Goal: Task Accomplishment & Management: Manage account settings

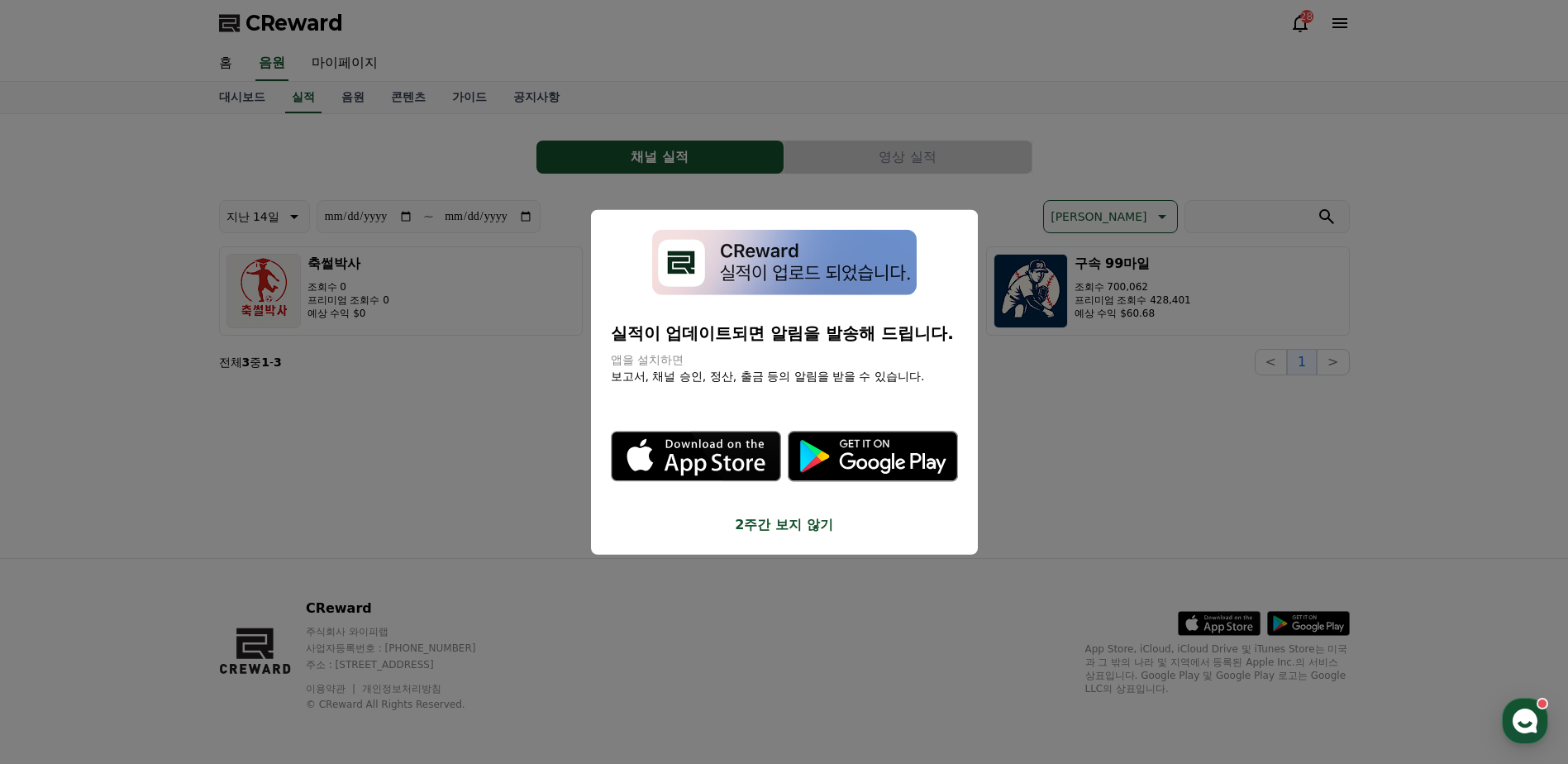
click at [1036, 393] on button "close modal" at bounding box center [784, 382] width 1568 height 764
click at [1073, 296] on button "close modal" at bounding box center [784, 382] width 1568 height 764
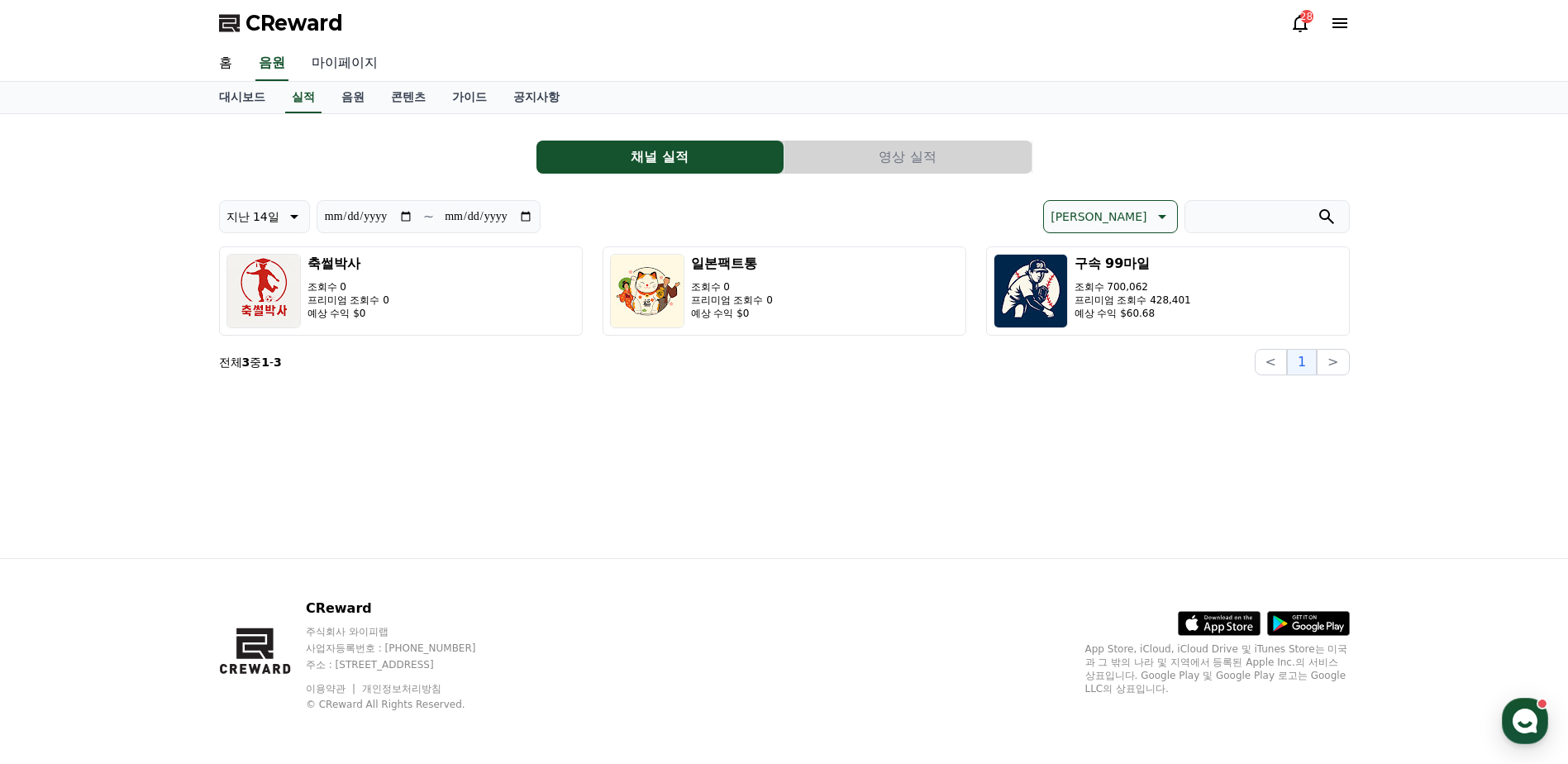
click at [335, 66] on link "마이페이지" at bounding box center [345, 63] width 93 height 35
select select "**********"
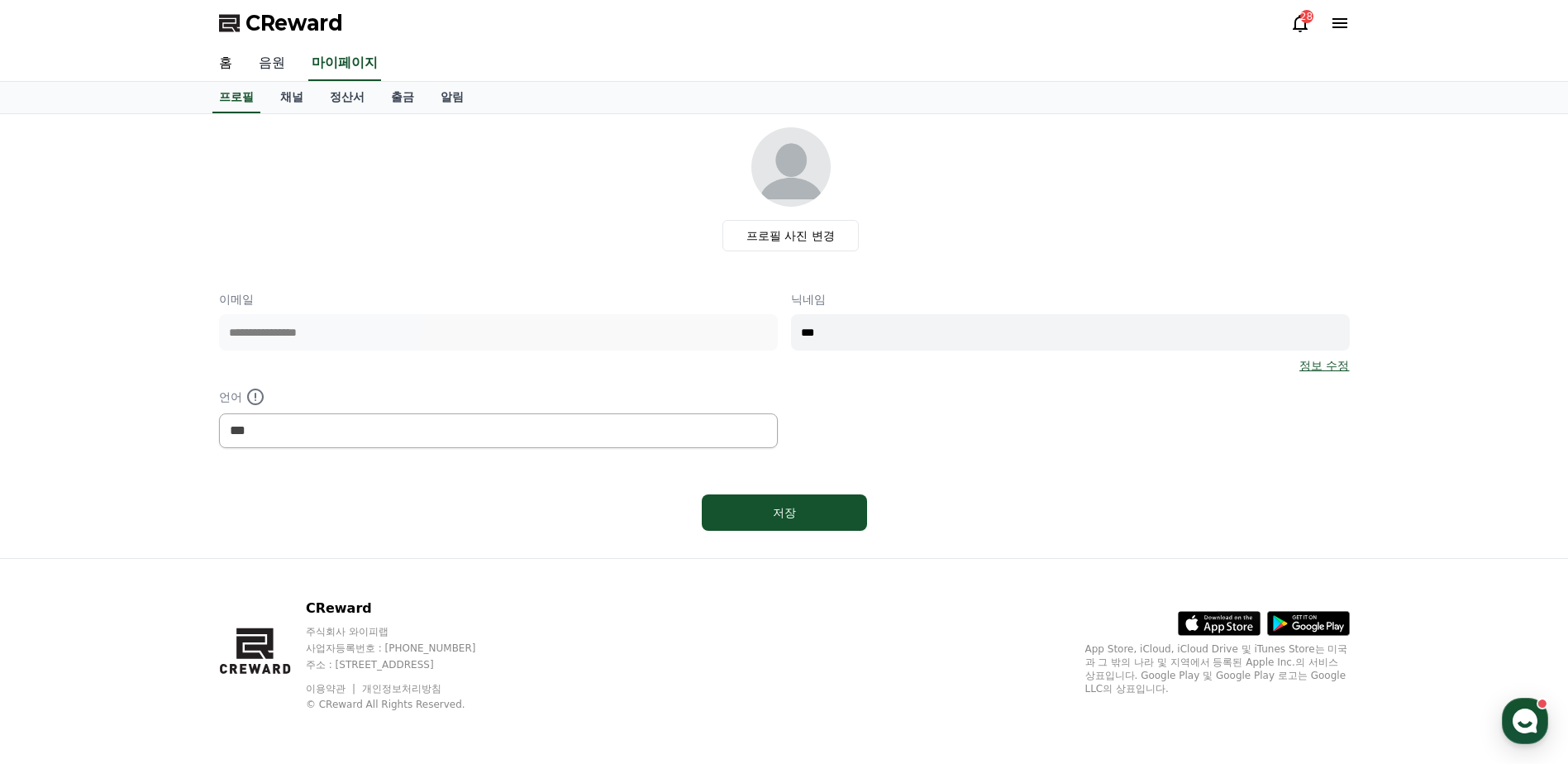
click at [275, 78] on link "음원" at bounding box center [272, 63] width 53 height 35
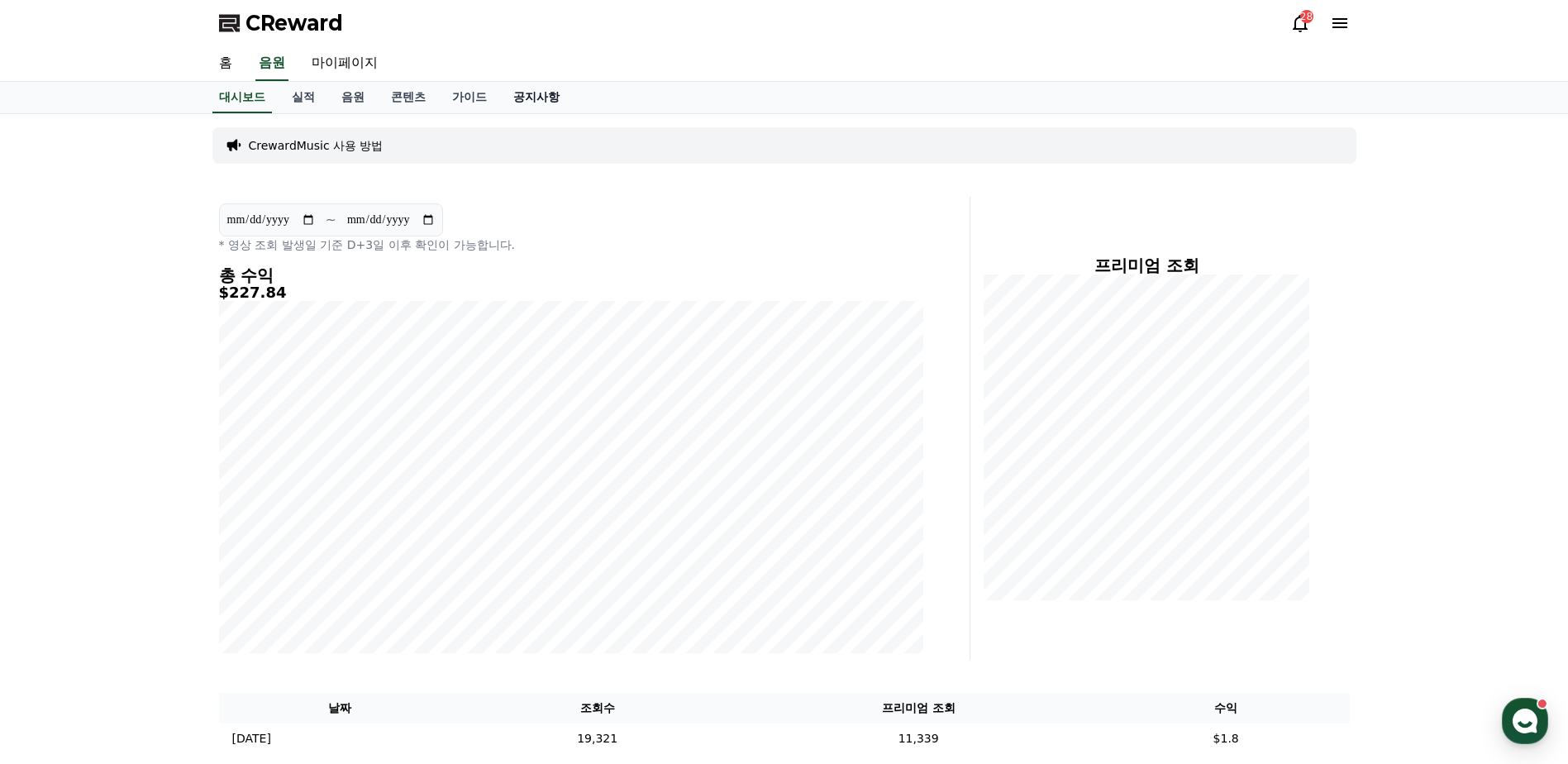
click at [532, 94] on link "공지사항" at bounding box center [536, 97] width 73 height 31
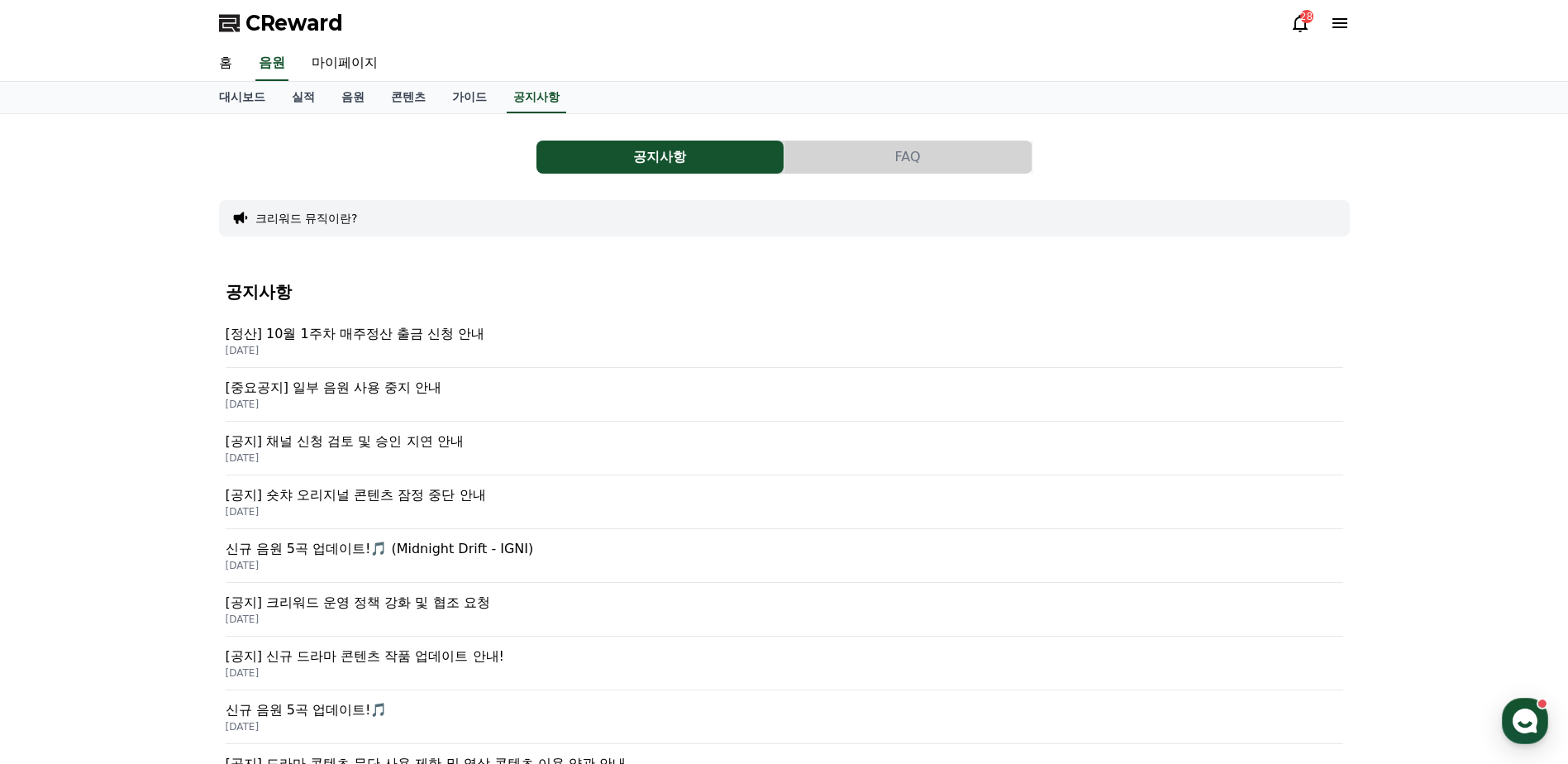
click at [371, 337] on p "[정산] 10월 1주차 매주정산 출금 신청 안내" at bounding box center [784, 334] width 1118 height 20
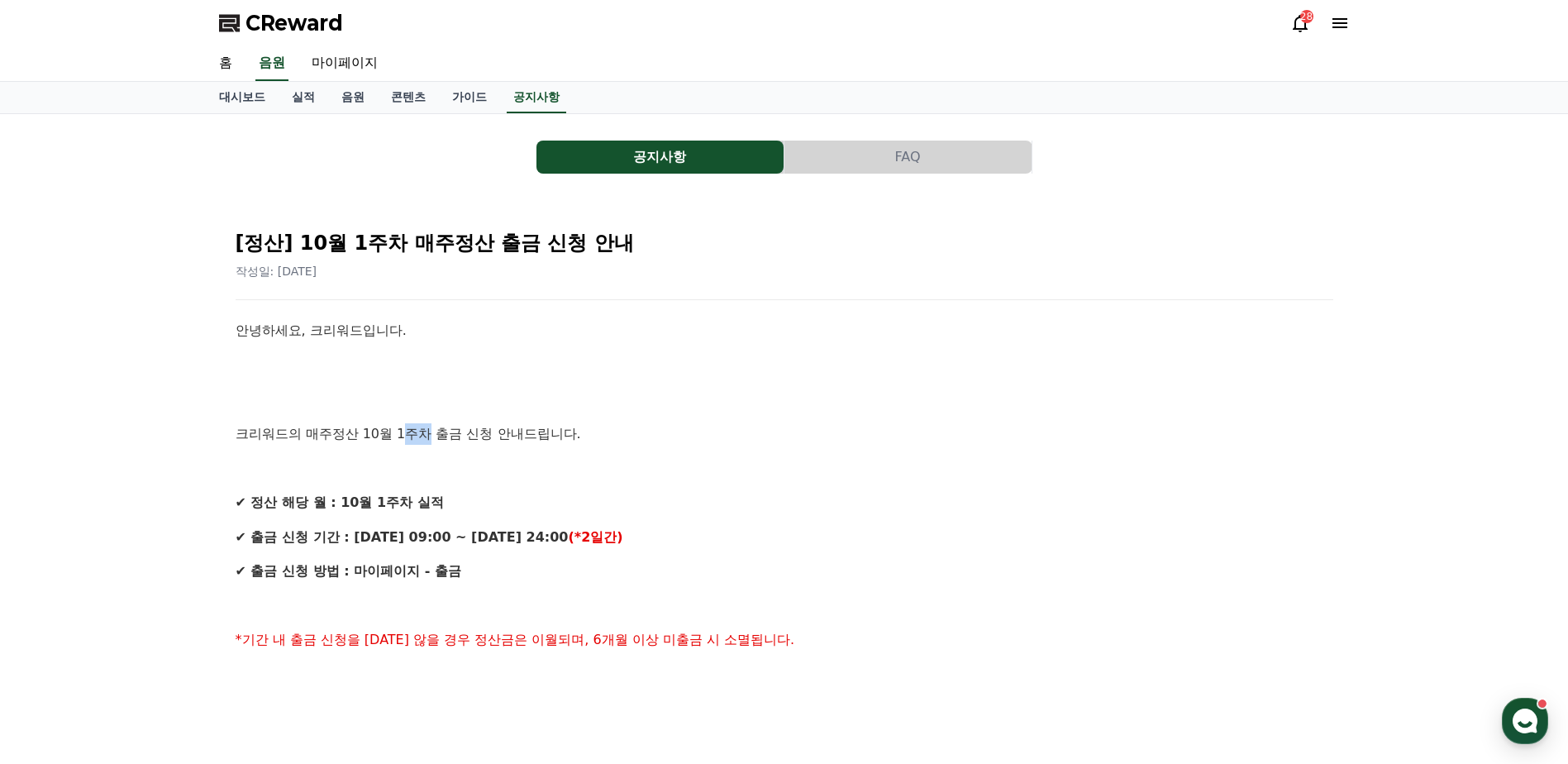
drag, startPoint x: 403, startPoint y: 437, endPoint x: 452, endPoint y: 434, distance: 49.1
click at [452, 434] on p "크리워드의 매주정산 10월 1주차 출금 신청 안내드립니다." at bounding box center [784, 435] width 1098 height 22
drag, startPoint x: 452, startPoint y: 434, endPoint x: 464, endPoint y: 434, distance: 12.0
click at [464, 434] on p "크리워드의 매주정산 10월 1주차 출금 신청 안내드립니다." at bounding box center [784, 435] width 1098 height 22
drag, startPoint x: 318, startPoint y: 647, endPoint x: 406, endPoint y: 640, distance: 88.3
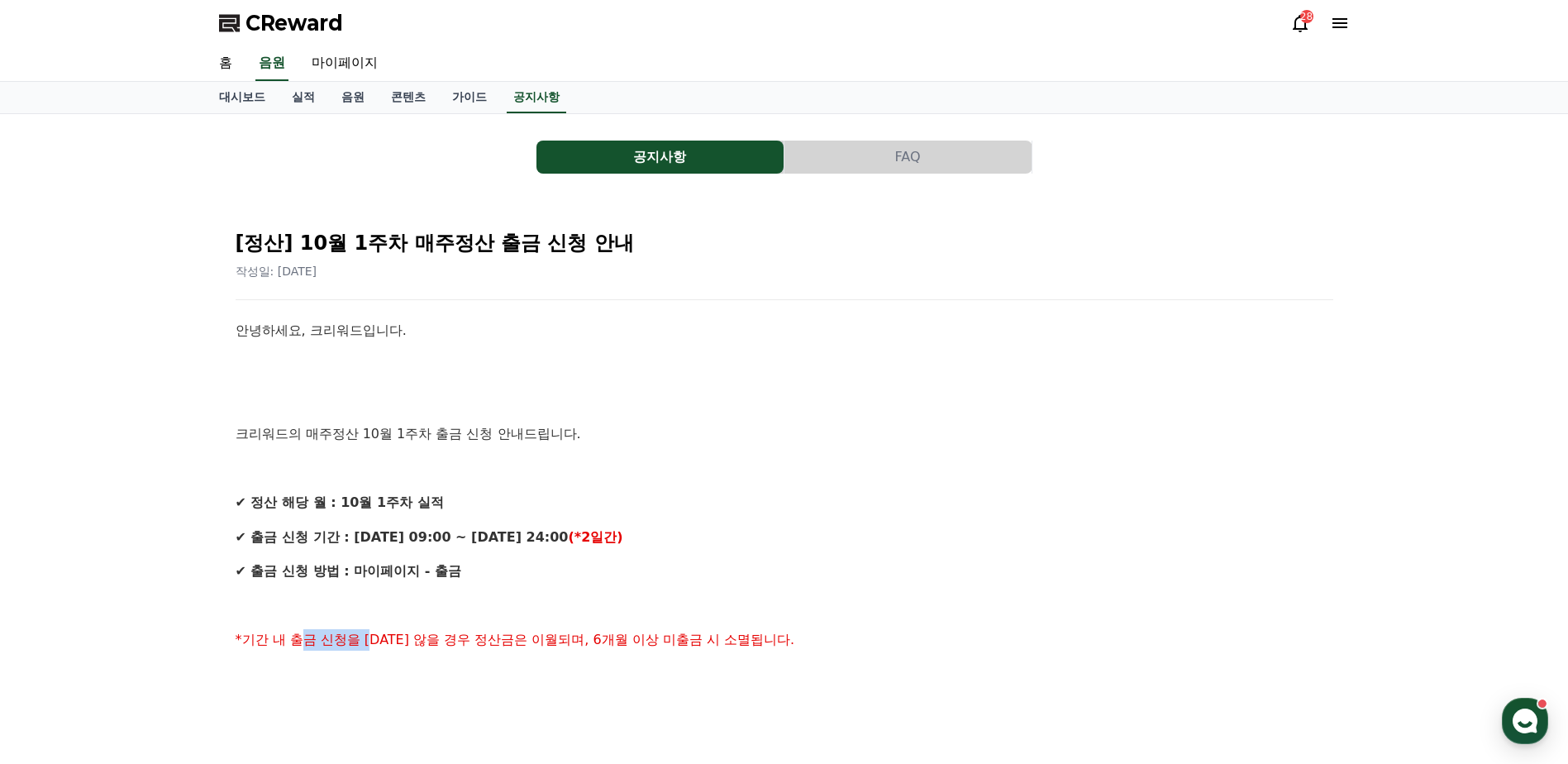
click at [406, 640] on p "*기간 내 출금 신청을 하지 않을 경우 정산금은 이월되며, 6개월 이상 미출금 시 소멸됩니다." at bounding box center [784, 640] width 1098 height 22
drag, startPoint x: 406, startPoint y: 640, endPoint x: 426, endPoint y: 640, distance: 20.0
click at [426, 640] on span "*기간 내 출금 신청을 하지 않을 경우 정산금은 이월되며, 6개월 이상 미출금 시 소멸됩니다." at bounding box center [515, 639] width 560 height 15
drag, startPoint x: 421, startPoint y: 525, endPoint x: 444, endPoint y: 525, distance: 23.0
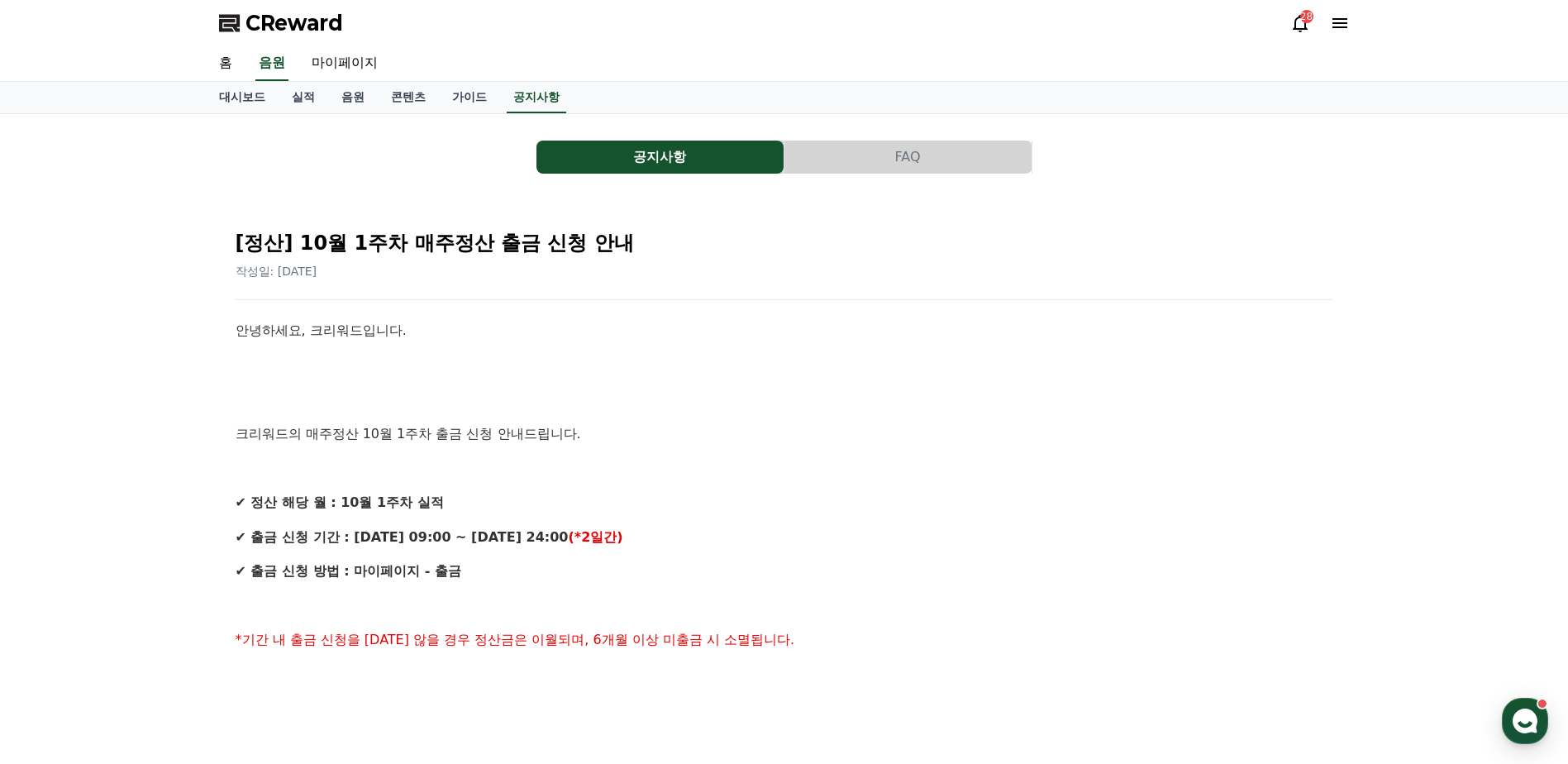
drag, startPoint x: 444, startPoint y: 525, endPoint x: 464, endPoint y: 525, distance: 20.0
drag, startPoint x: 362, startPoint y: 561, endPoint x: 414, endPoint y: 562, distance: 52.0
click at [414, 562] on p "✔ 출금 신청 방법 : 마이페이지 - 출금" at bounding box center [784, 571] width 1098 height 22
drag, startPoint x: 414, startPoint y: 562, endPoint x: 435, endPoint y: 563, distance: 21.0
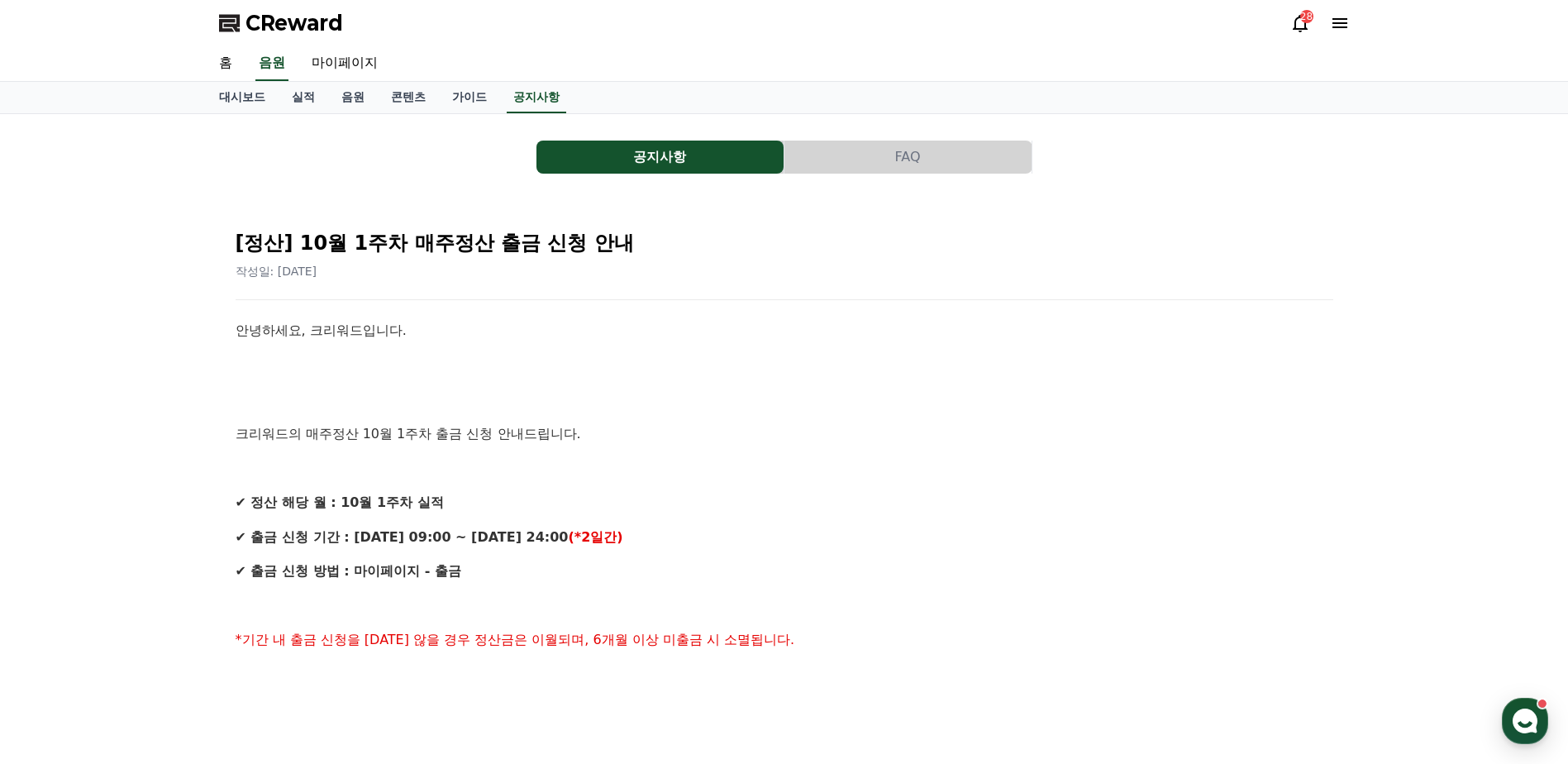
click at [435, 563] on strong "✔ 출금 신청 방법 : 마이페이지 - 출금" at bounding box center [348, 571] width 226 height 15
click at [352, 59] on link "마이페이지" at bounding box center [345, 63] width 93 height 35
select select "**********"
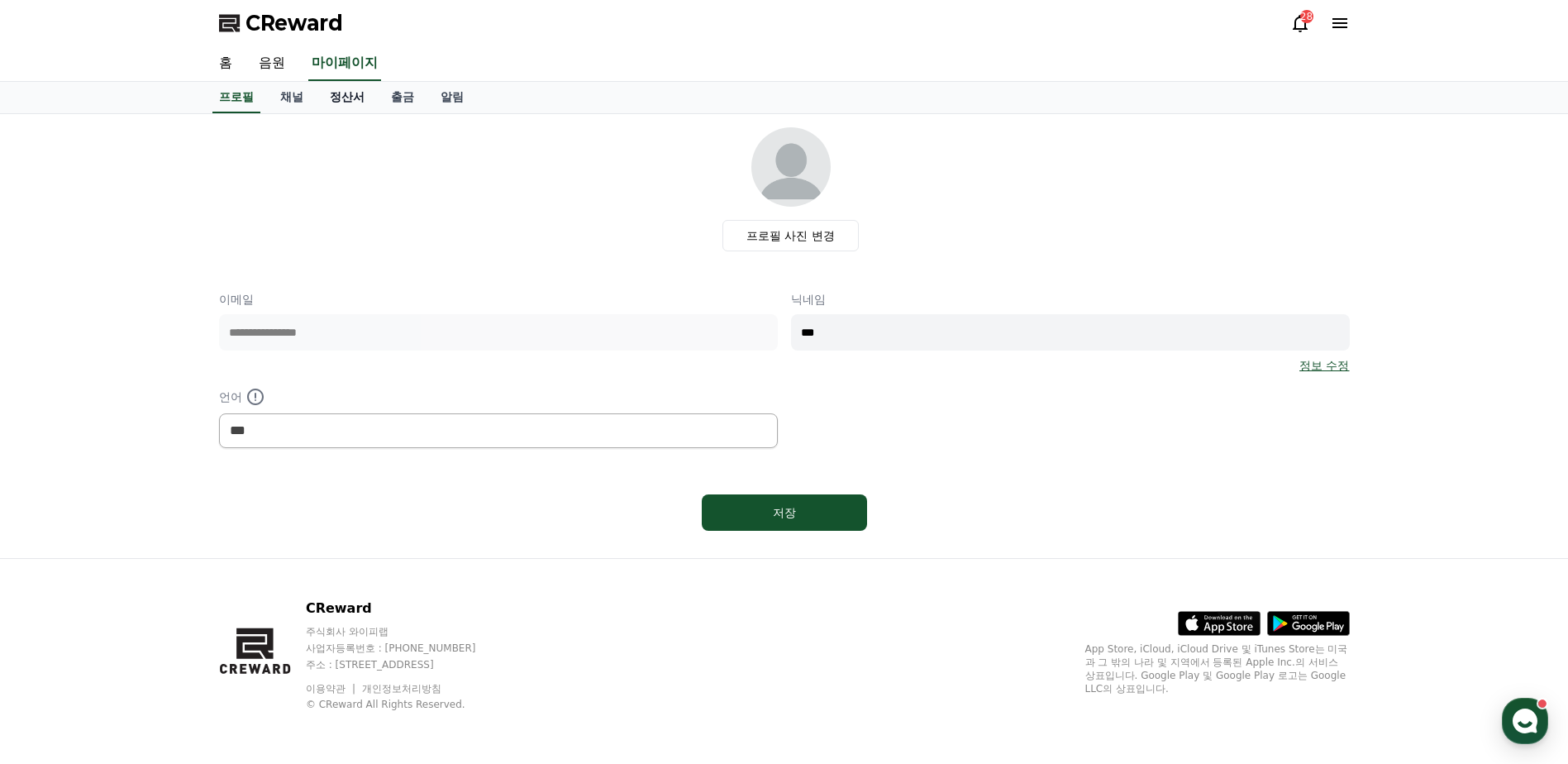
click at [352, 97] on link "정산서" at bounding box center [347, 97] width 61 height 31
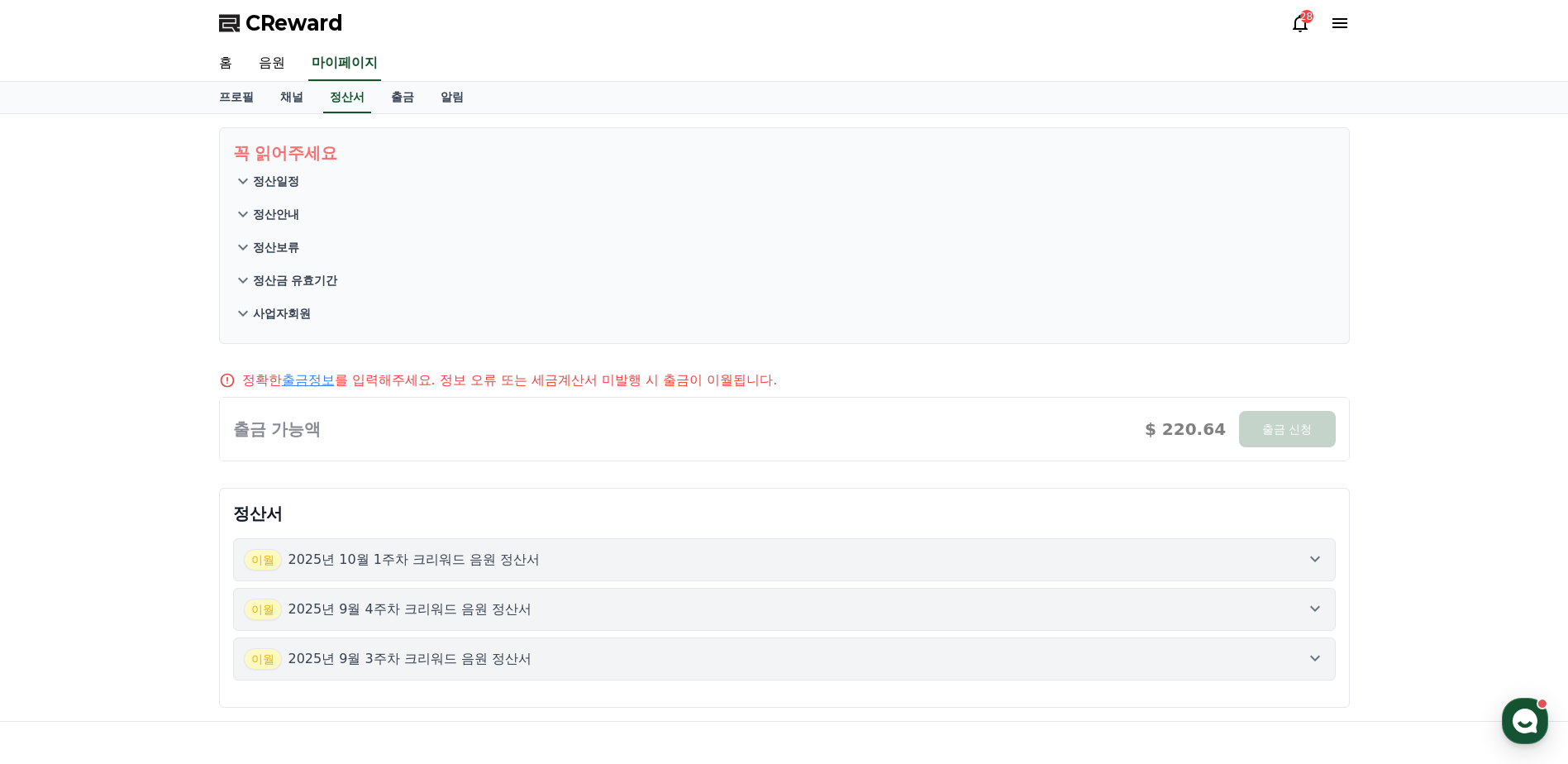
click at [472, 395] on div "정확한 출금정보 를 입력해주세요. 정보 오류 또는 세금계산서 미발행 시 출금이 이월됩니다. 출금 가능액 $ 220.64 출금 신청 $ 220.…" at bounding box center [784, 416] width 1144 height 104
drag, startPoint x: 268, startPoint y: 430, endPoint x: 305, endPoint y: 430, distance: 37.0
click at [295, 430] on div at bounding box center [784, 429] width 1129 height 63
click at [306, 430] on div at bounding box center [784, 429] width 1129 height 63
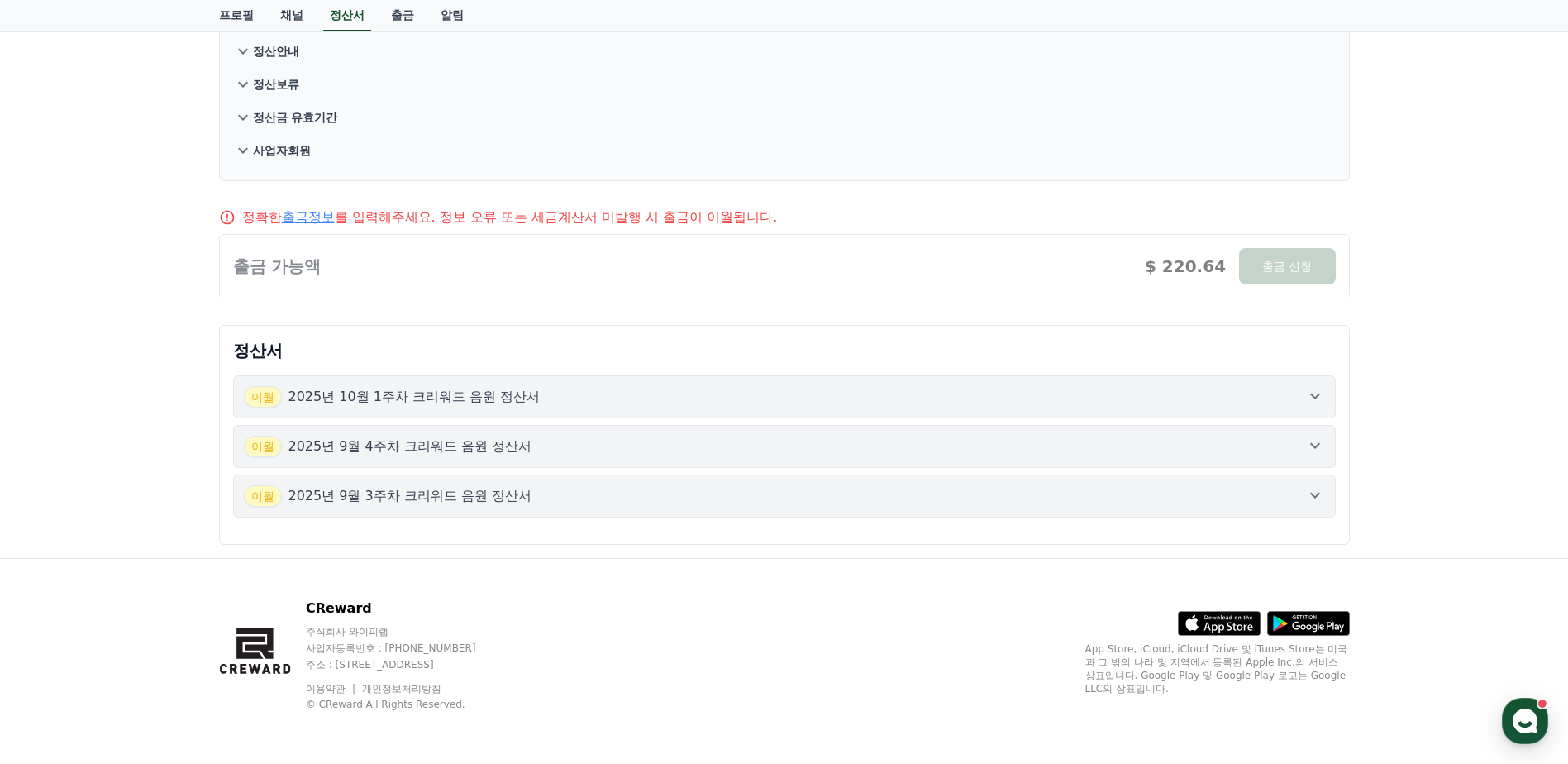
click at [469, 506] on div "[DATE]년 9월 3주차 크리워드 음원 정산서" at bounding box center [388, 496] width 289 height 22
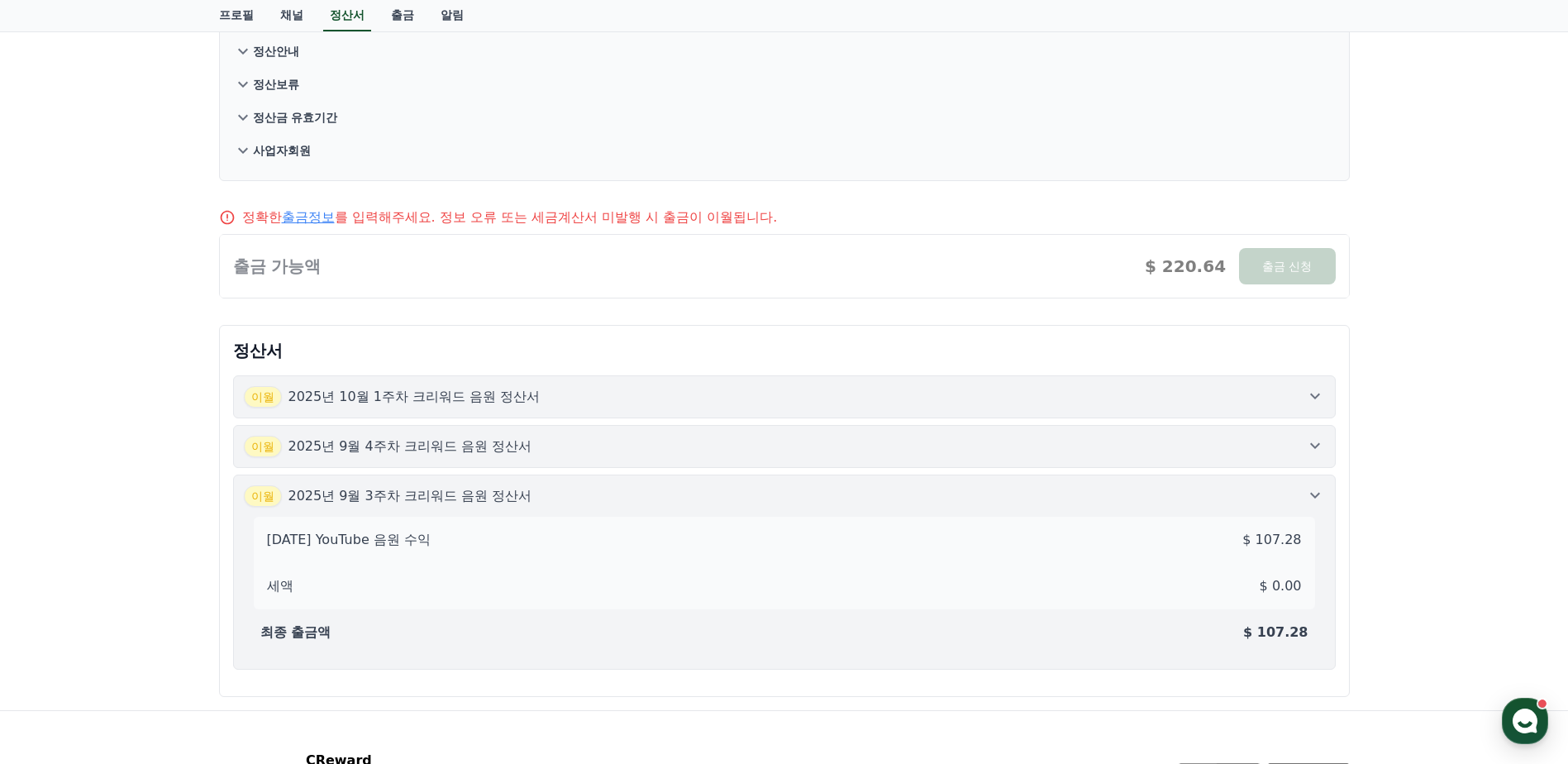
click at [474, 460] on button "[DATE]년 9월 4주차 크리워드 음원 정산서" at bounding box center [784, 446] width 1103 height 43
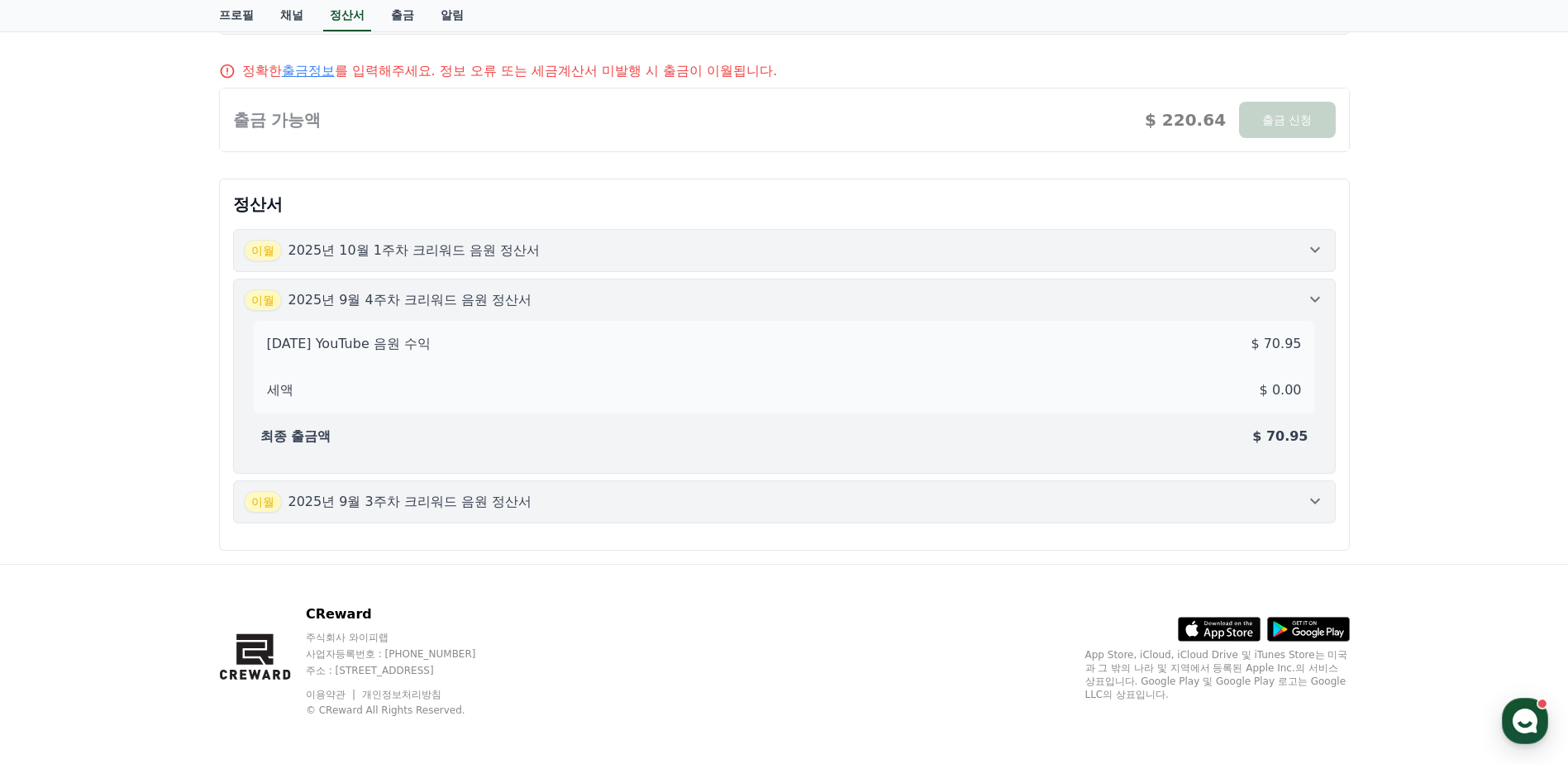
scroll to position [315, 0]
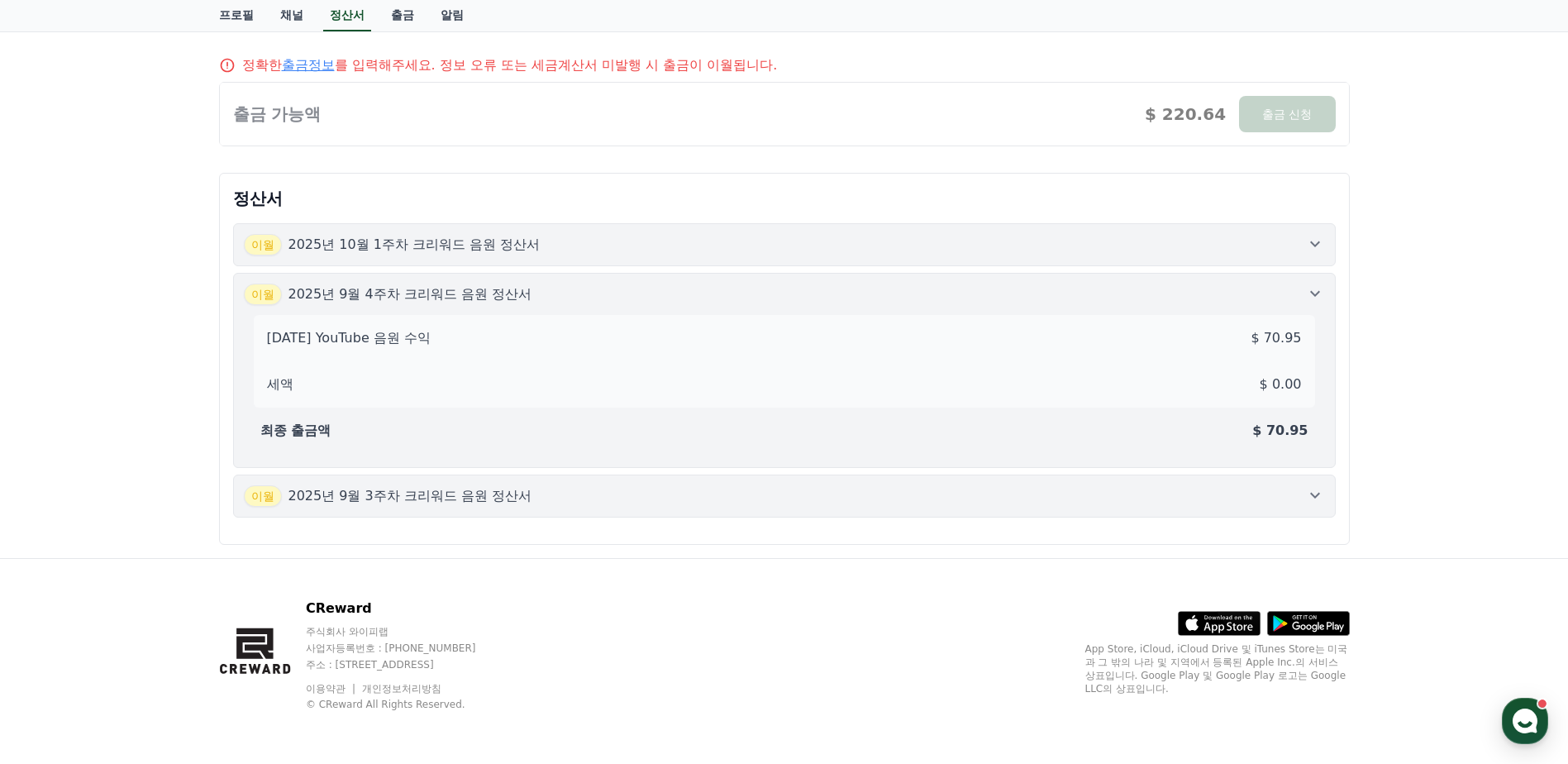
click at [403, 481] on button "[DATE]년 9월 3주차 크리워드 음원 정산서" at bounding box center [784, 497] width 1103 height 43
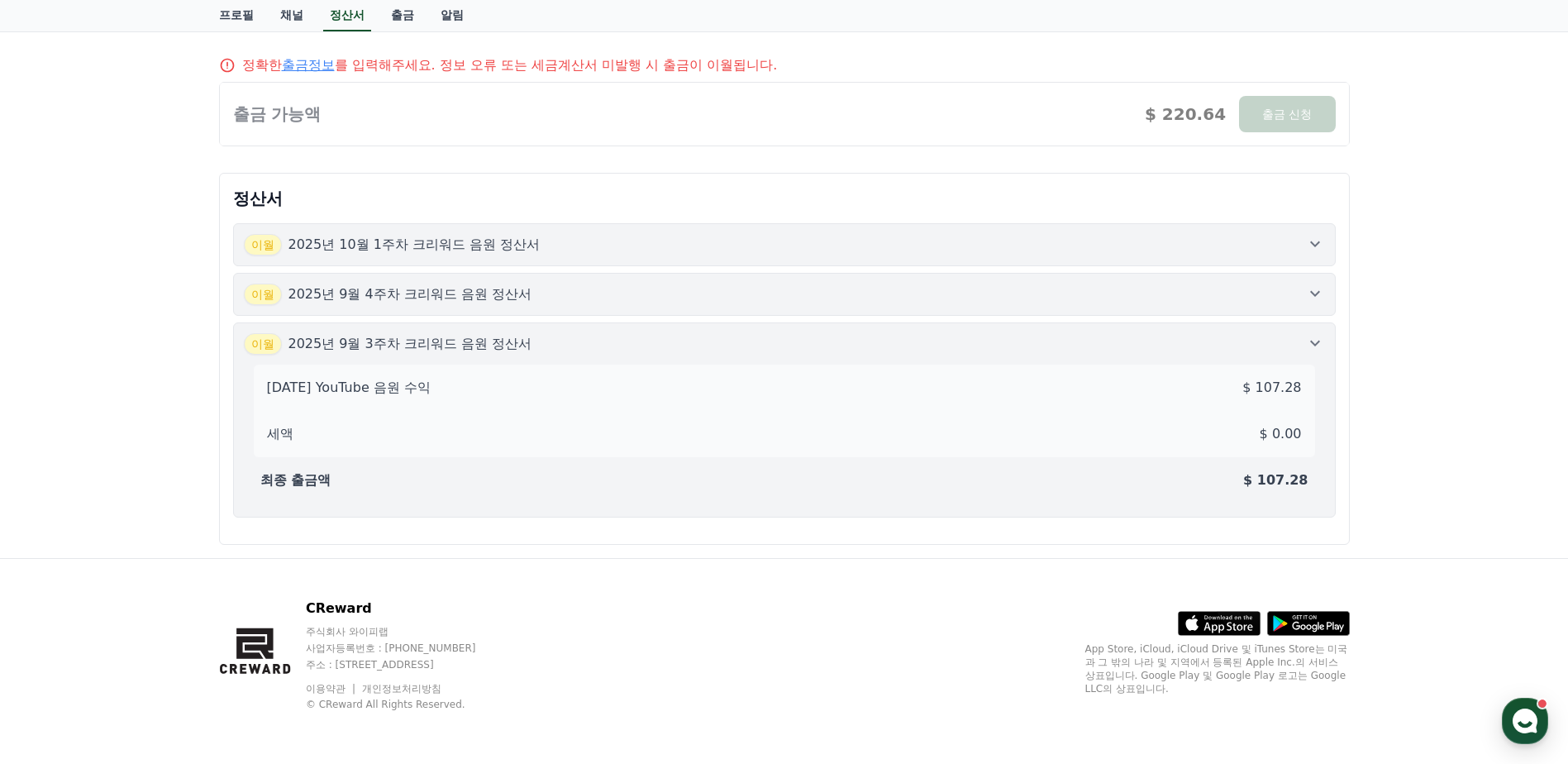
click at [444, 329] on button "이월 2025년 9월 3주차 크리워드 음원 정산서 2025-09-3 YouTube 음원 수익 $ 107.28 세액 $ 0.00 최종 출금액 $…" at bounding box center [784, 419] width 1103 height 195
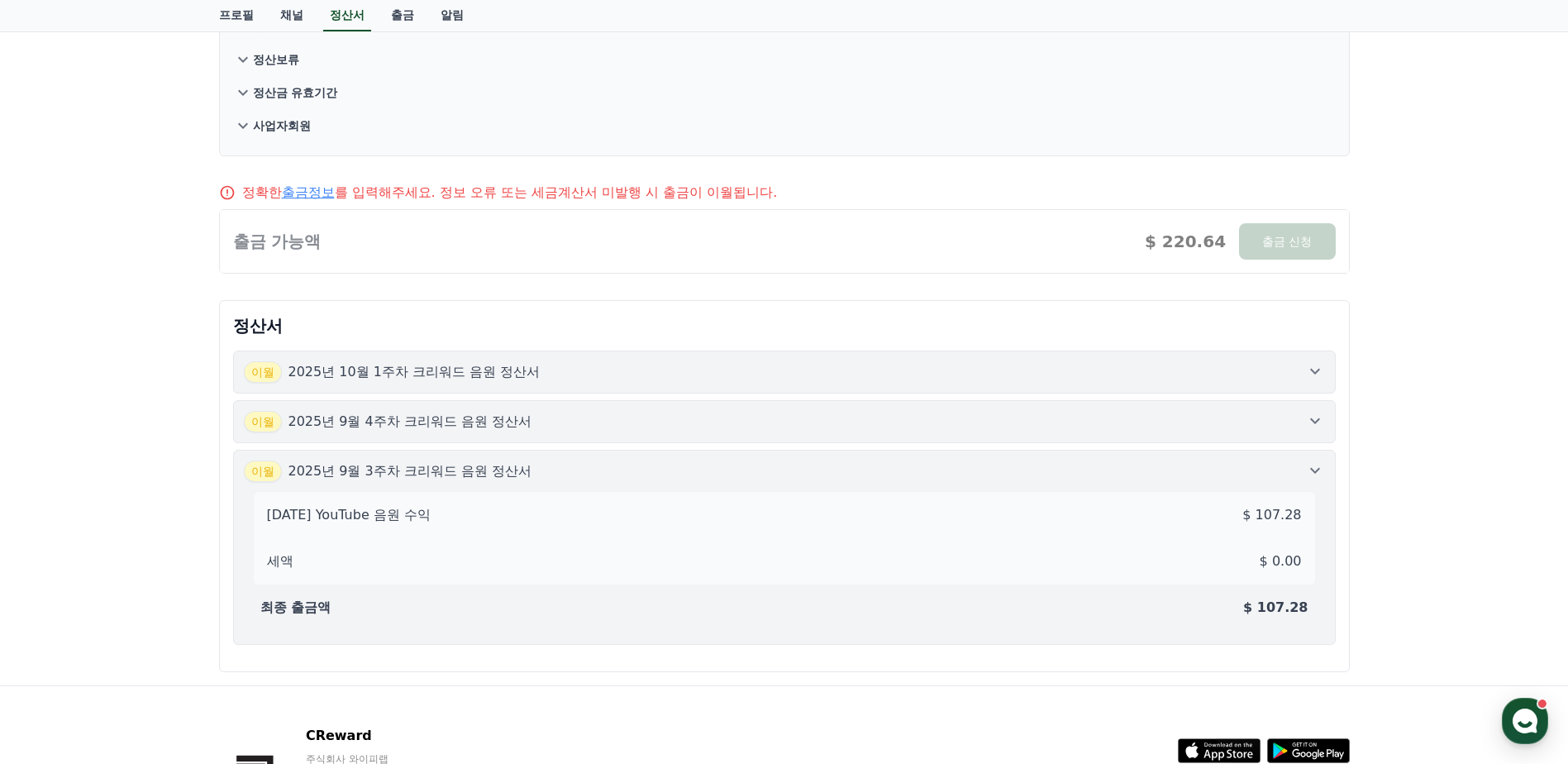
scroll to position [163, 0]
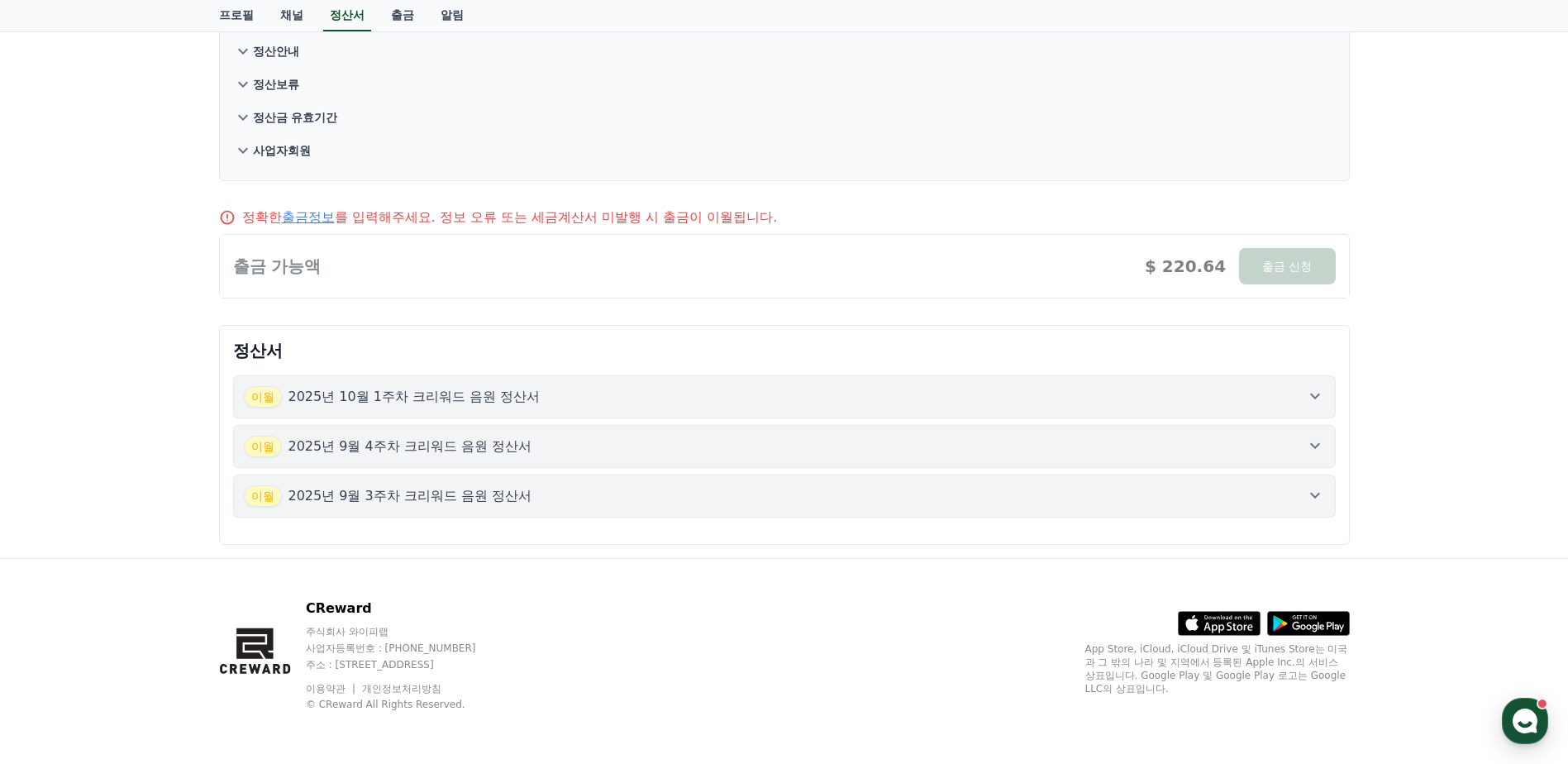
click at [396, 450] on p "2025년 9월 4주차 크리워드 음원 정산서" at bounding box center [410, 446] width 244 height 20
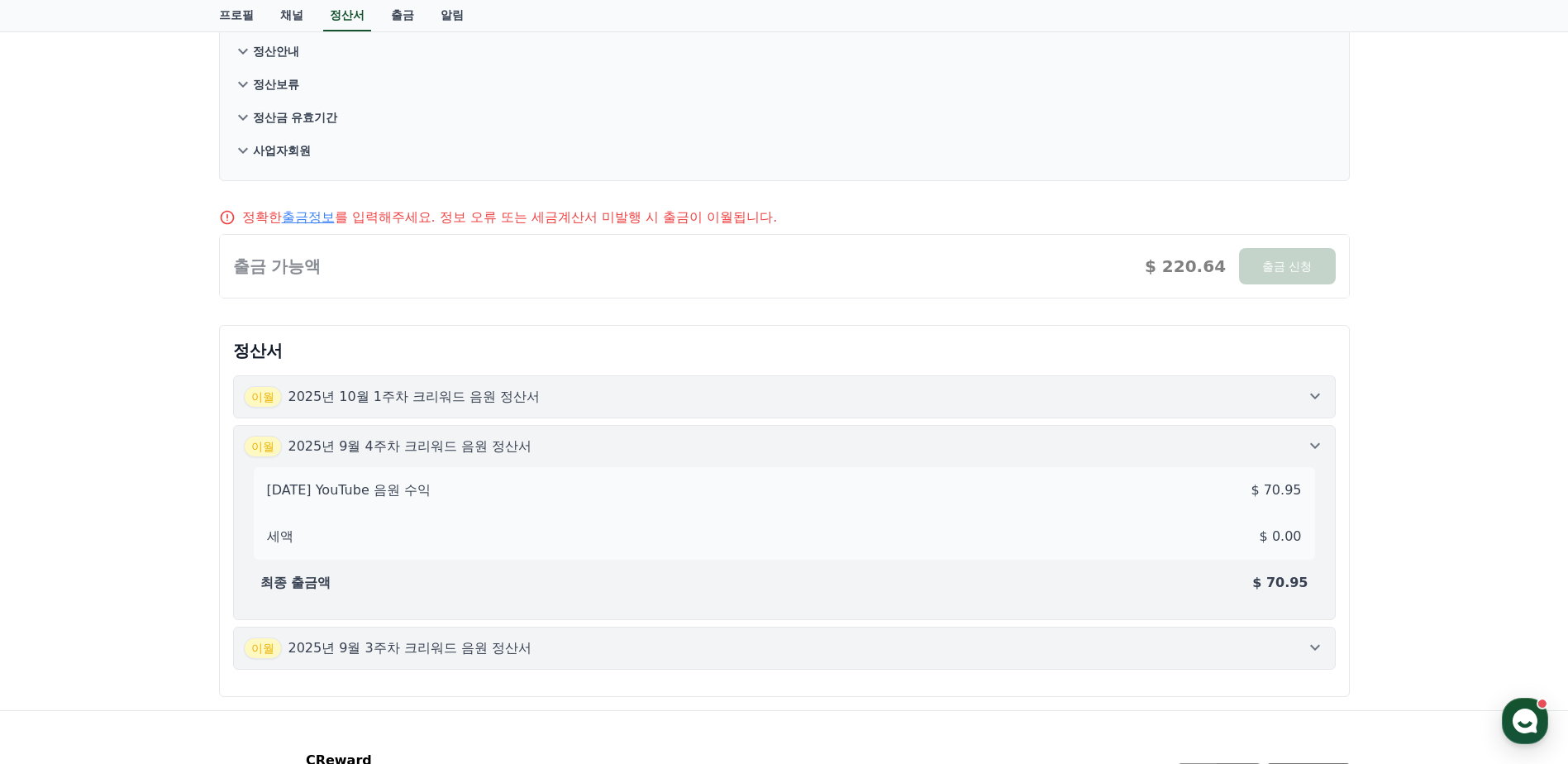
click at [404, 398] on p "2025년 10월 1주차 크리워드 음원 정산서" at bounding box center [415, 397] width 252 height 20
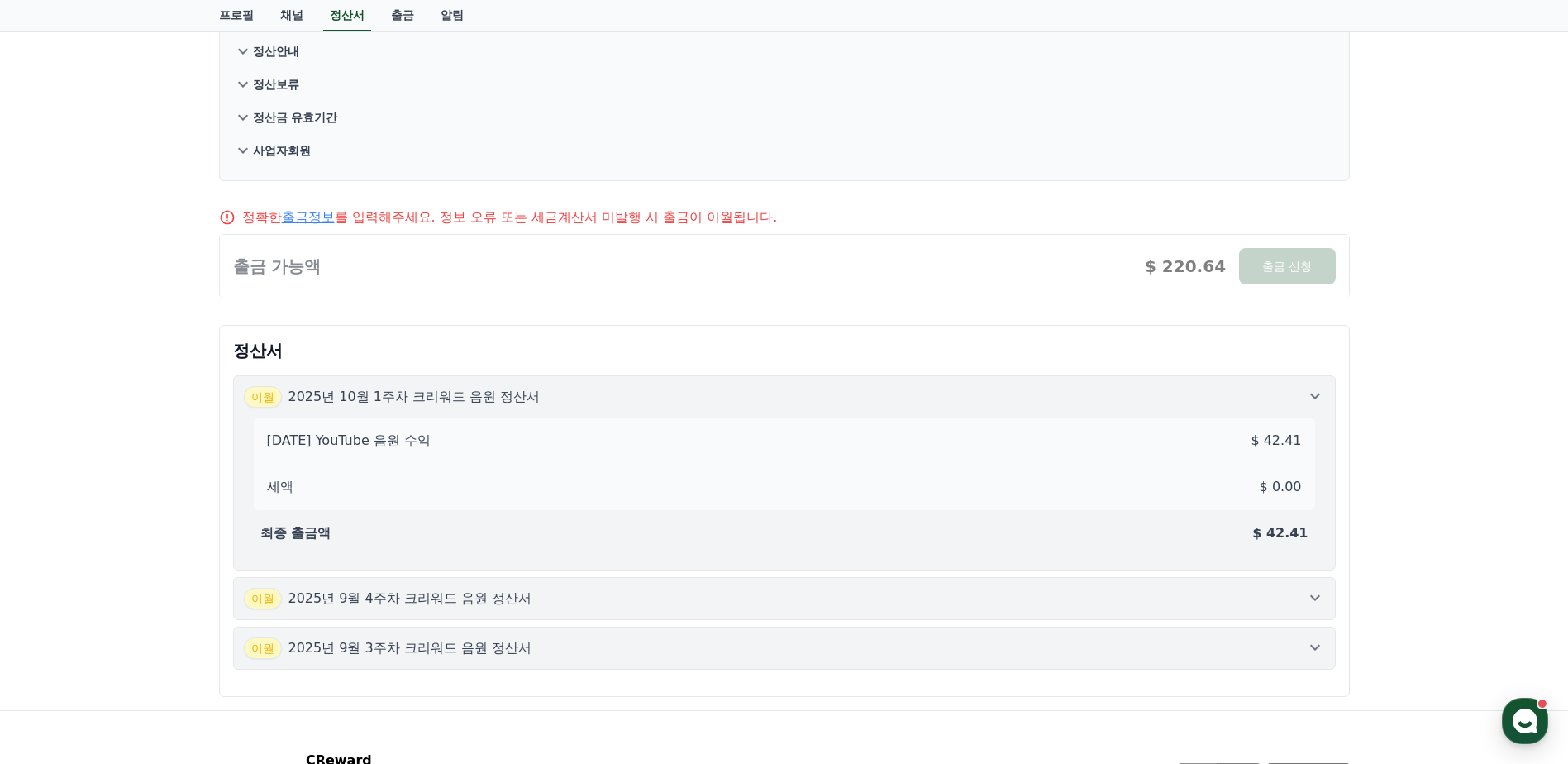
click at [404, 398] on p "2025년 10월 1주차 크리워드 음원 정산서" at bounding box center [415, 397] width 252 height 20
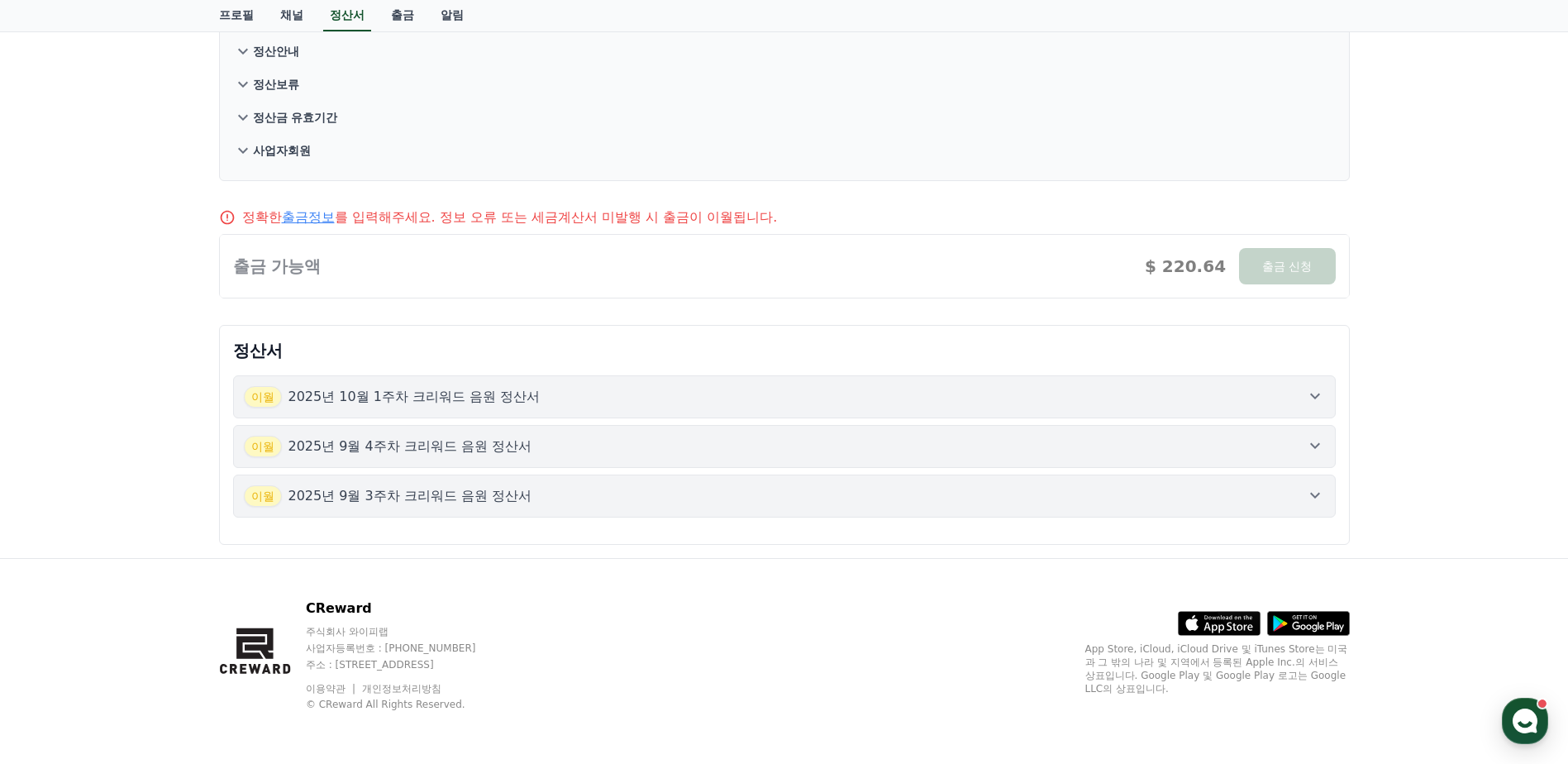
click at [1179, 483] on button "[DATE]년 9월 3주차 크리워드 음원 정산서" at bounding box center [784, 497] width 1103 height 43
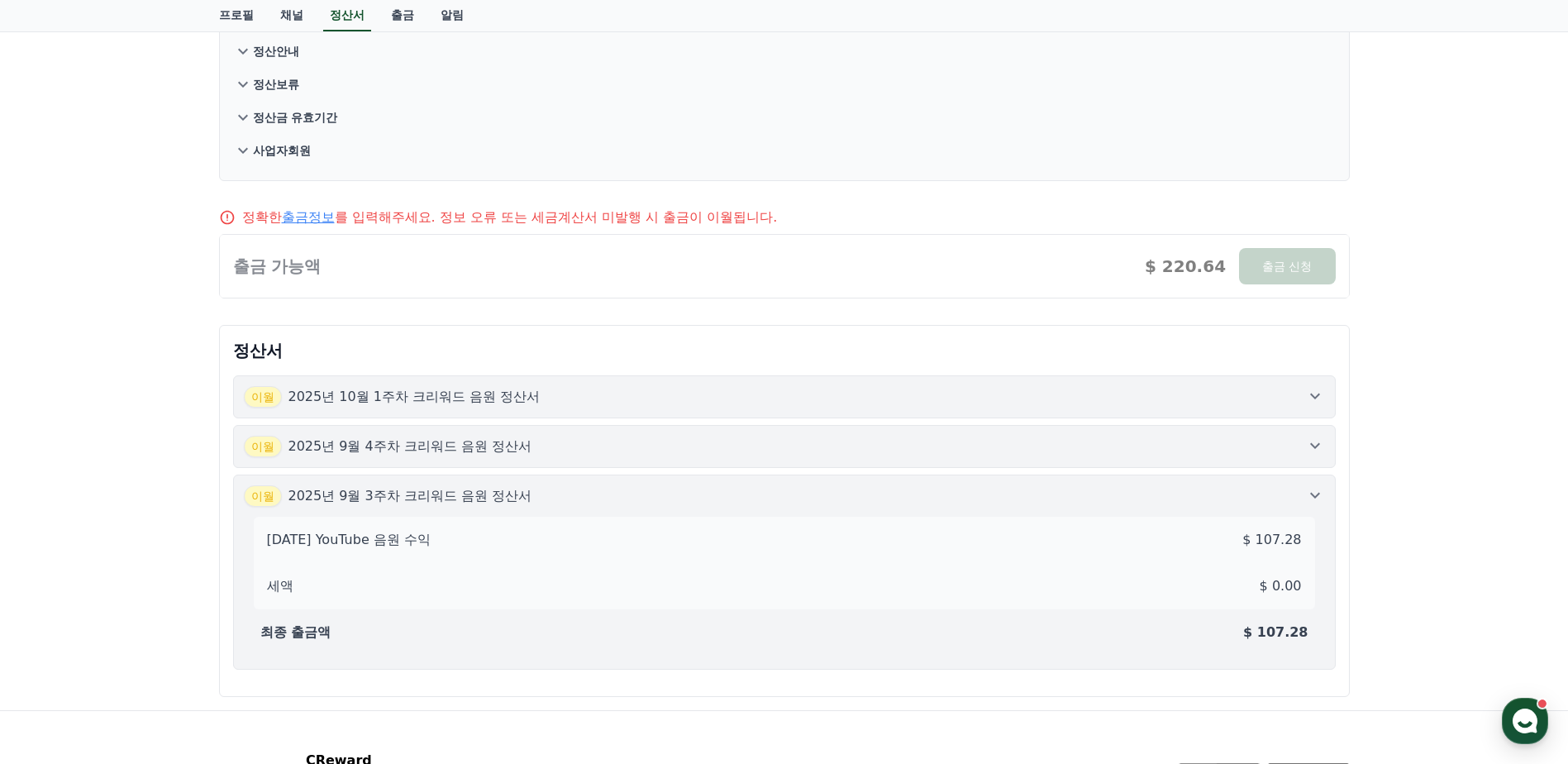
click at [1153, 487] on div "[DATE]년 9월 3주차 크리워드 음원 정산서" at bounding box center [784, 496] width 1081 height 22
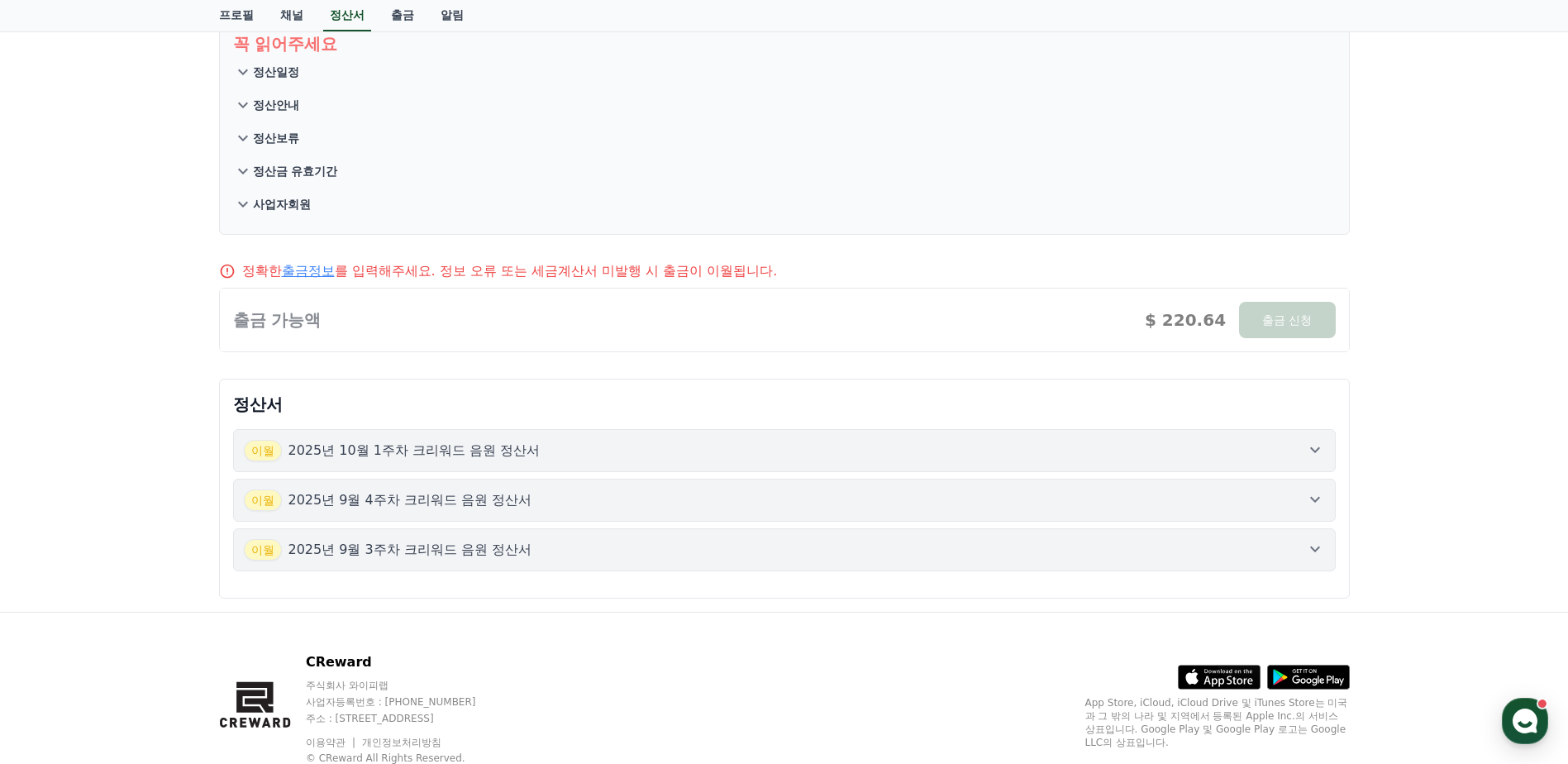
scroll to position [0, 0]
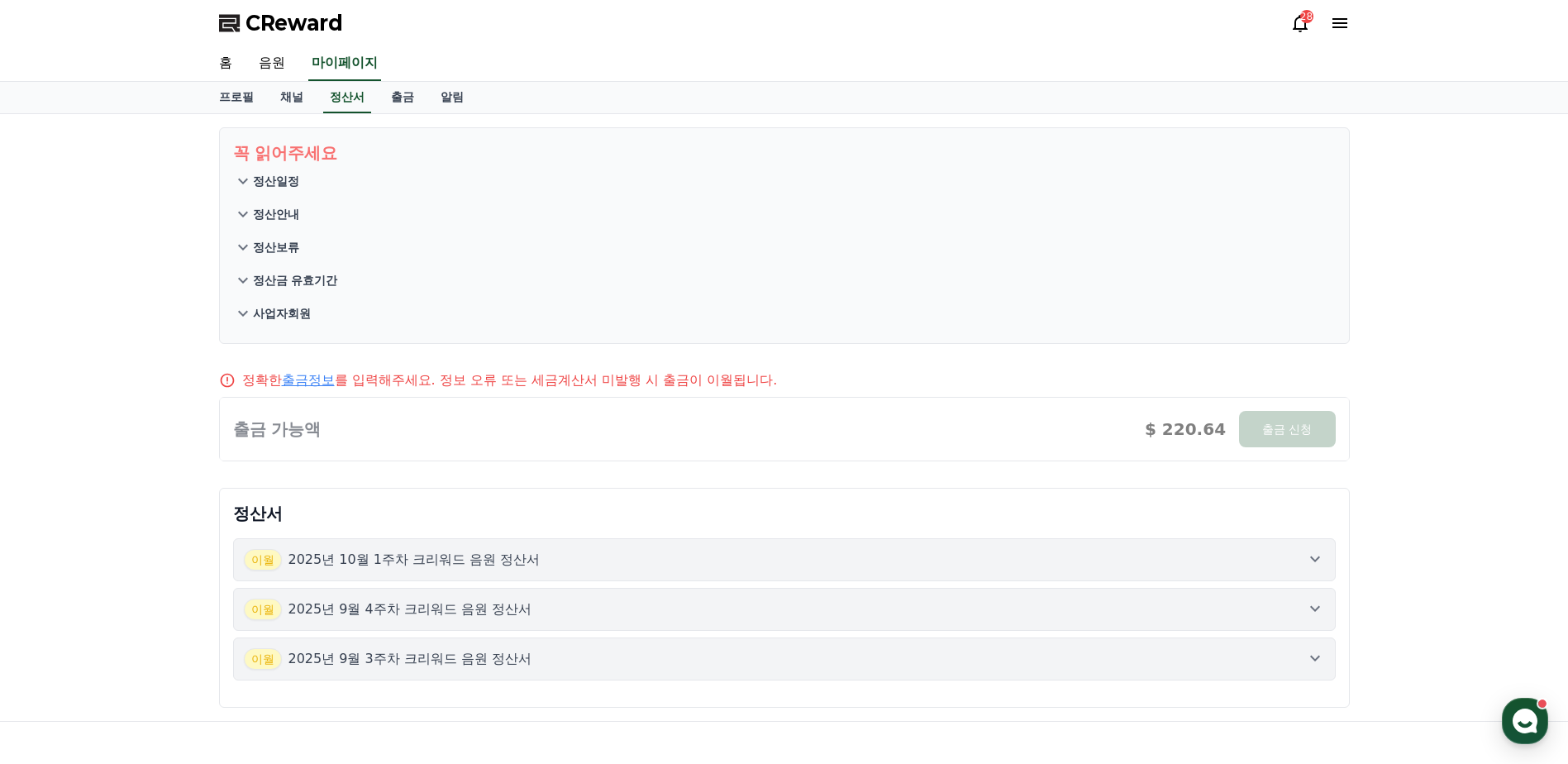
click at [287, 170] on button "정산일정" at bounding box center [784, 181] width 1103 height 33
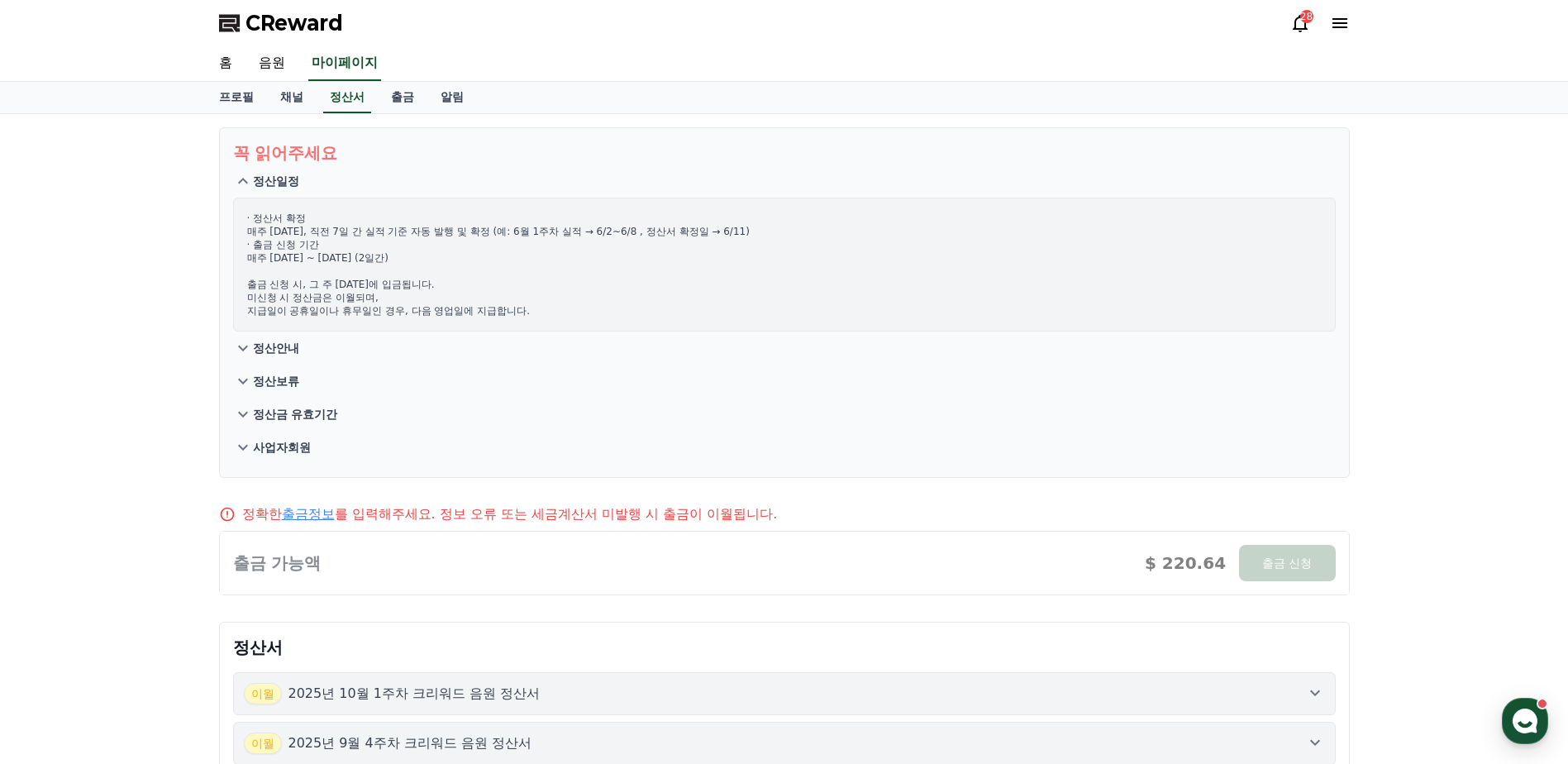
drag, startPoint x: 459, startPoint y: 239, endPoint x: 525, endPoint y: 238, distance: 66.0
click at [525, 238] on p "· 정산서 확정 매주 [DATE], 직전 7일 간 실적 기준 자동 발행 및 확정 (예: 6월 1주차 실적 → 6/2~6/8 , 정산서 확정일 …" at bounding box center [784, 265] width 1075 height 106
click at [527, 238] on p "· 정산서 확정 매주 [DATE], 직전 7일 간 실적 기준 자동 발행 및 확정 (예: 6월 1주차 실적 → 6/2~6/8 , 정산서 확정일 …" at bounding box center [784, 265] width 1075 height 106
click at [352, 296] on p "· 정산서 확정 매주 [DATE], 직전 7일 간 실적 기준 자동 발행 및 확정 (예: 6월 1주차 실적 → 6/2~6/8 , 정산서 확정일 …" at bounding box center [784, 265] width 1075 height 106
click at [358, 296] on p "· 정산서 확정 매주 [DATE], 직전 7일 간 실적 기준 자동 발행 및 확정 (예: 6월 1주차 실적 → 6/2~6/8 , 정산서 확정일 …" at bounding box center [784, 265] width 1075 height 106
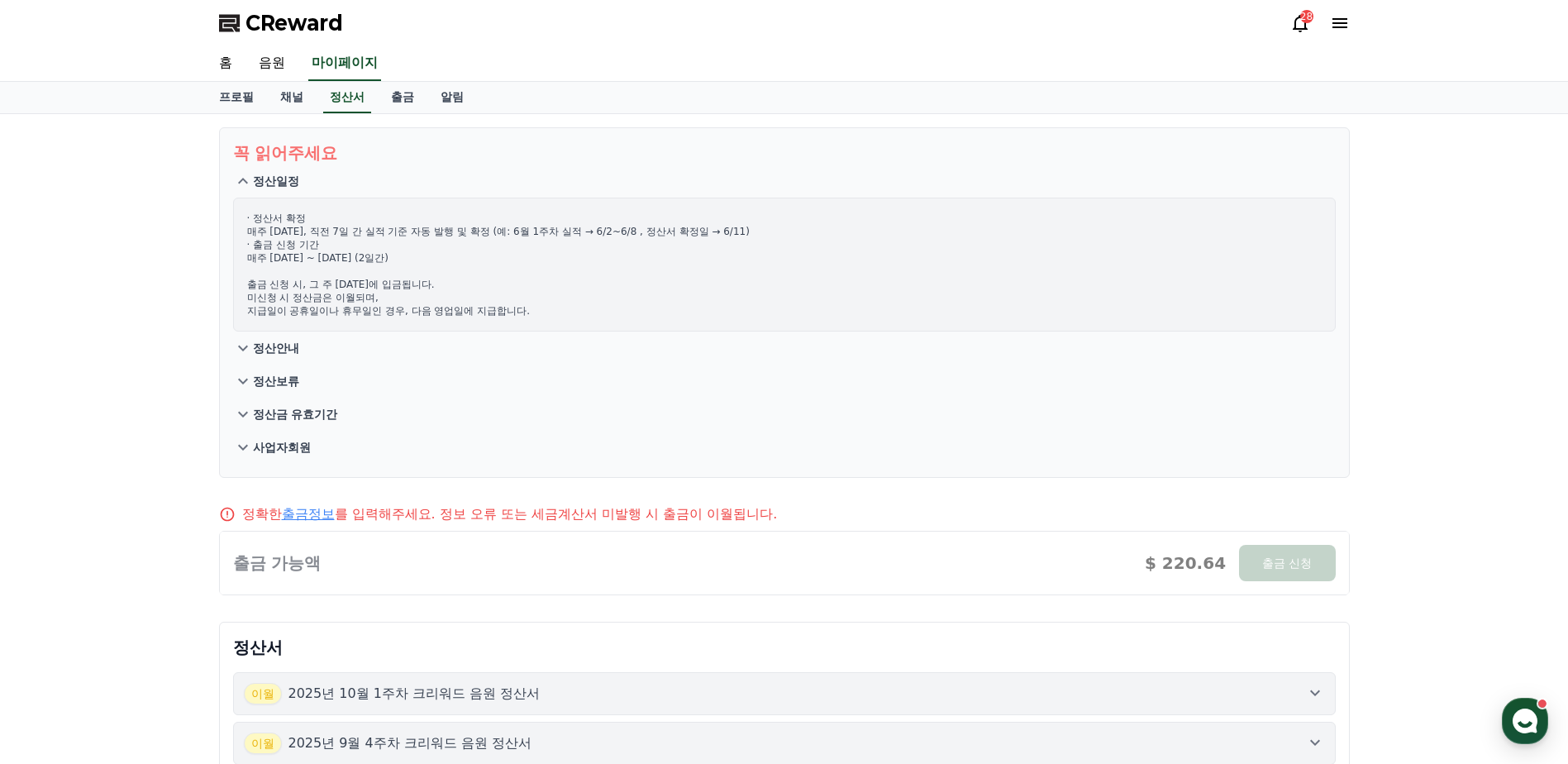
click at [356, 312] on p "· 정산서 확정 매주 [DATE], 직전 7일 간 실적 기준 자동 발행 및 확정 (예: 6월 1주차 실적 → 6/2~6/8 , 정산서 확정일 …" at bounding box center [784, 265] width 1075 height 106
drag, startPoint x: 356, startPoint y: 312, endPoint x: 365, endPoint y: 312, distance: 9.0
click at [365, 312] on p "· 정산서 확정 매주 [DATE], 직전 7일 간 실적 기준 자동 발행 및 확정 (예: 6월 1주차 실적 → 6/2~6/8 , 정산서 확정일 …" at bounding box center [784, 265] width 1075 height 106
drag, startPoint x: 365, startPoint y: 312, endPoint x: 449, endPoint y: 312, distance: 84.0
click at [449, 312] on p "· 정산서 확정 매주 [DATE], 직전 7일 간 실적 기준 자동 발행 및 확정 (예: 6월 1주차 실적 → 6/2~6/8 , 정산서 확정일 …" at bounding box center [784, 265] width 1075 height 106
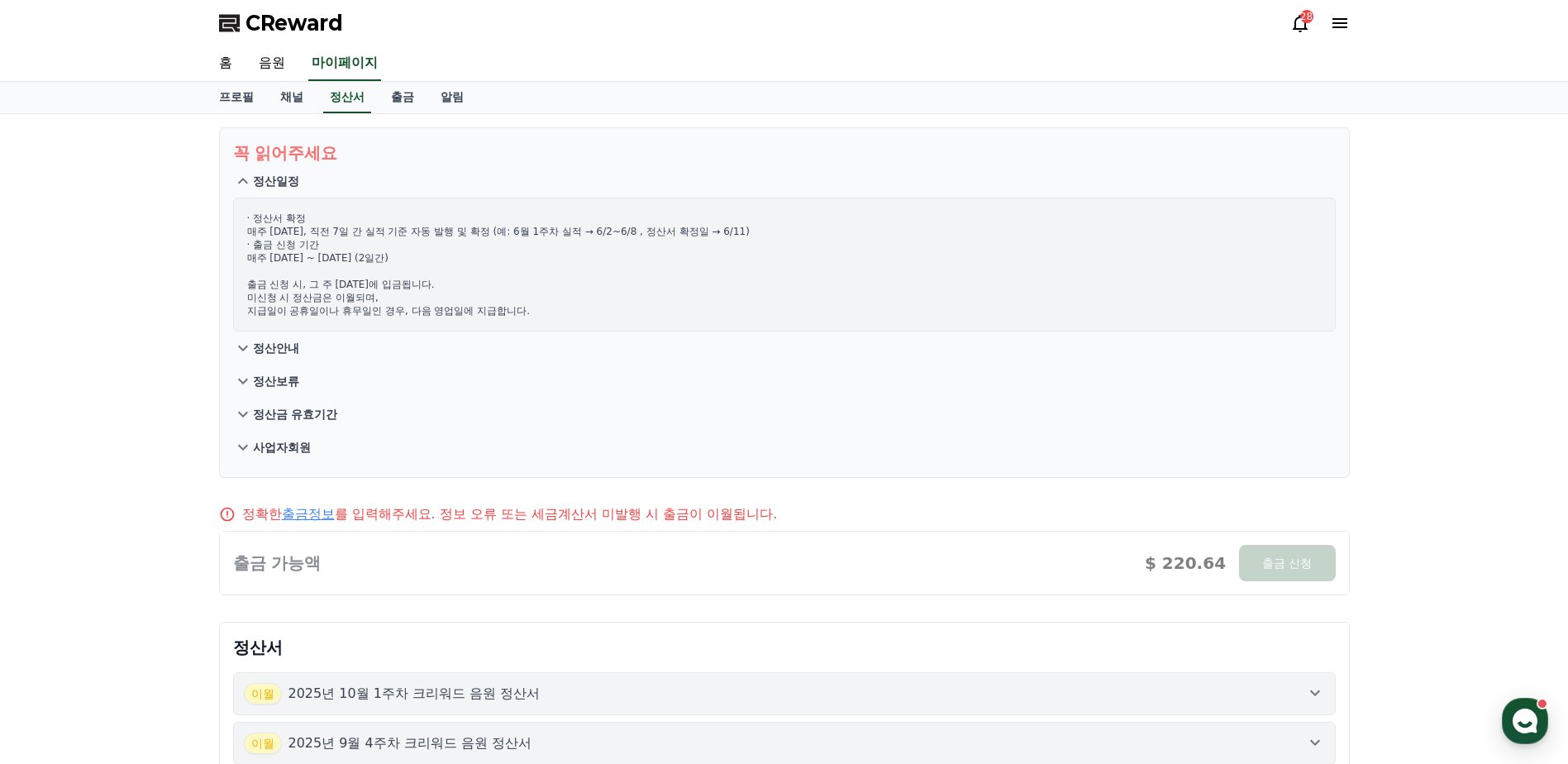
drag, startPoint x: 449, startPoint y: 312, endPoint x: 457, endPoint y: 313, distance: 8.1
click at [457, 313] on p "· 정산서 확정 매주 [DATE], 직전 7일 간 실적 기준 자동 발행 및 확정 (예: 6월 1주차 실적 → 6/2~6/8 , 정산서 확정일 …" at bounding box center [784, 265] width 1075 height 106
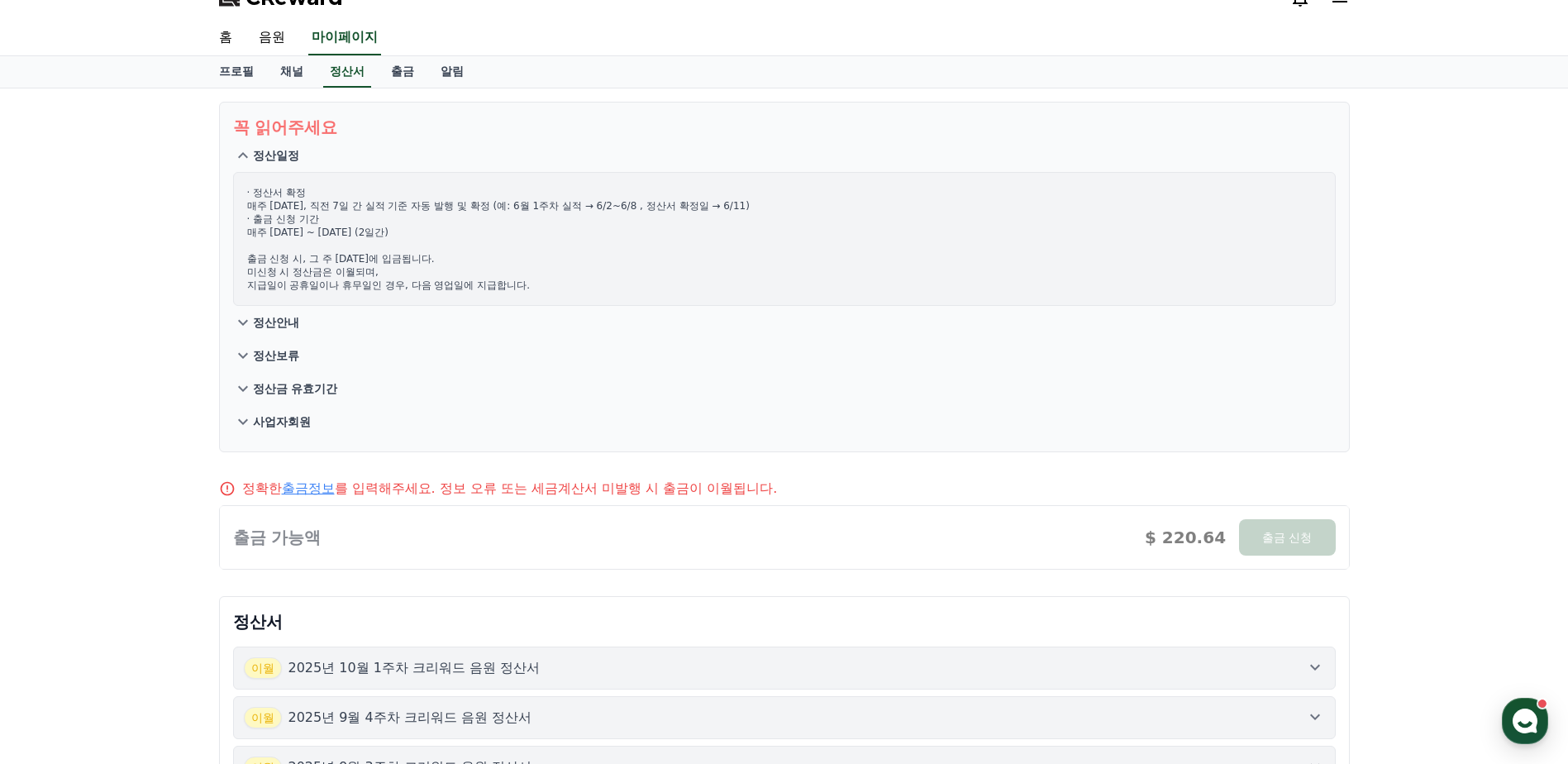
scroll to position [248, 0]
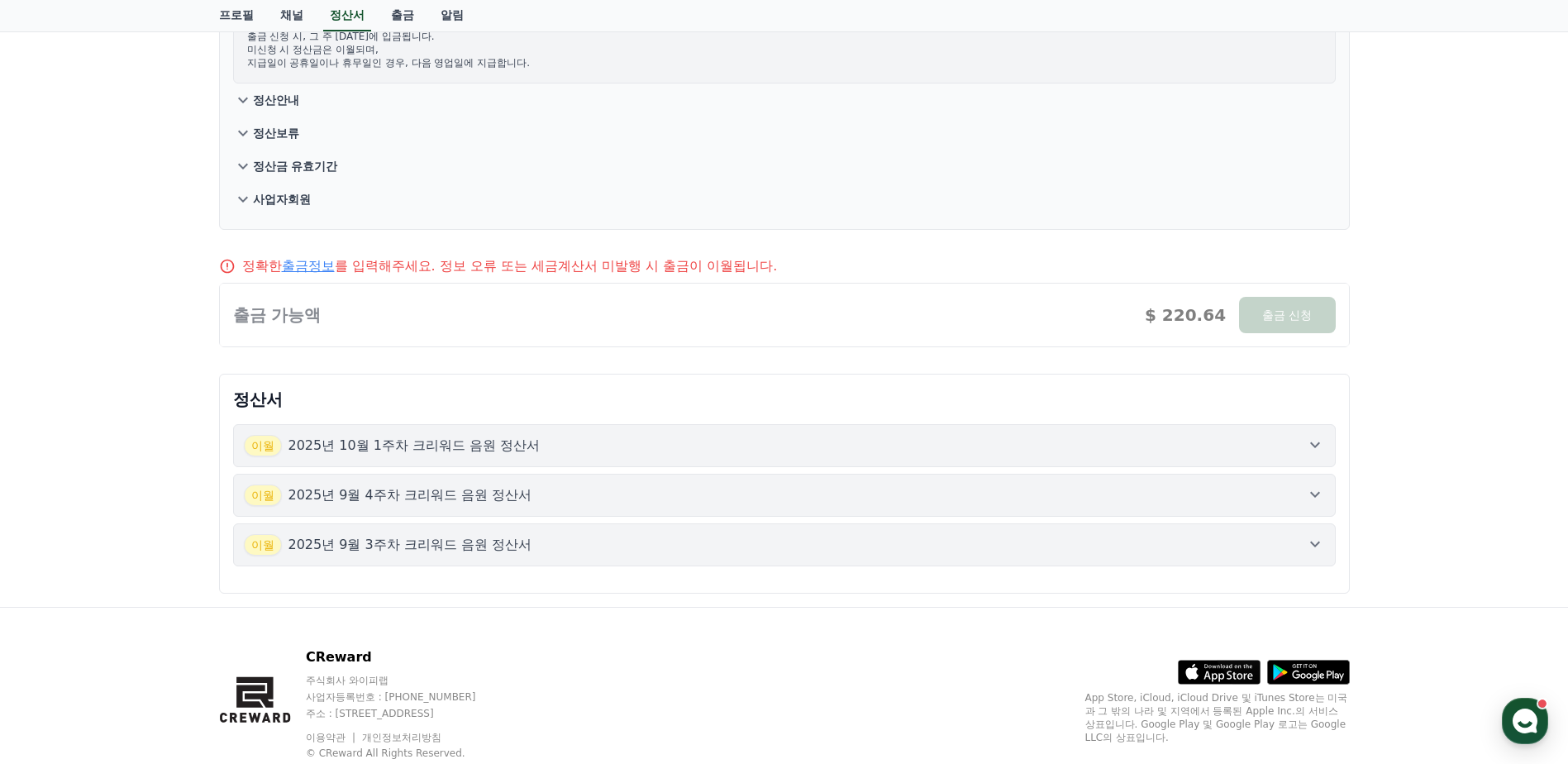
click at [345, 316] on div at bounding box center [784, 315] width 1129 height 63
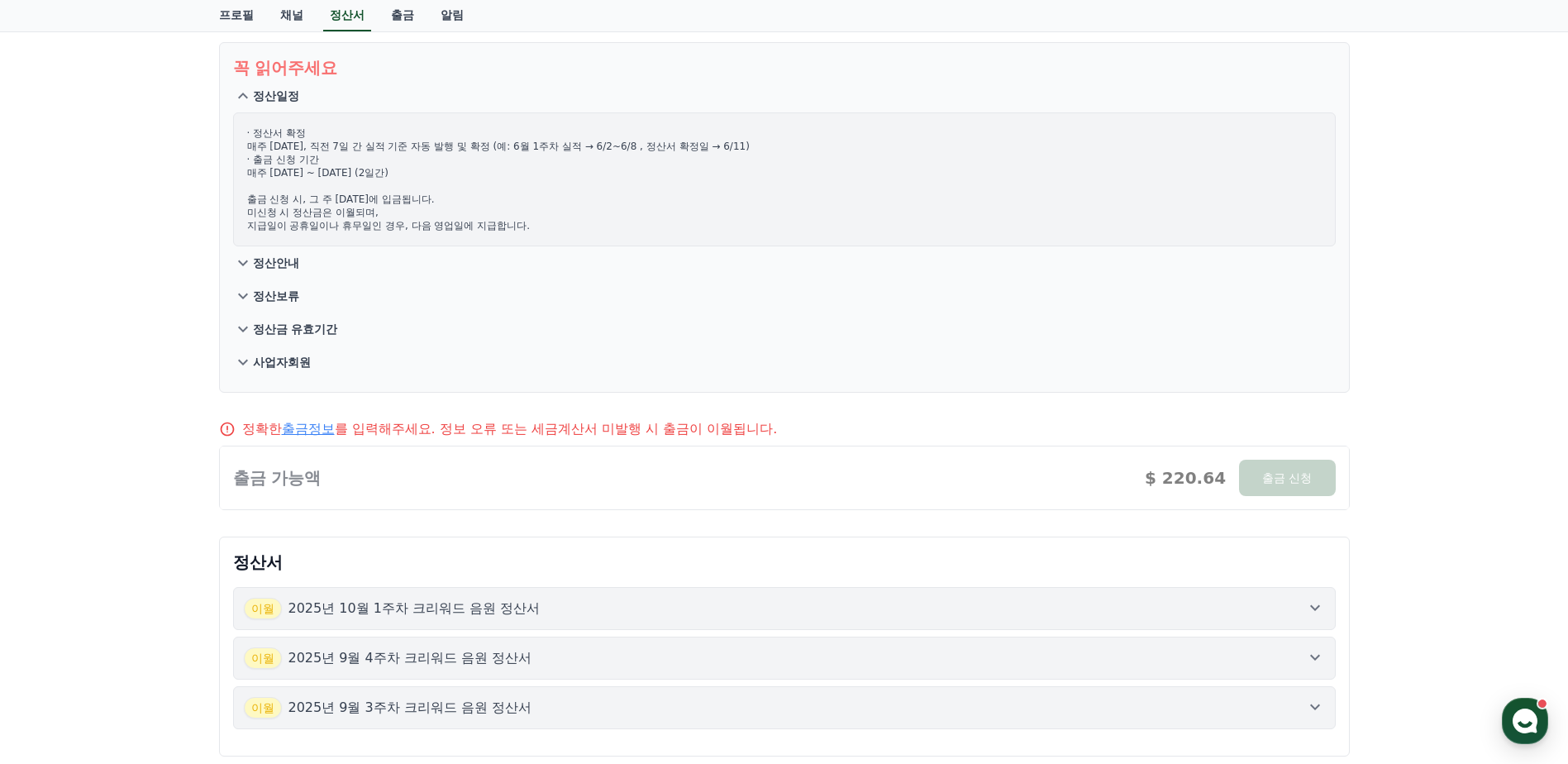
scroll to position [83, 0]
click at [286, 302] on p "정산보류" at bounding box center [275, 299] width 46 height 16
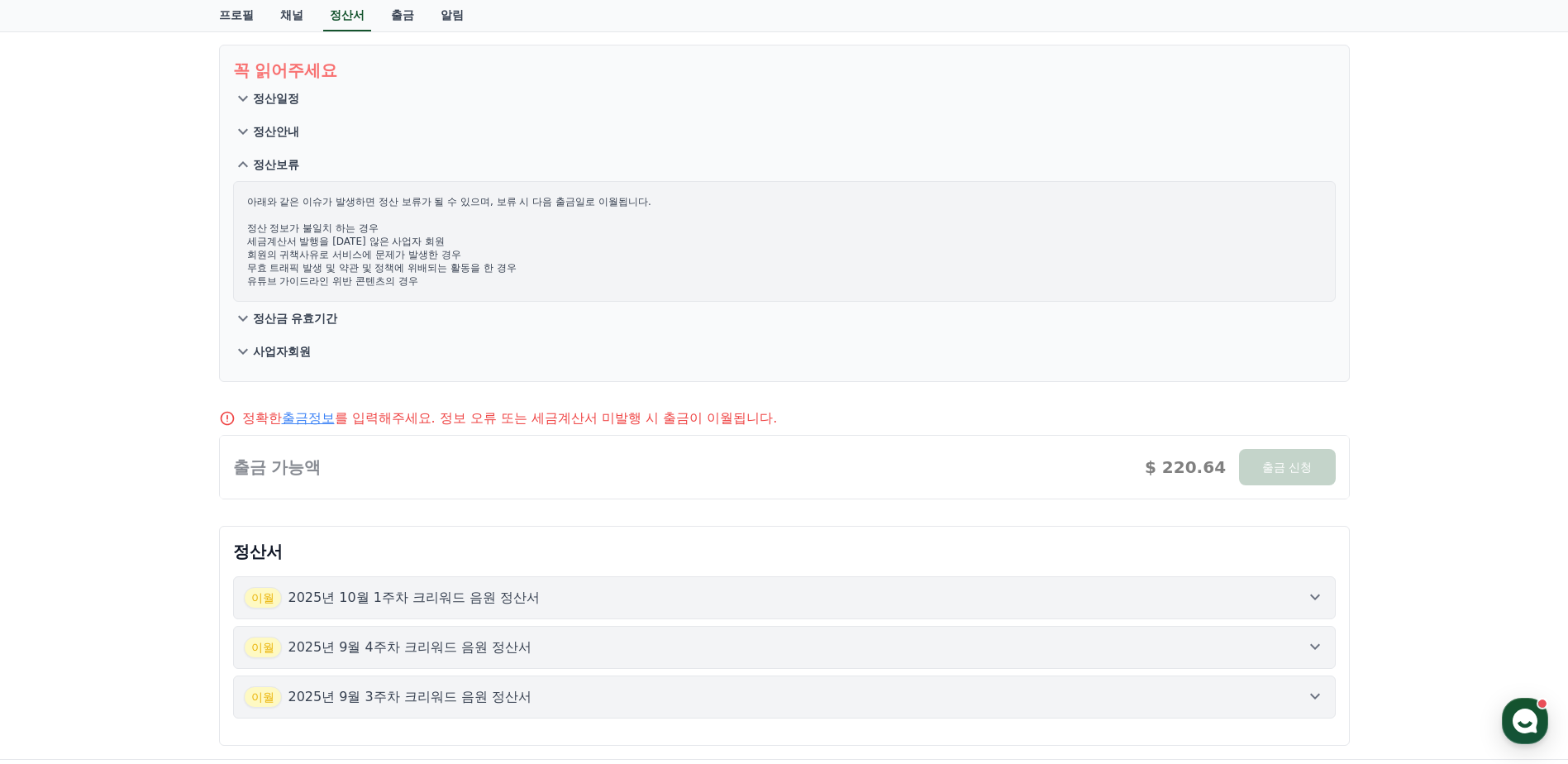
click at [286, 311] on p "정산금 유효기간" at bounding box center [295, 319] width 85 height 16
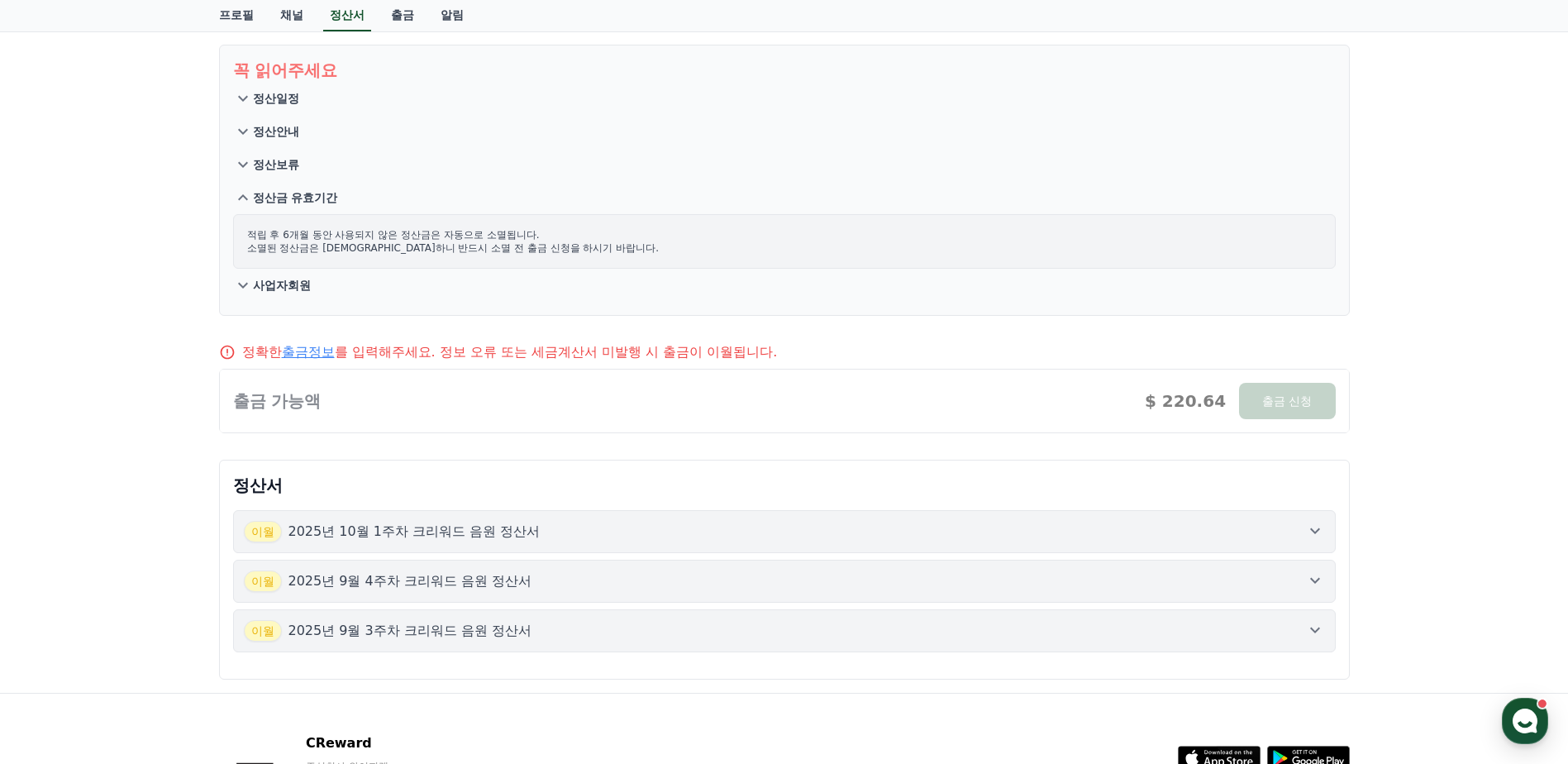
click at [292, 296] on button "사업자회원" at bounding box center [784, 285] width 1103 height 33
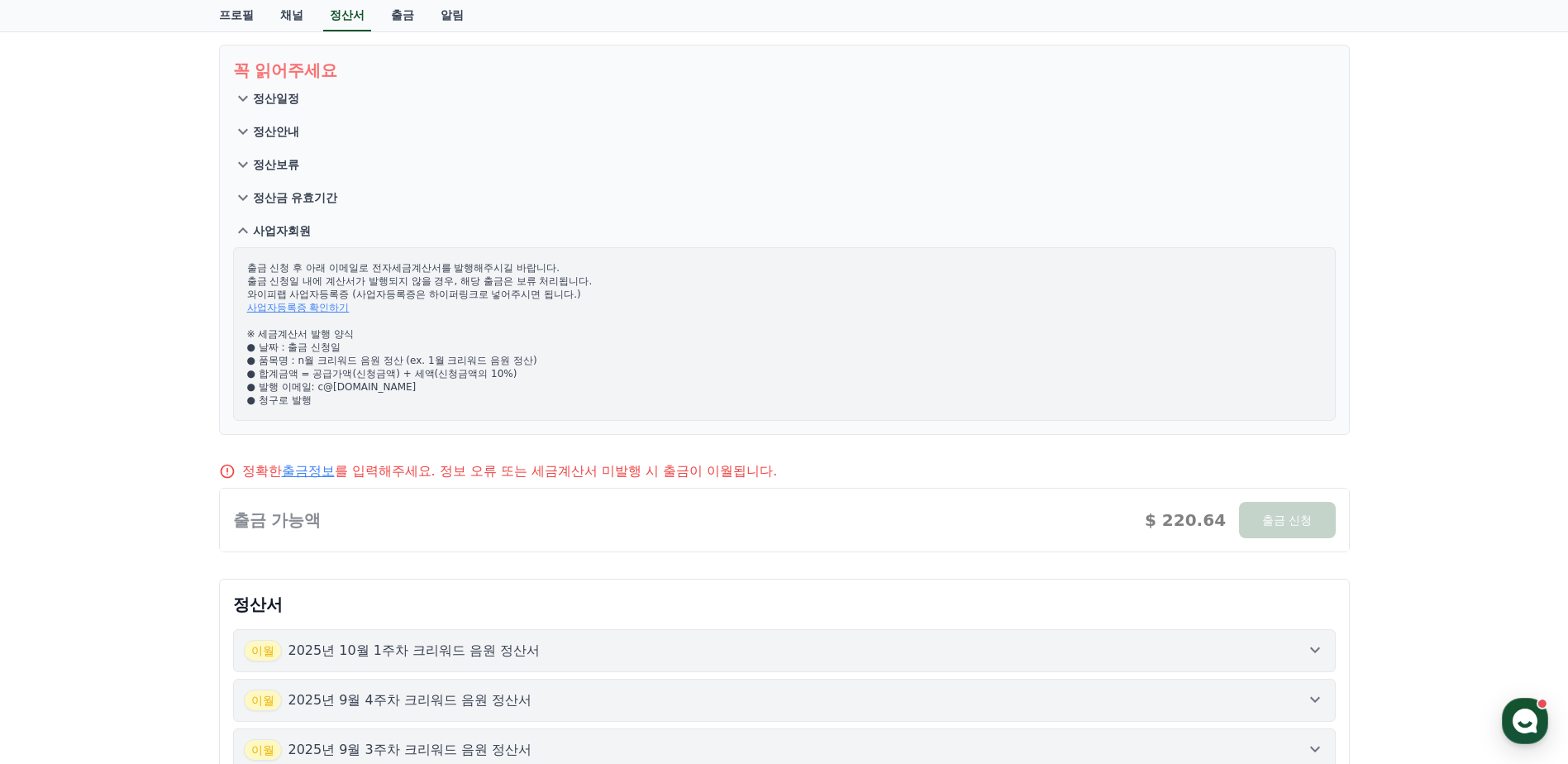
click at [293, 225] on p "사업자회원" at bounding box center [282, 230] width 58 height 16
click at [293, 159] on p "정산보류" at bounding box center [275, 165] width 46 height 16
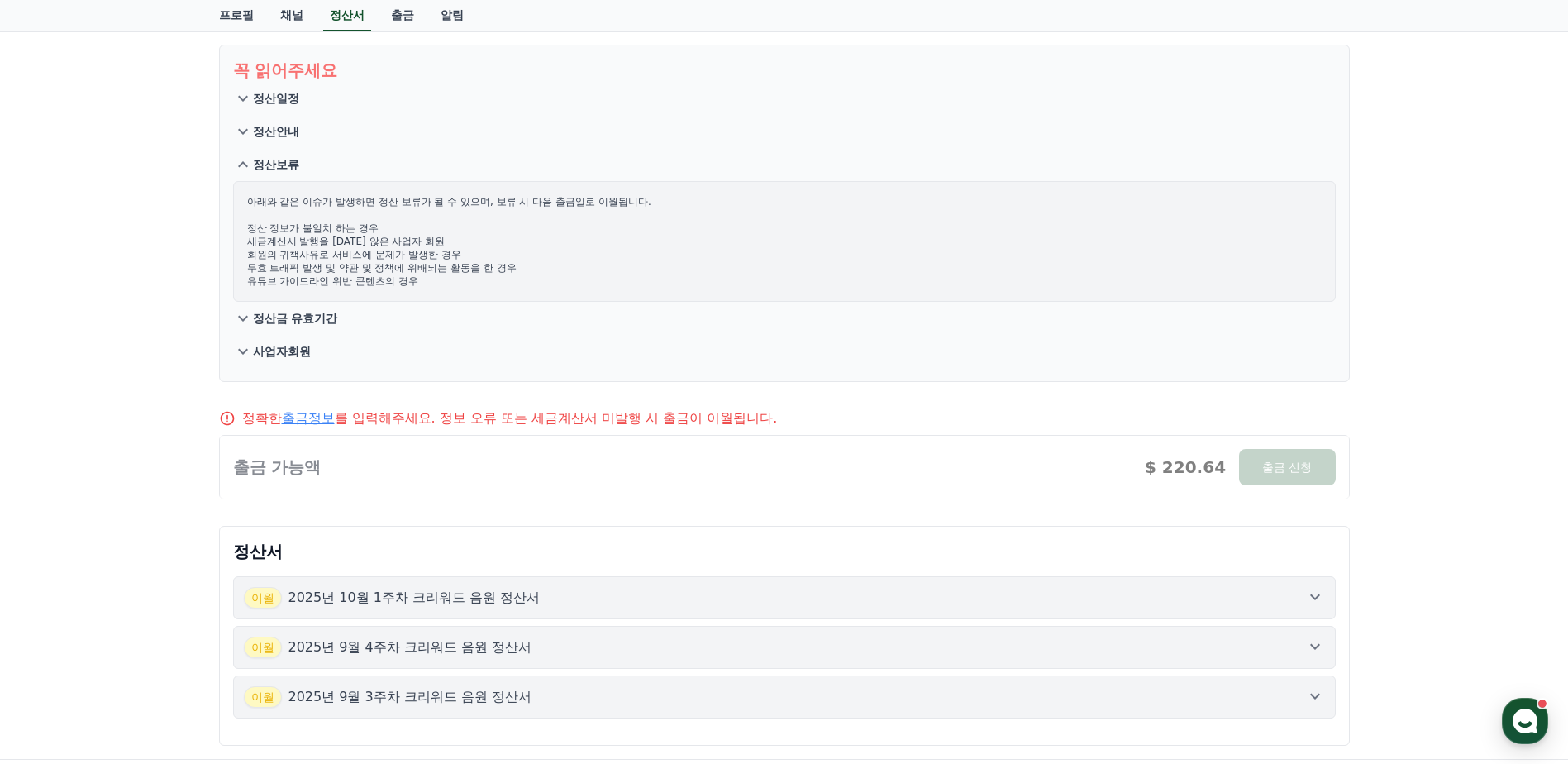
click at [289, 167] on p "정산보류" at bounding box center [275, 165] width 46 height 16
click at [292, 135] on p "정산안내" at bounding box center [275, 131] width 46 height 16
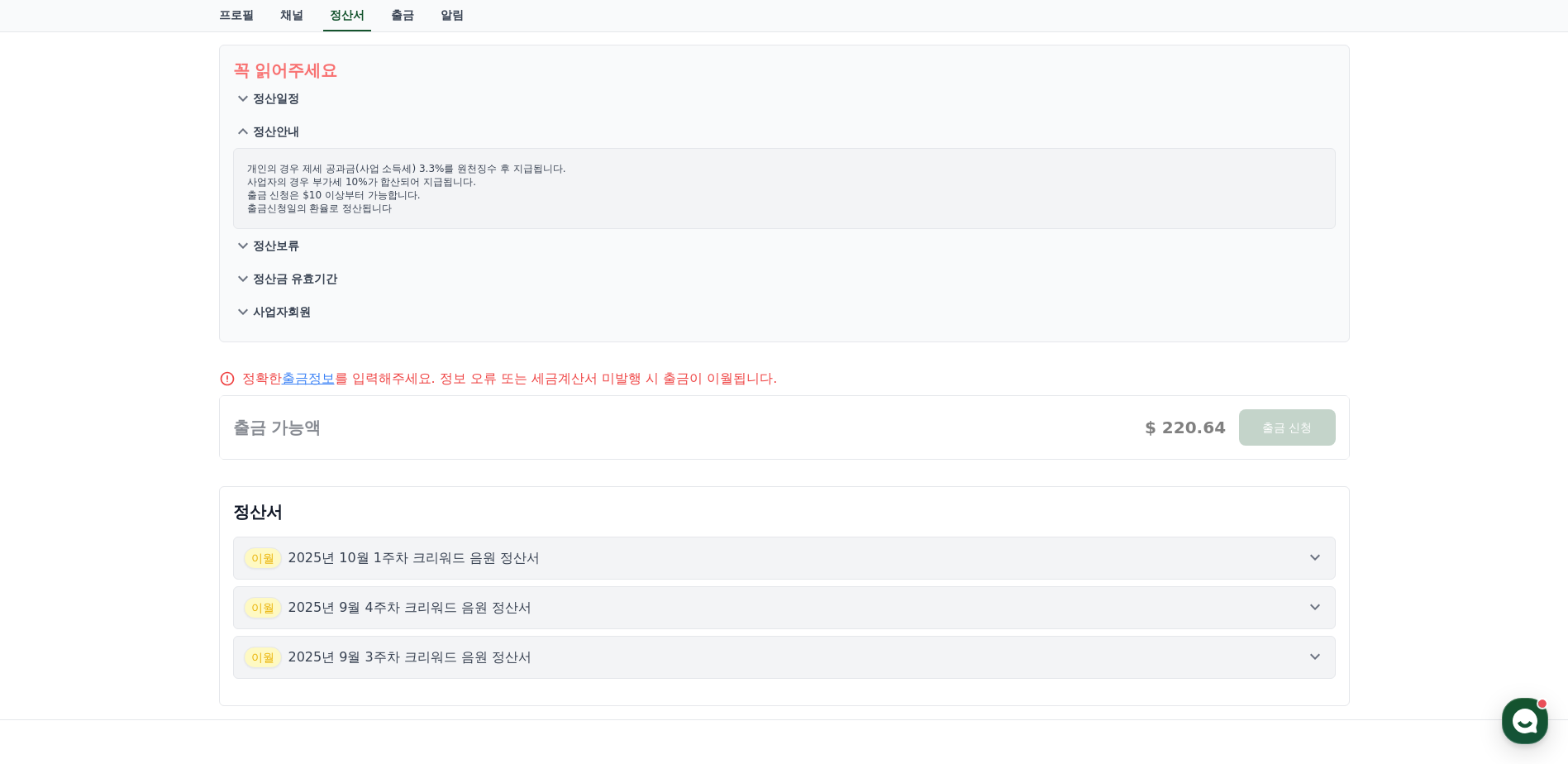
click at [292, 135] on p "정산안내" at bounding box center [275, 131] width 46 height 16
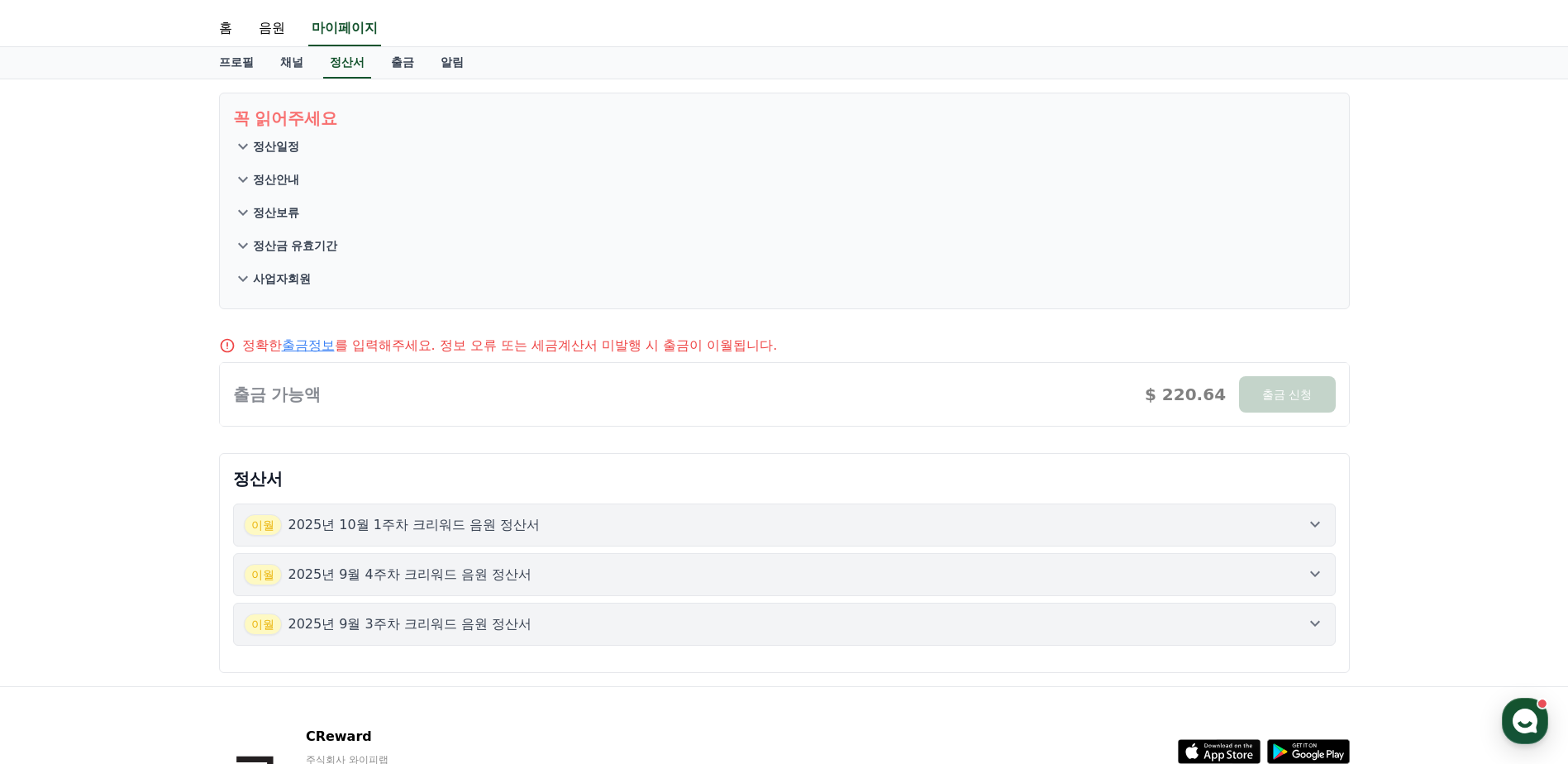
scroll to position [0, 0]
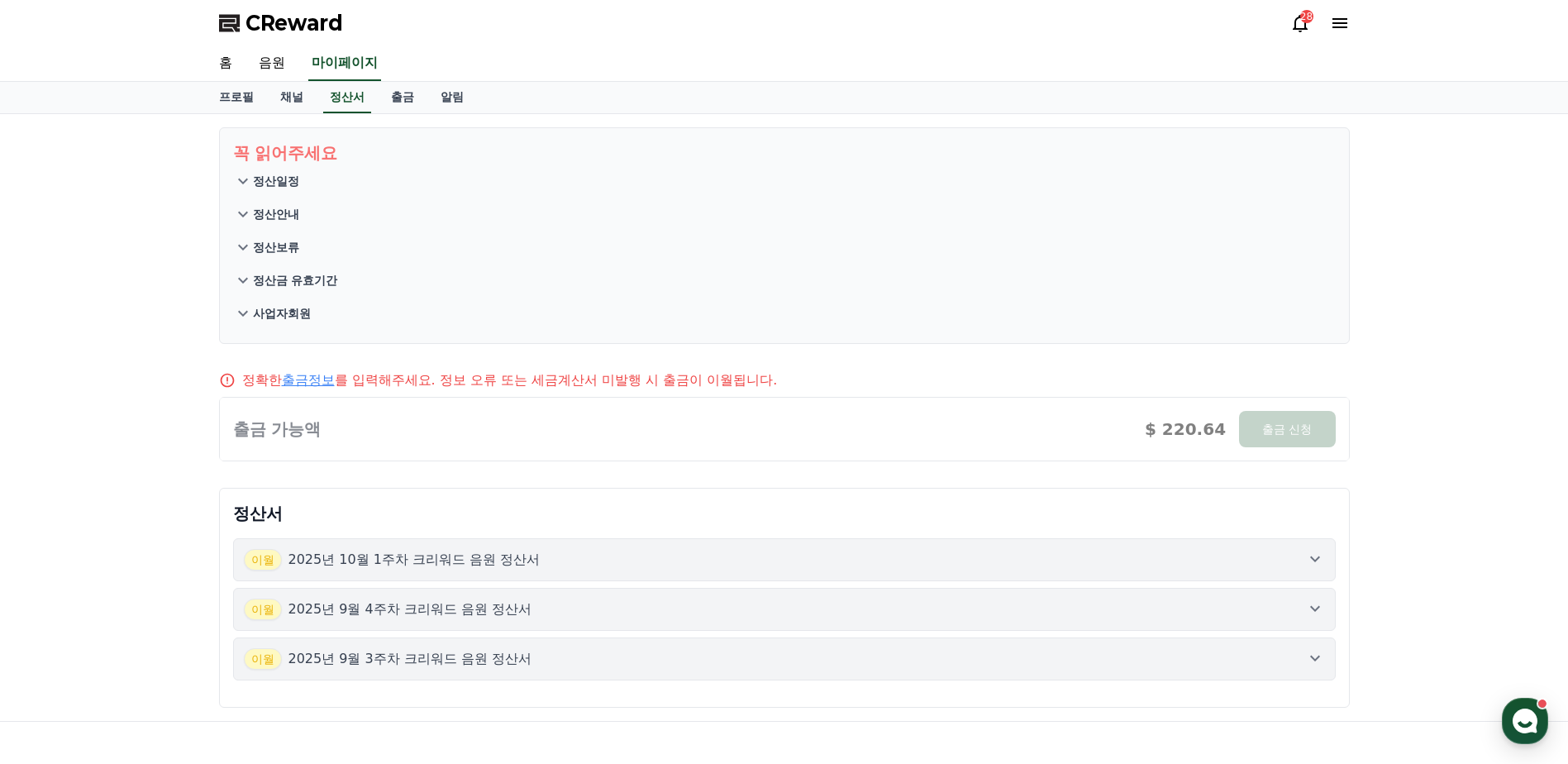
click at [383, 194] on button "정산일정" at bounding box center [784, 181] width 1103 height 33
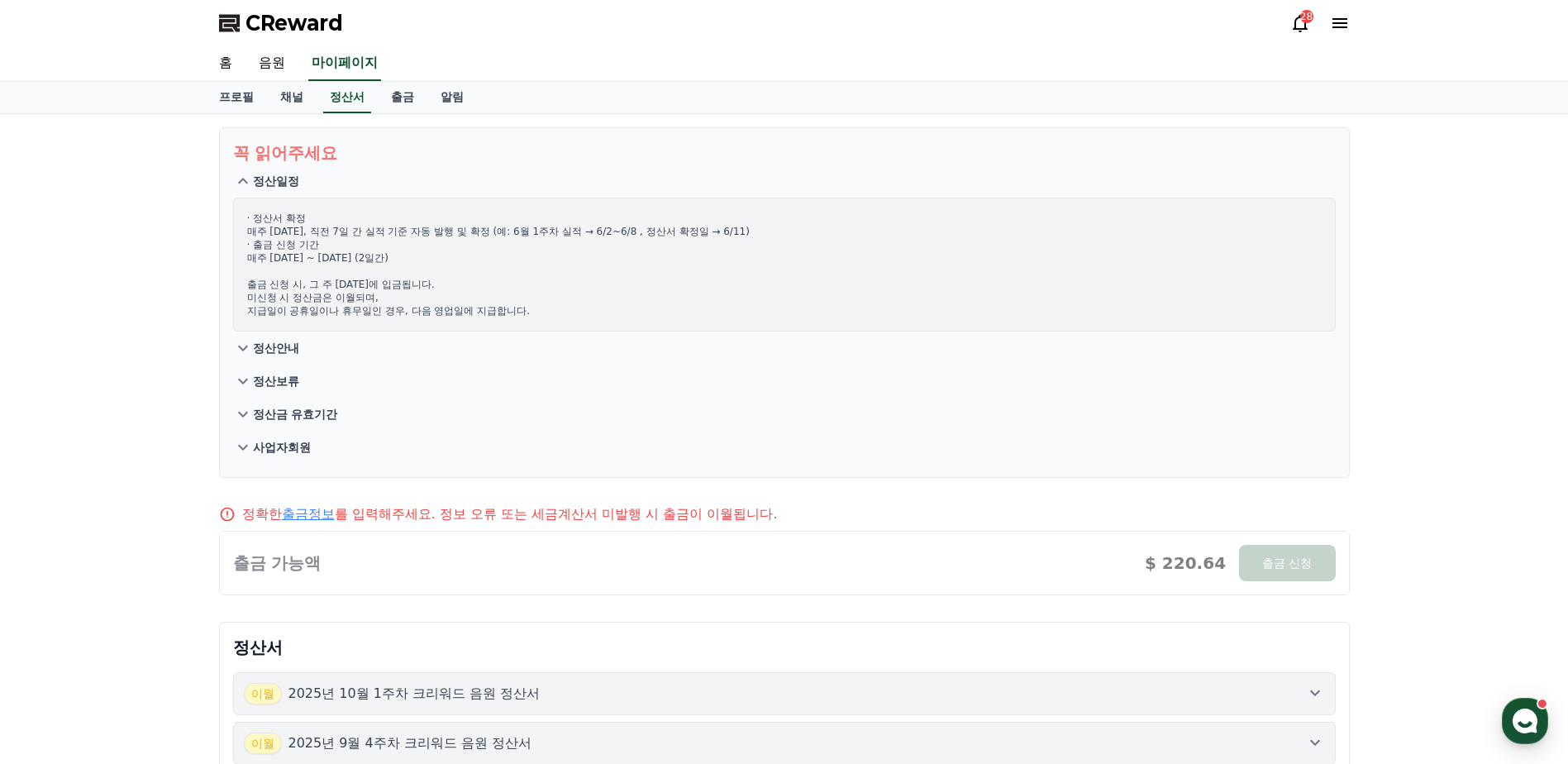
click at [324, 512] on link "출금정보" at bounding box center [308, 513] width 53 height 15
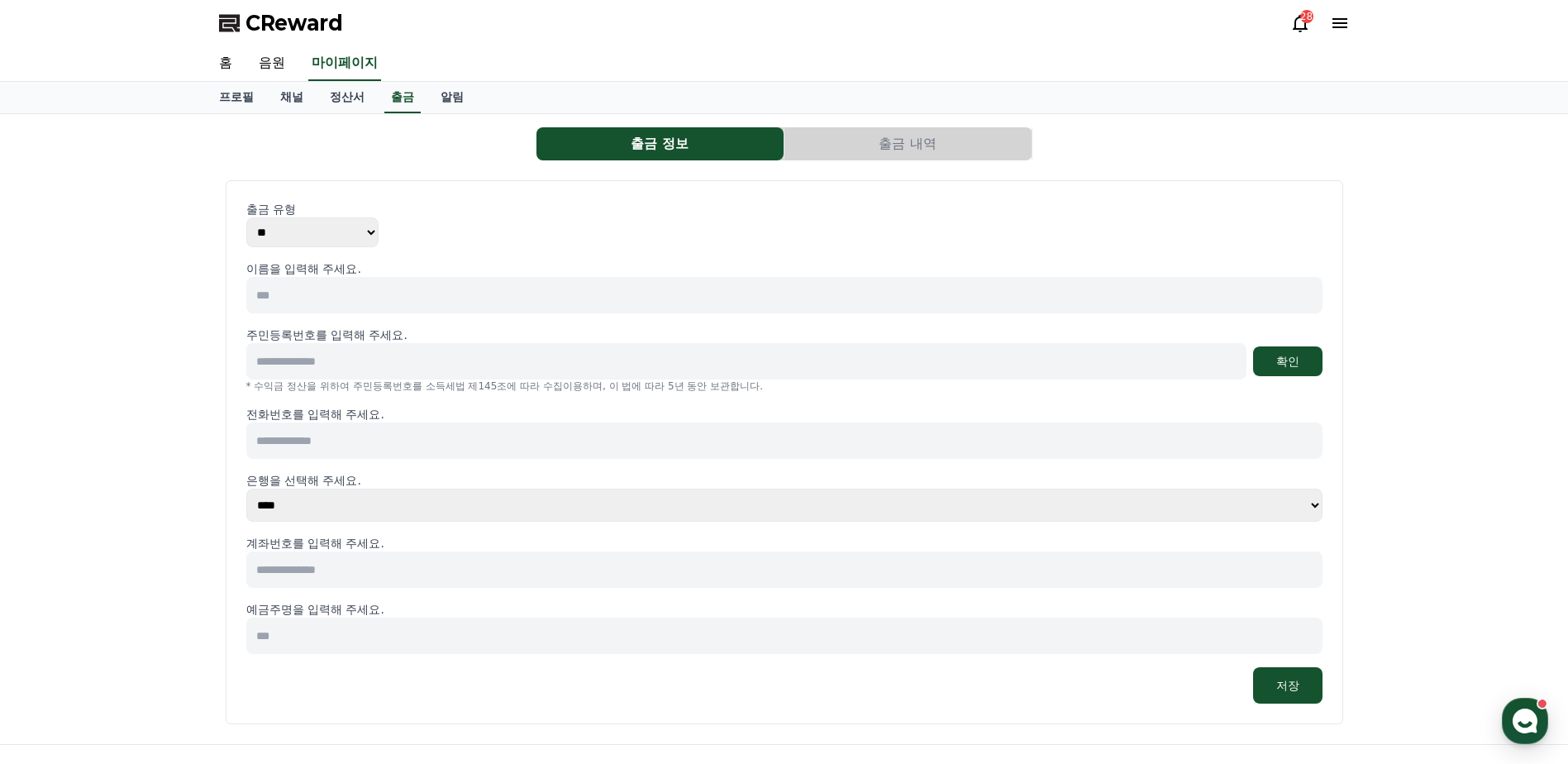
click at [349, 220] on select "** ***" at bounding box center [312, 232] width 132 height 30
click at [346, 229] on select "** ***" at bounding box center [312, 232] width 132 height 30
click at [315, 284] on input at bounding box center [784, 295] width 1077 height 36
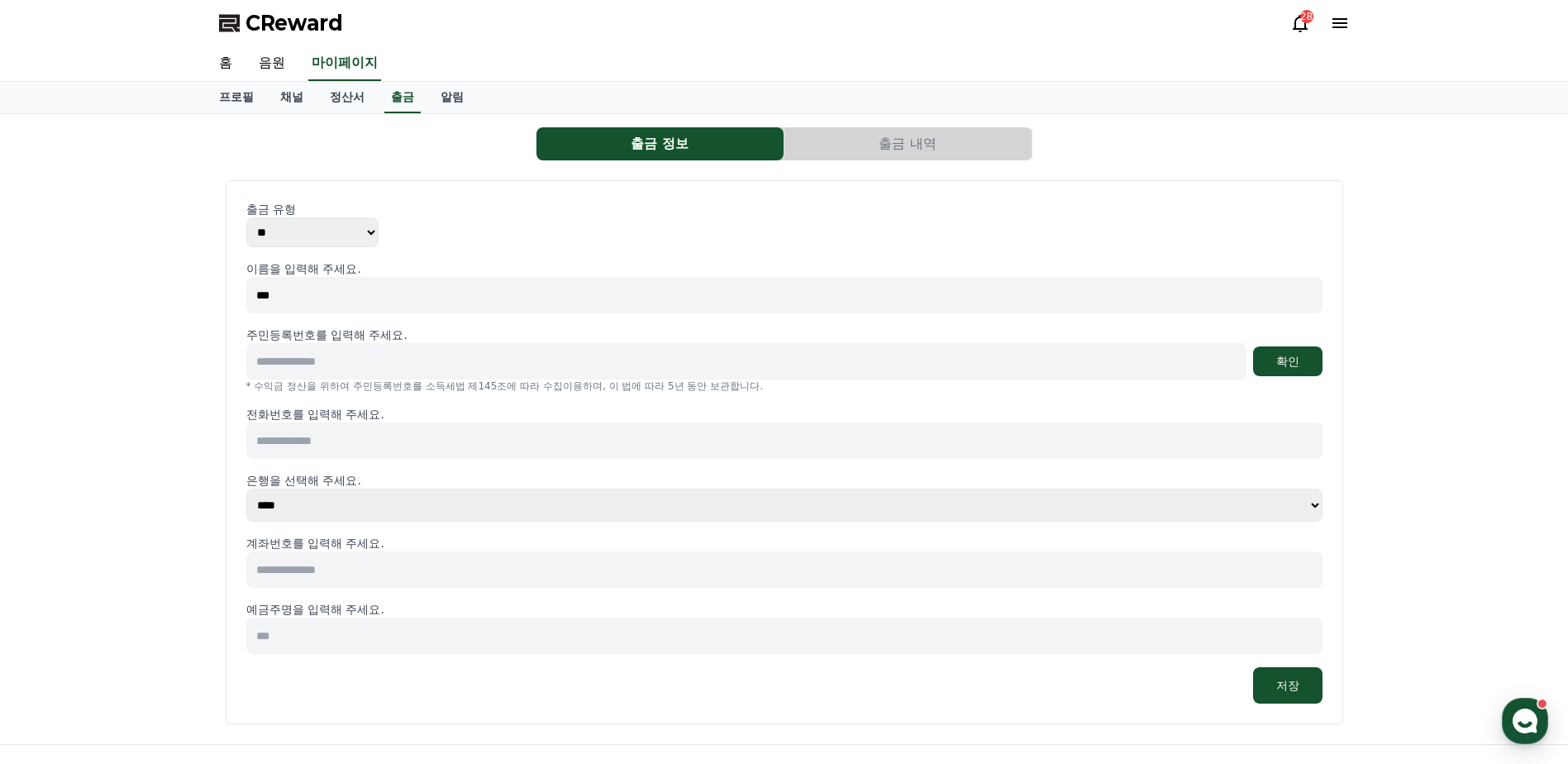
type input "***"
click at [373, 368] on input at bounding box center [747, 361] width 1000 height 36
type input "**********"
click at [1291, 363] on button "확인" at bounding box center [1287, 361] width 69 height 30
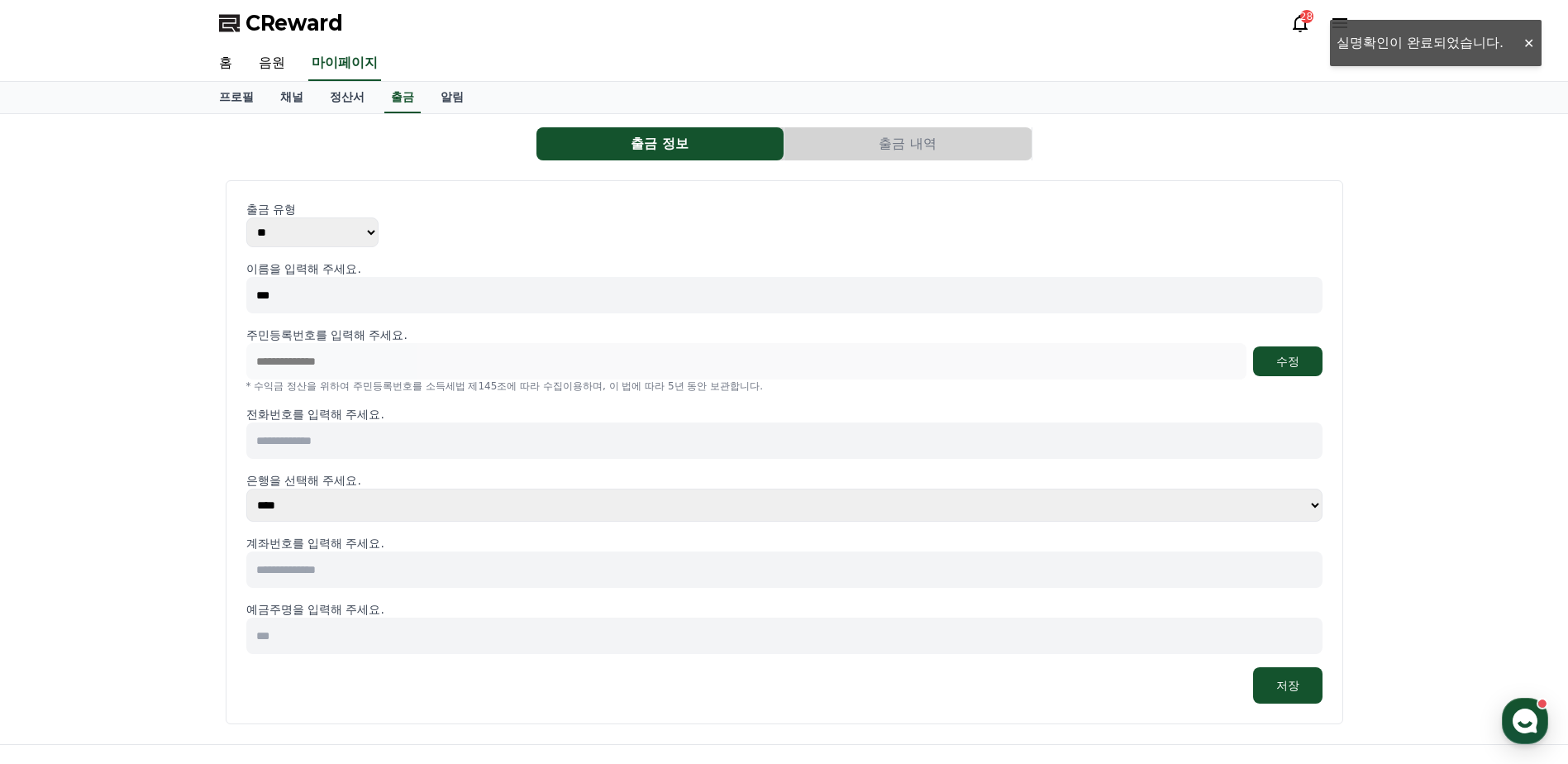
click at [372, 455] on input at bounding box center [784, 441] width 1077 height 36
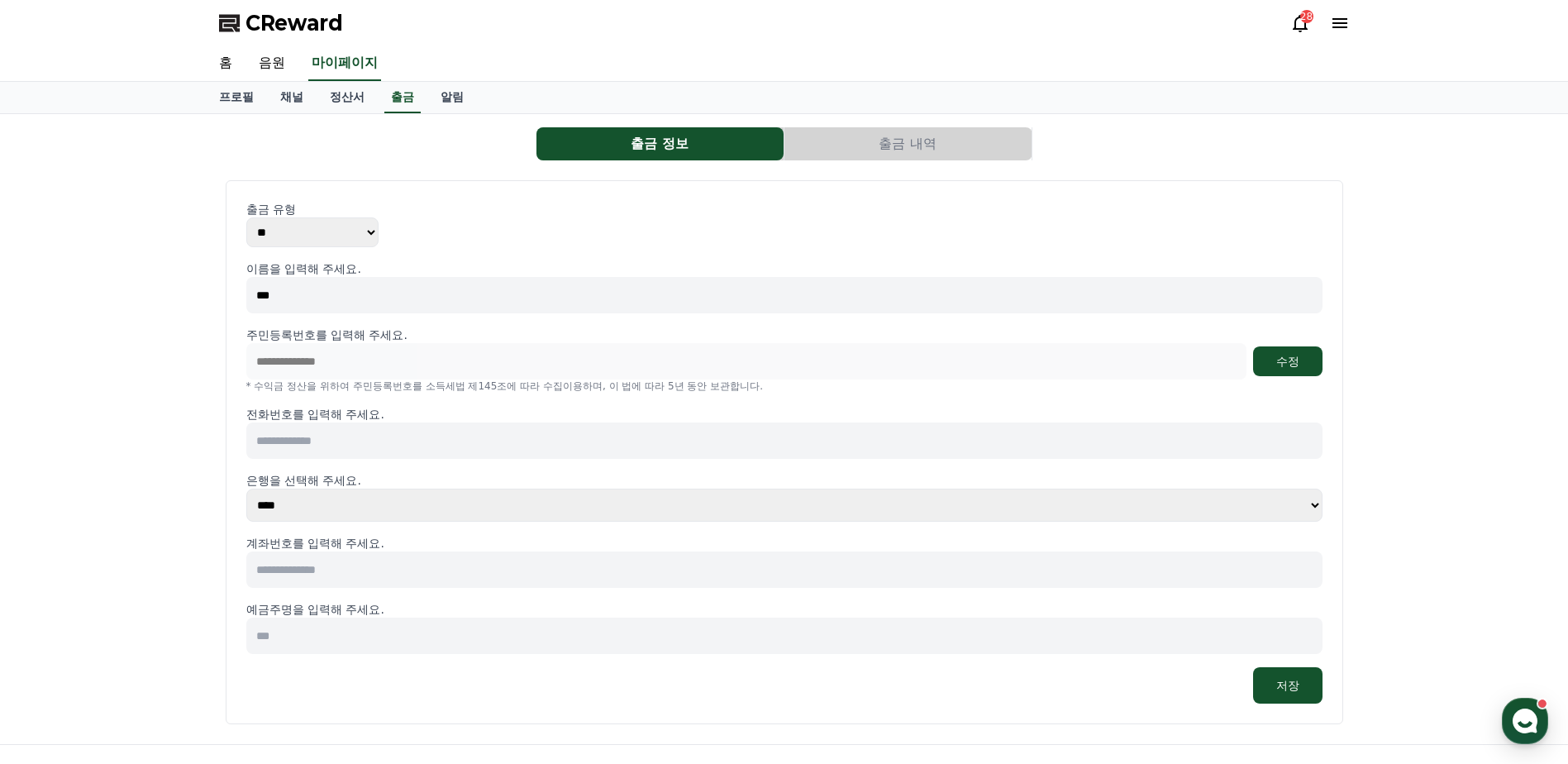
drag, startPoint x: 531, startPoint y: 390, endPoint x: 587, endPoint y: 388, distance: 56.0
click at [587, 388] on p "* 수익금 정산을 위하여 주민등록번호를 소득세법 제145조에 따라 수집이용하며, 이 법에 따라 5년 동안 보관합니다." at bounding box center [784, 386] width 1077 height 13
drag, startPoint x: 587, startPoint y: 388, endPoint x: 608, endPoint y: 388, distance: 21.0
click at [608, 388] on p "* 수익금 정산을 위하여 주민등록번호를 소득세법 제145조에 따라 수집이용하며, 이 법에 따라 5년 동안 보관합니다." at bounding box center [784, 386] width 1077 height 13
click at [418, 439] on input at bounding box center [784, 441] width 1077 height 36
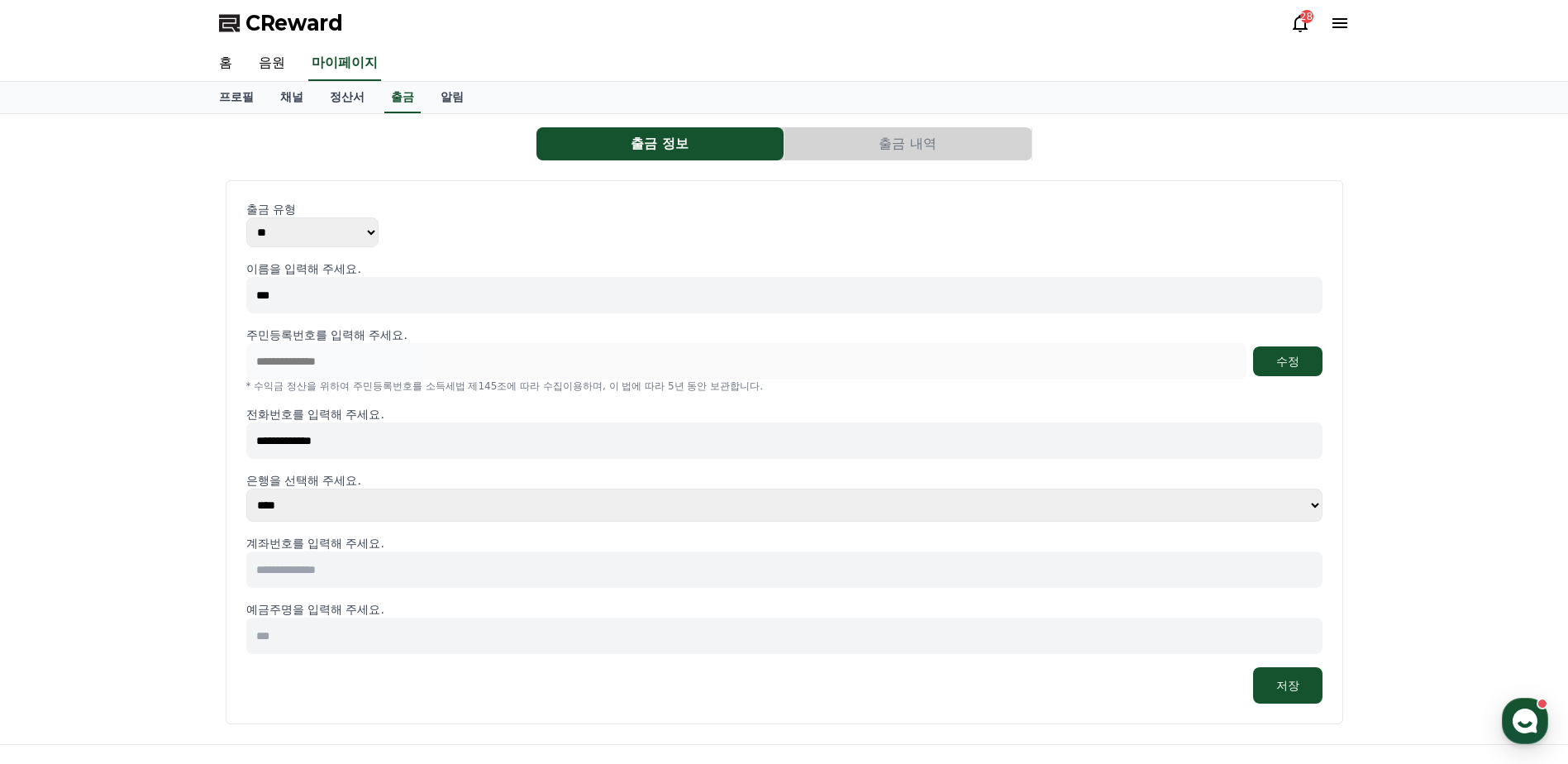
type input "**********"
click at [345, 502] on select "**** **** **** **** **** **** **** ** ** ** ** **** *** **** **** *****" at bounding box center [784, 505] width 1077 height 33
click at [246, 489] on select "**** **** **** **** **** **** **** ** ** ** ** **** *** **** **** *****" at bounding box center [784, 505] width 1077 height 33
click at [381, 580] on input at bounding box center [784, 570] width 1077 height 36
click at [308, 513] on select "**** **** **** **** **** **** **** ** ** ** ** **** *** **** **** *****" at bounding box center [784, 505] width 1077 height 33
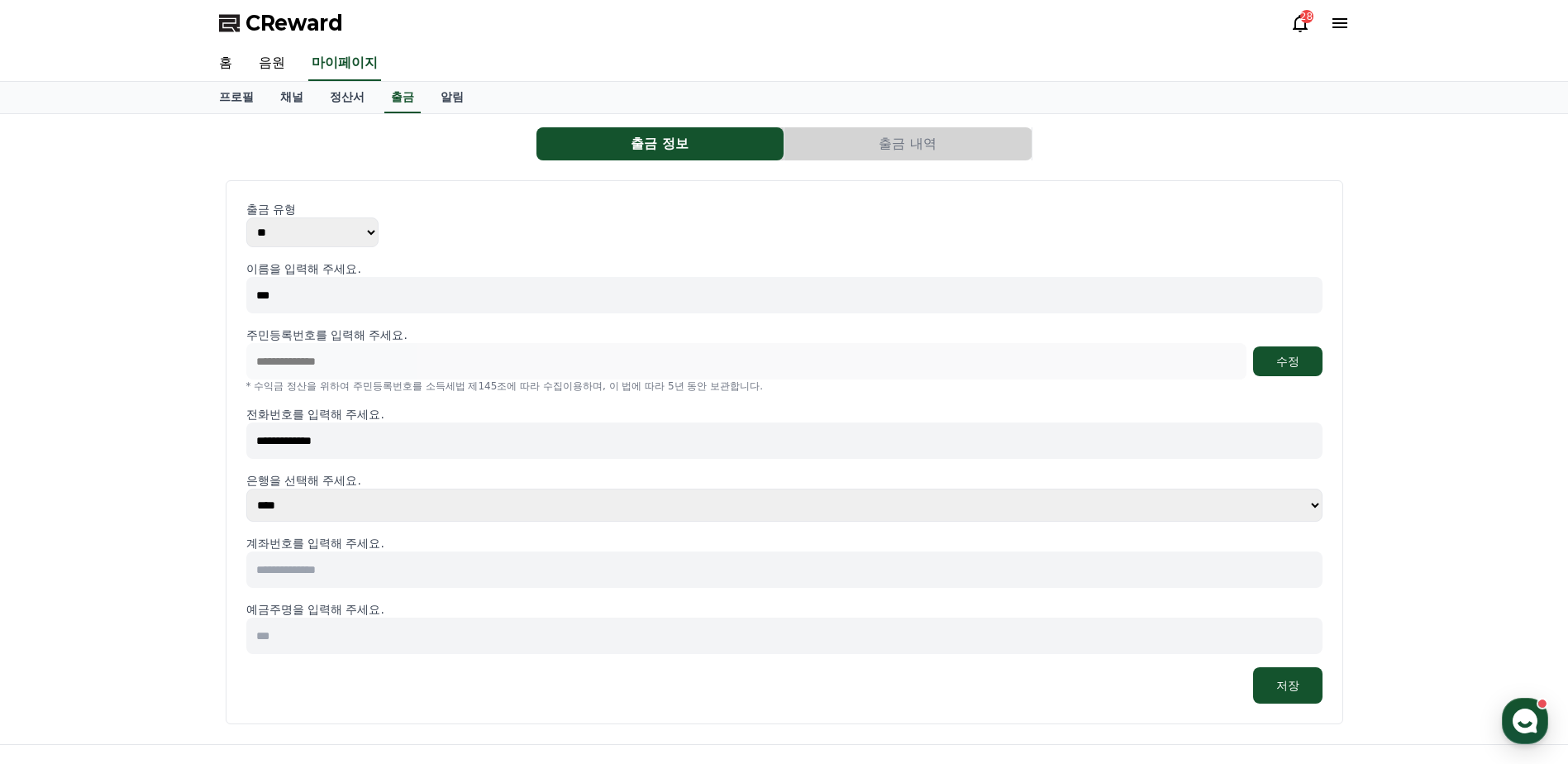
select select "********"
click at [246, 489] on select "**** **** **** **** **** **** **** ** ** ** ** **** *** **** **** *****" at bounding box center [784, 505] width 1077 height 33
click at [341, 570] on input at bounding box center [784, 570] width 1077 height 36
type input "**********"
click at [529, 637] on input at bounding box center [784, 636] width 1077 height 36
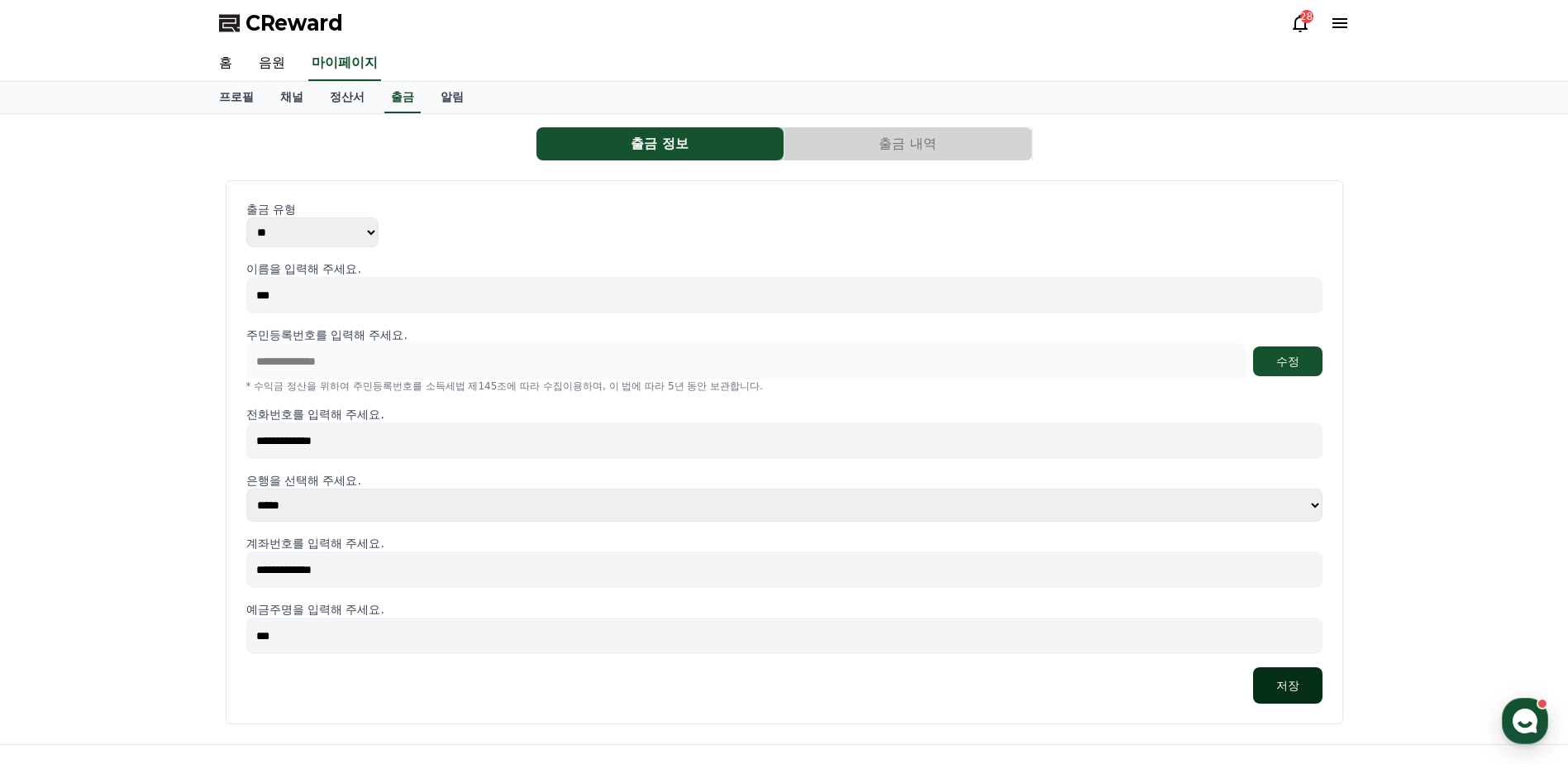
type input "***"
click at [1322, 691] on div "저장" at bounding box center [784, 686] width 1077 height 36
click at [1263, 683] on button "저장" at bounding box center [1287, 686] width 69 height 36
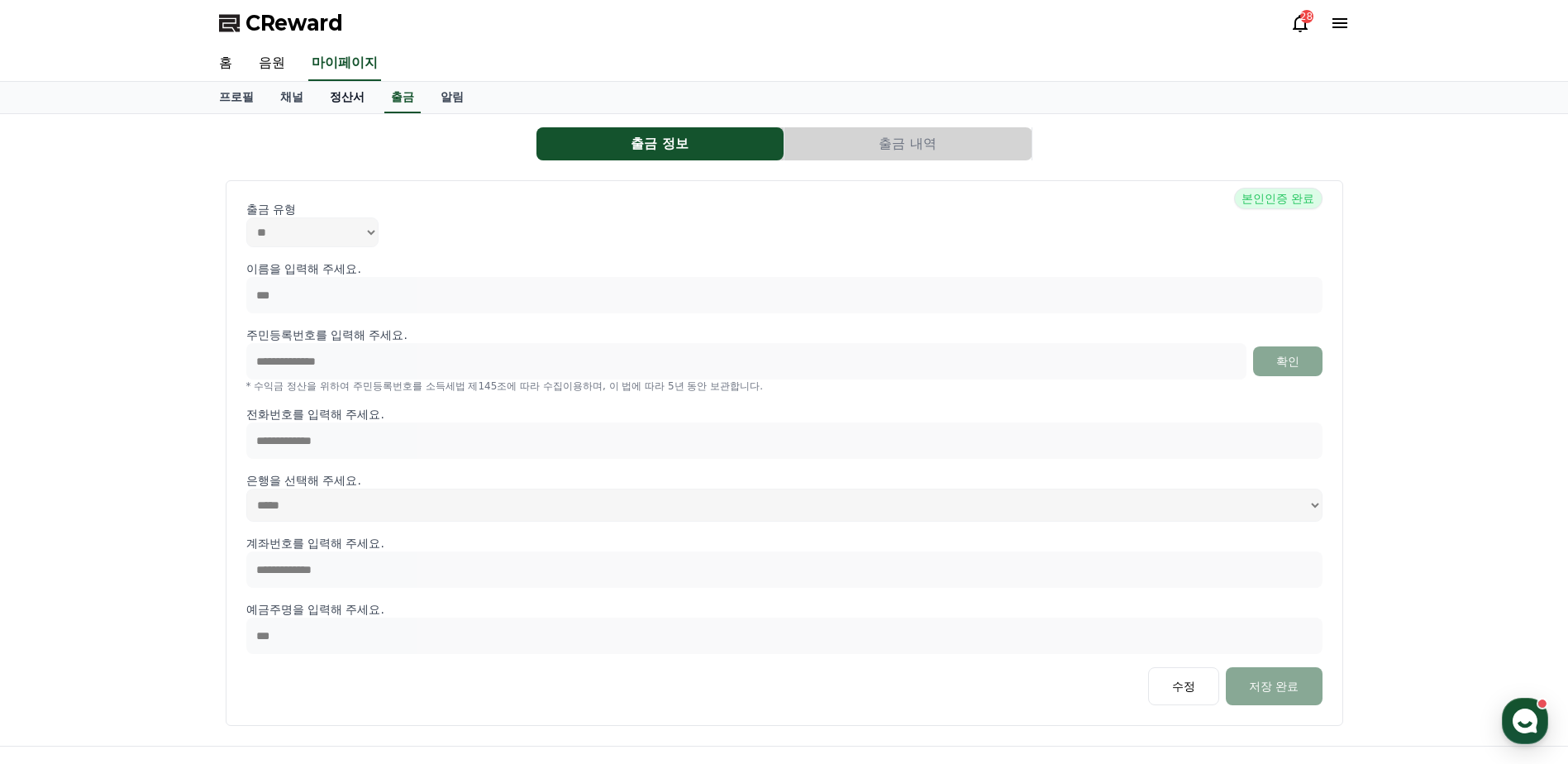
click at [341, 93] on link "정산서" at bounding box center [347, 97] width 61 height 31
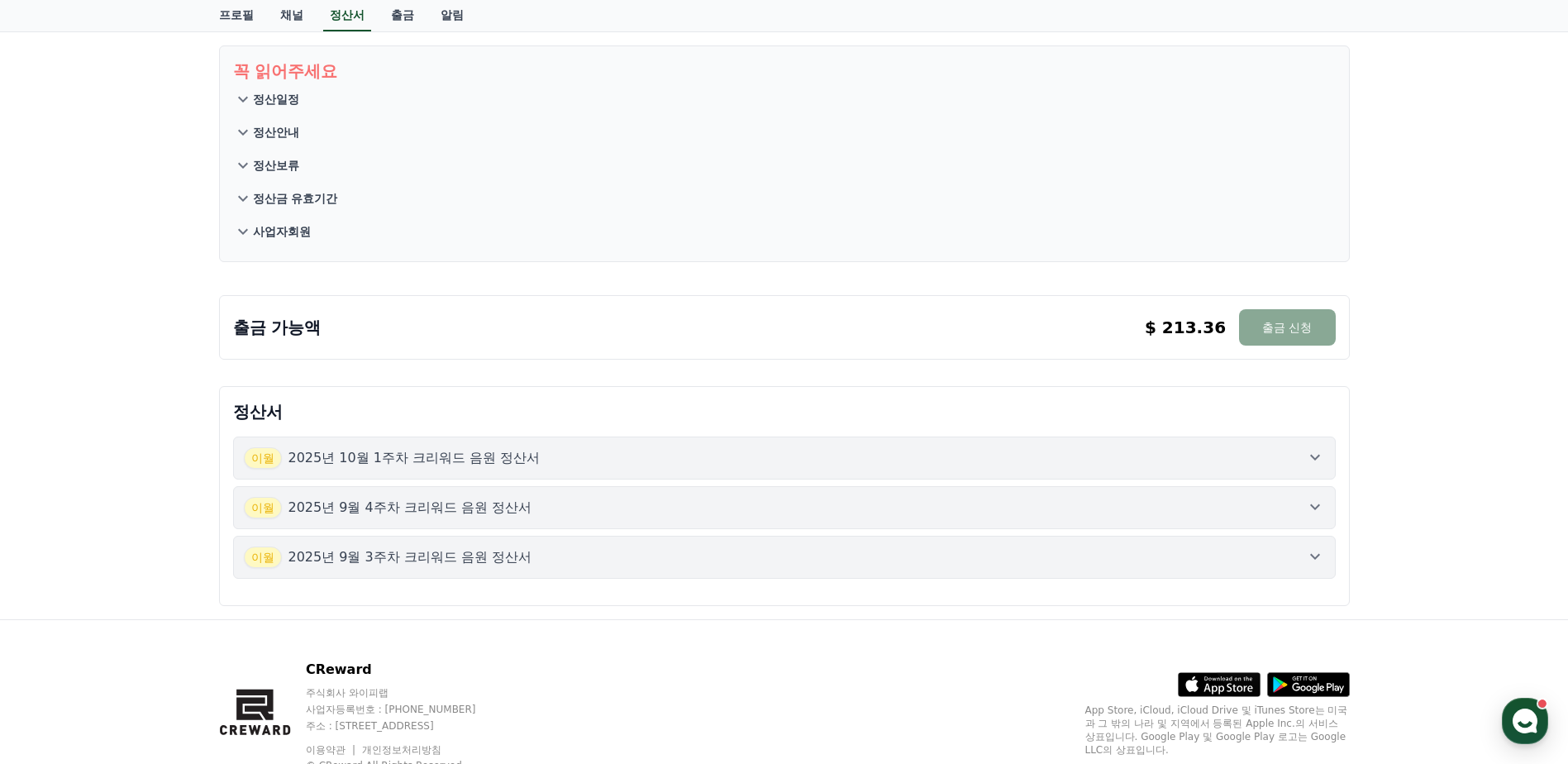
scroll to position [83, 0]
click at [717, 444] on button "[DATE]년 10월 1주차 크리워드 음원 정산서" at bounding box center [784, 457] width 1103 height 43
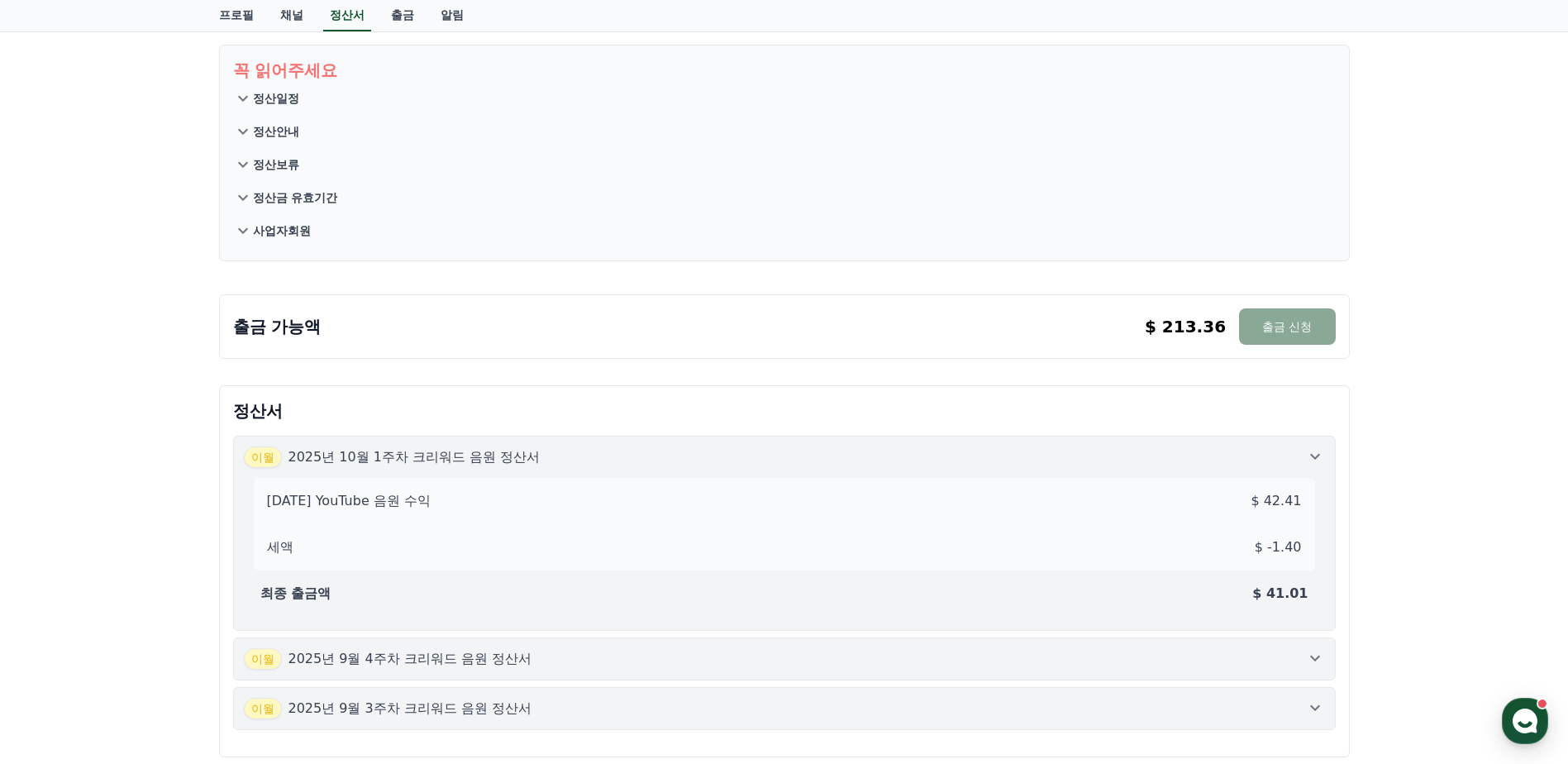
click at [717, 444] on button "[DATE]년 10월 1주차 크리워드 음원 정산서 [DATE] YouTube 음원 수익 $ 42.41 세액 $ -1.40 최종 출금액 $ 41…" at bounding box center [784, 533] width 1103 height 195
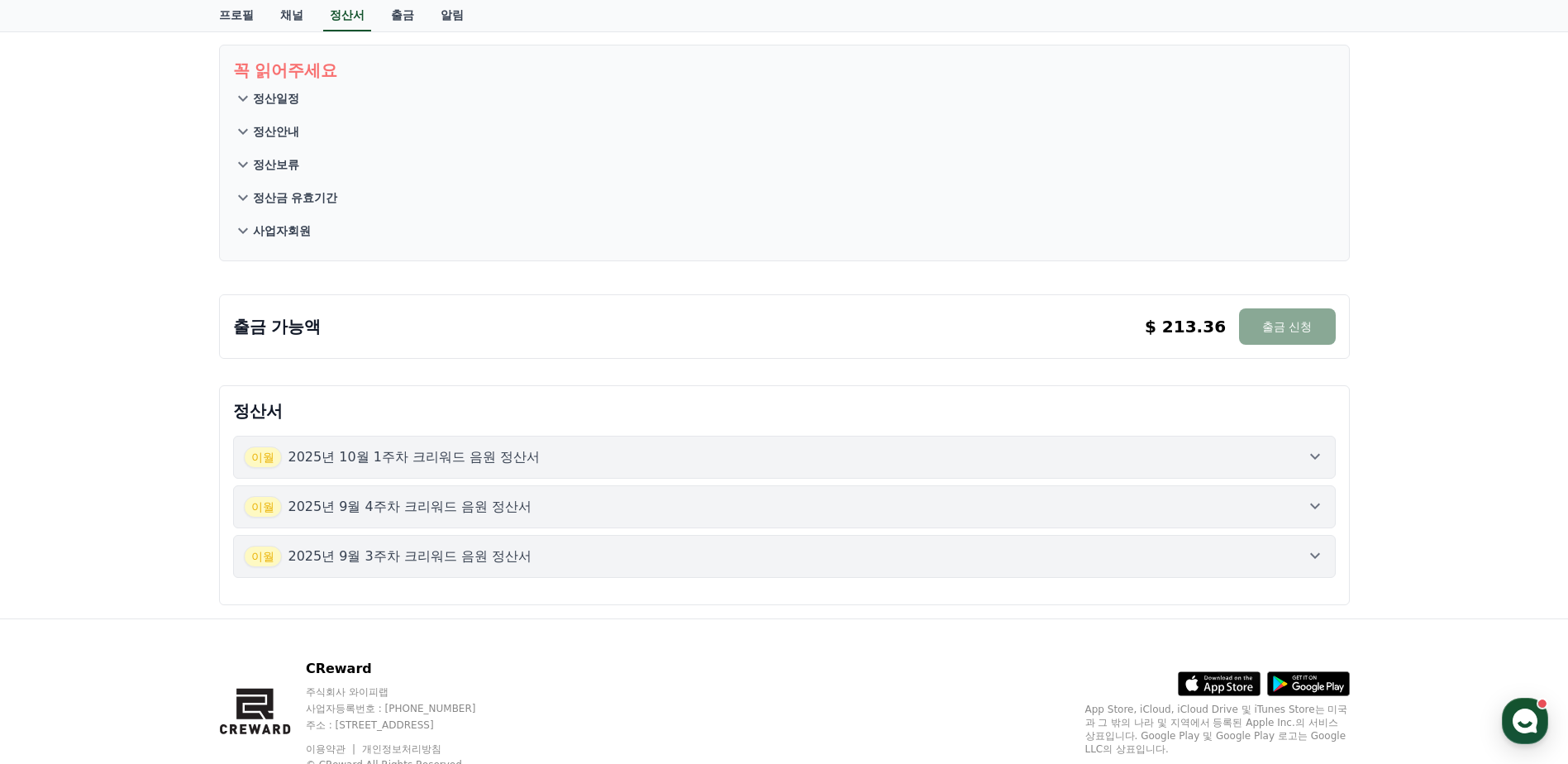
click at [717, 444] on button "[DATE]년 10월 1주차 크리워드 음원 정산서" at bounding box center [784, 457] width 1103 height 43
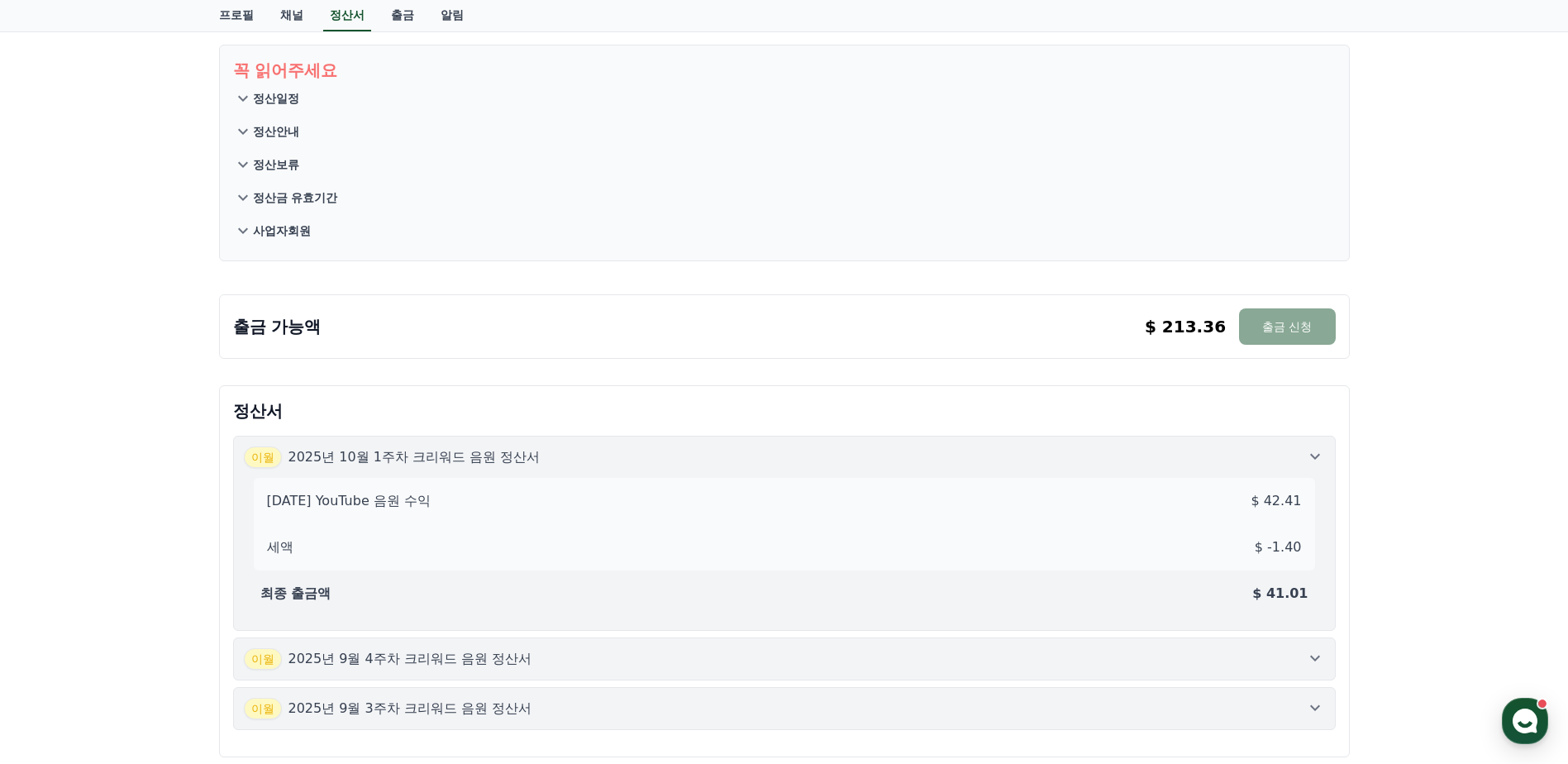
click at [717, 444] on button "[DATE]년 10월 1주차 크리워드 음원 정산서 [DATE] YouTube 음원 수익 $ 42.41 세액 $ -1.40 최종 출금액 $ 41…" at bounding box center [784, 533] width 1103 height 195
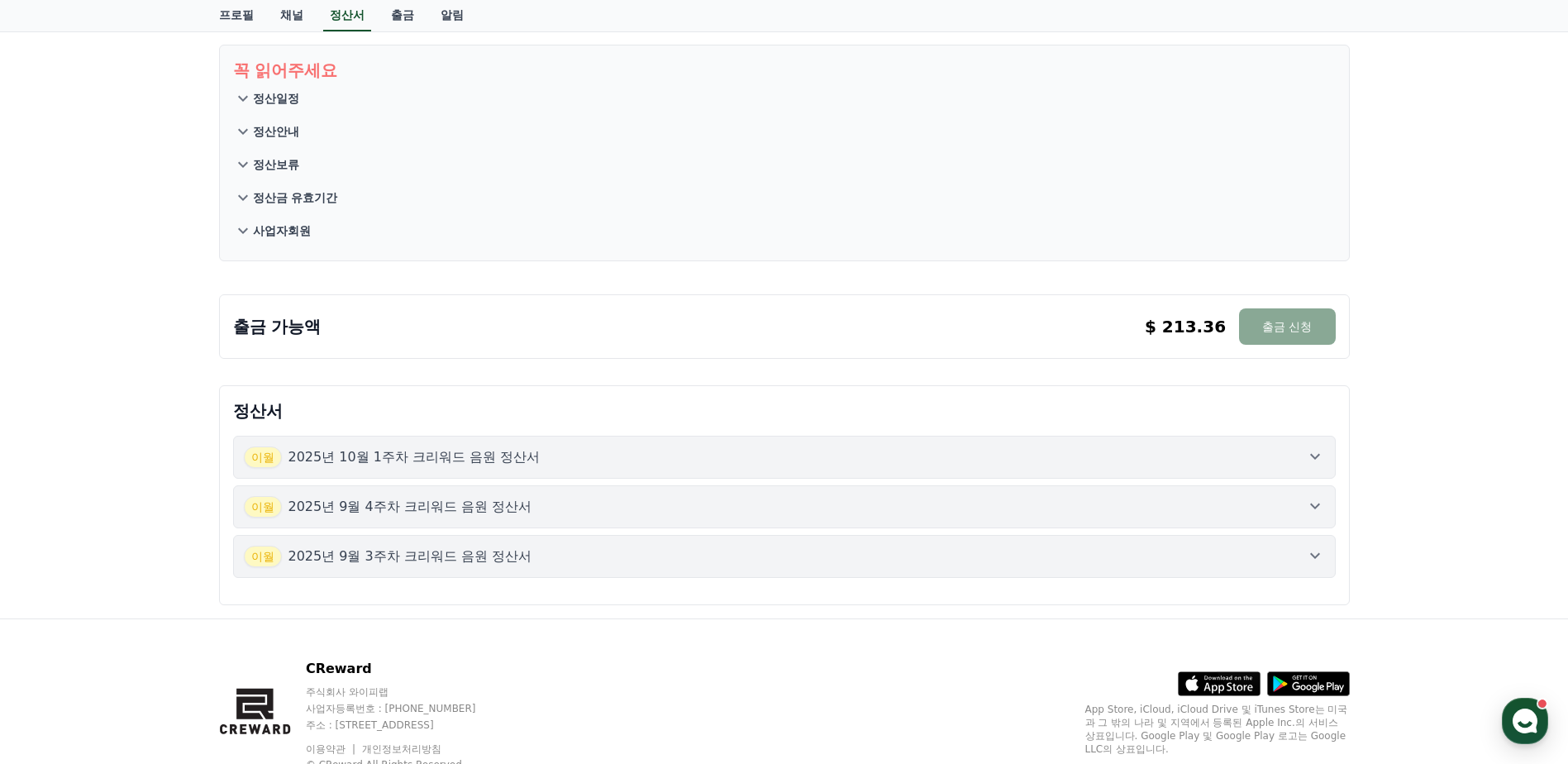
click at [687, 531] on div "[DATE]년 10월 1주차 크리워드 음원 정산서 [DATE]년 9월 4주차 크리워드 음원 정산서 [DATE]년 9월 3주차 크리워드 음원 정…" at bounding box center [784, 507] width 1103 height 142
click at [695, 520] on button "[DATE]년 9월 4주차 크리워드 음원 정산서" at bounding box center [784, 507] width 1103 height 43
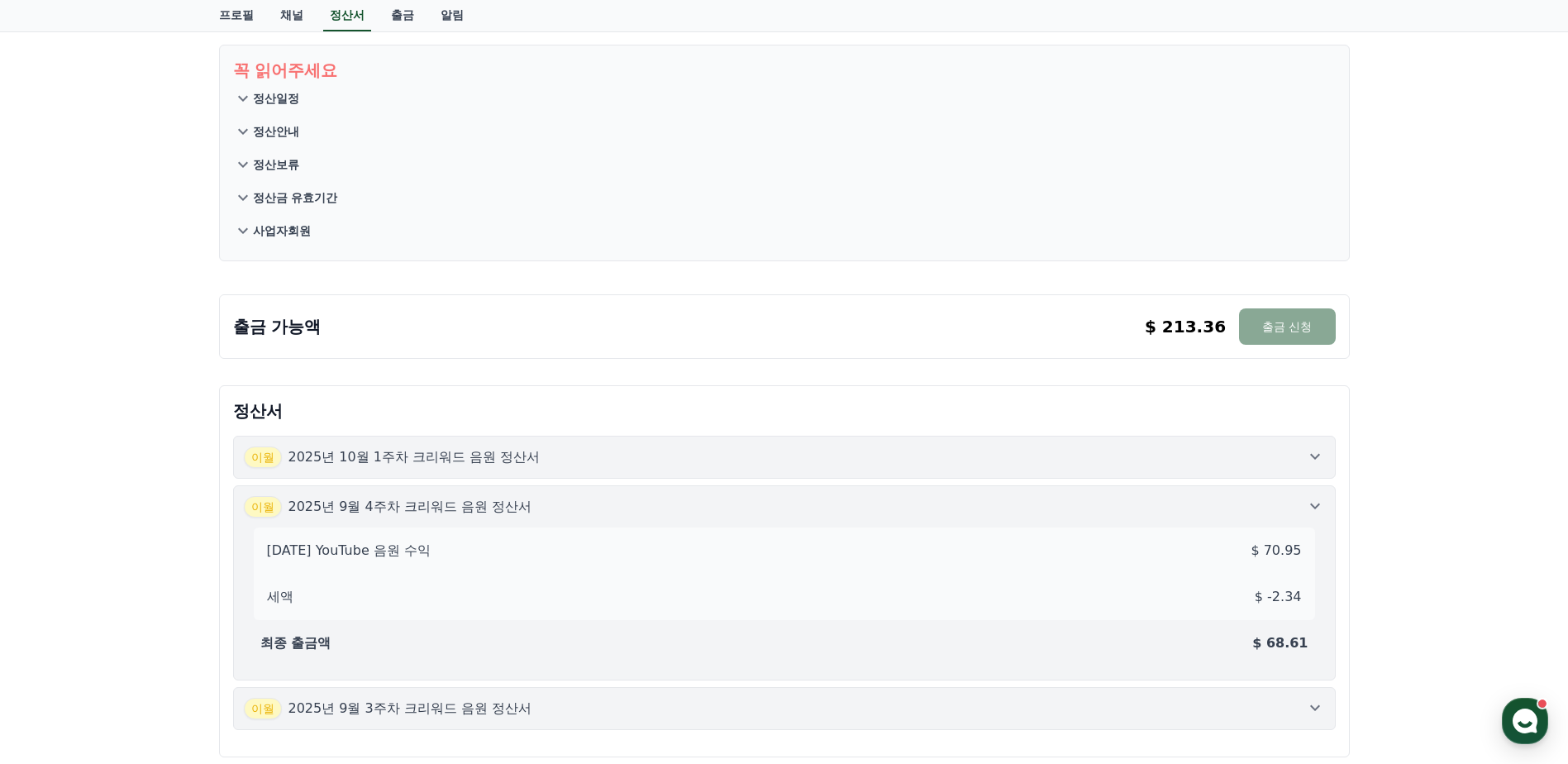
click at [695, 520] on div "[DATE] YouTube 음원 수익 $ 70.95 세액 $ -2.34 최종 출금액 $ 68.61" at bounding box center [784, 593] width 1081 height 152
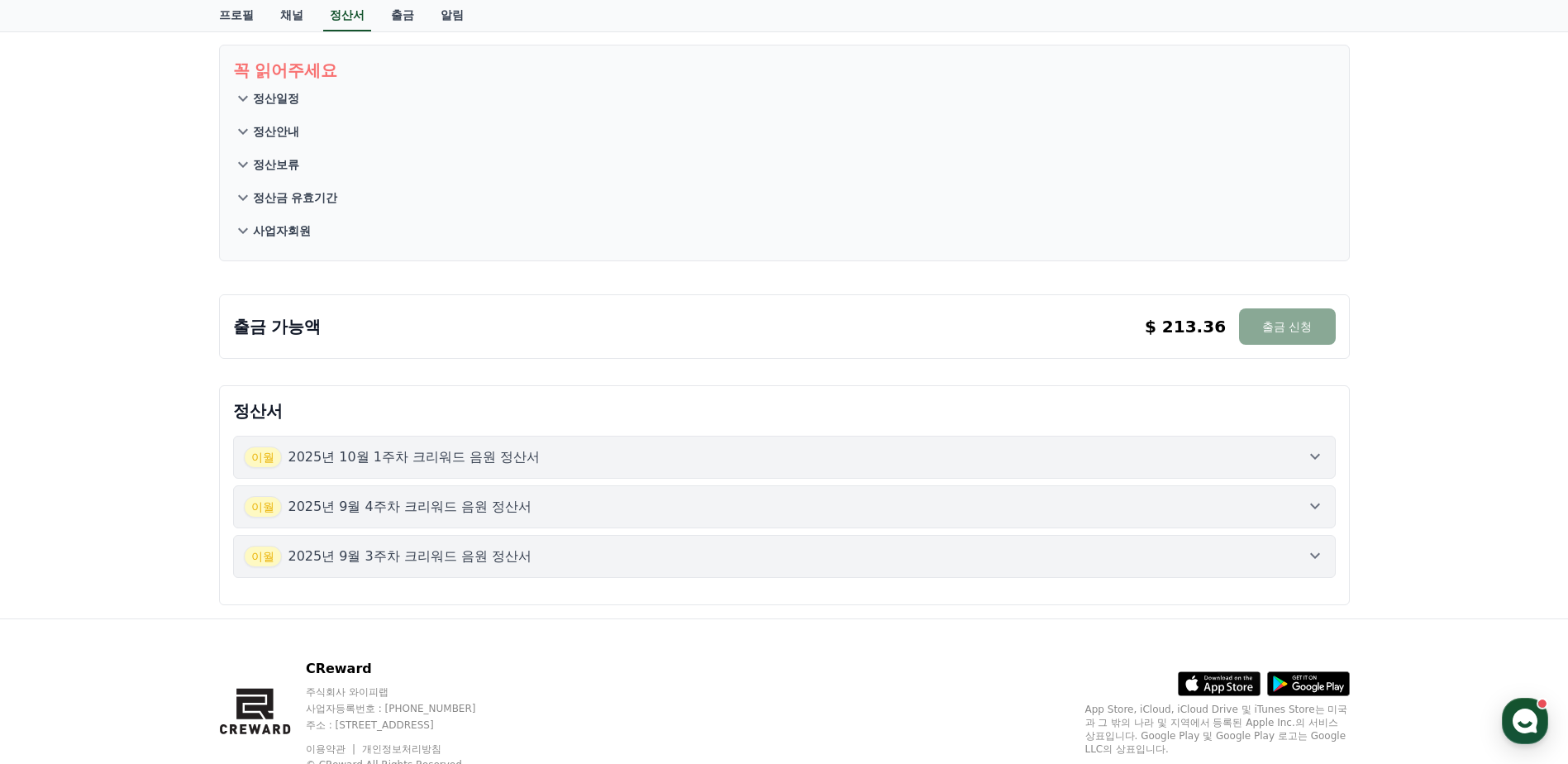
click at [315, 137] on button "정산안내" at bounding box center [784, 131] width 1103 height 33
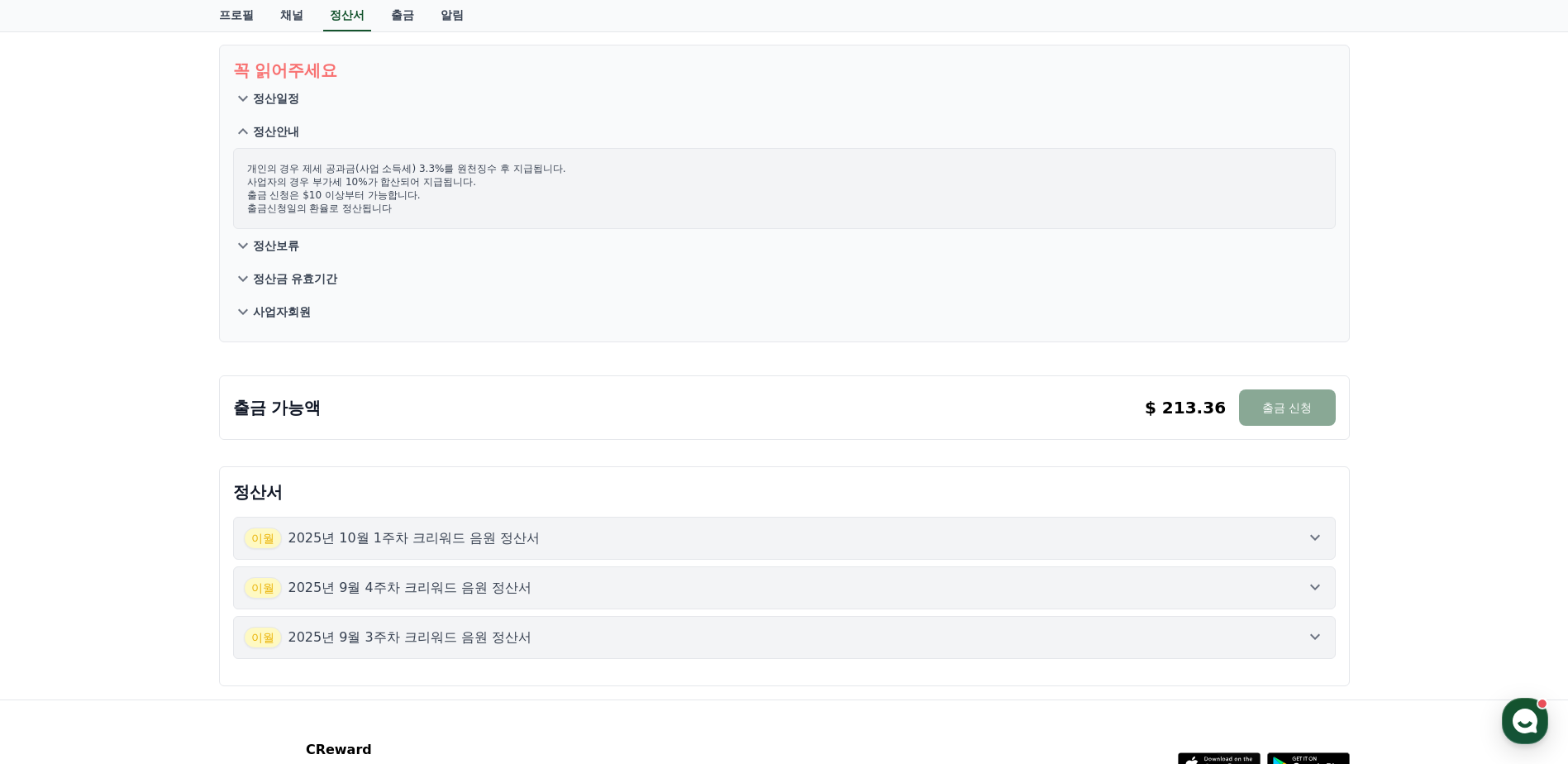
click at [265, 247] on p "정산보류" at bounding box center [275, 246] width 46 height 16
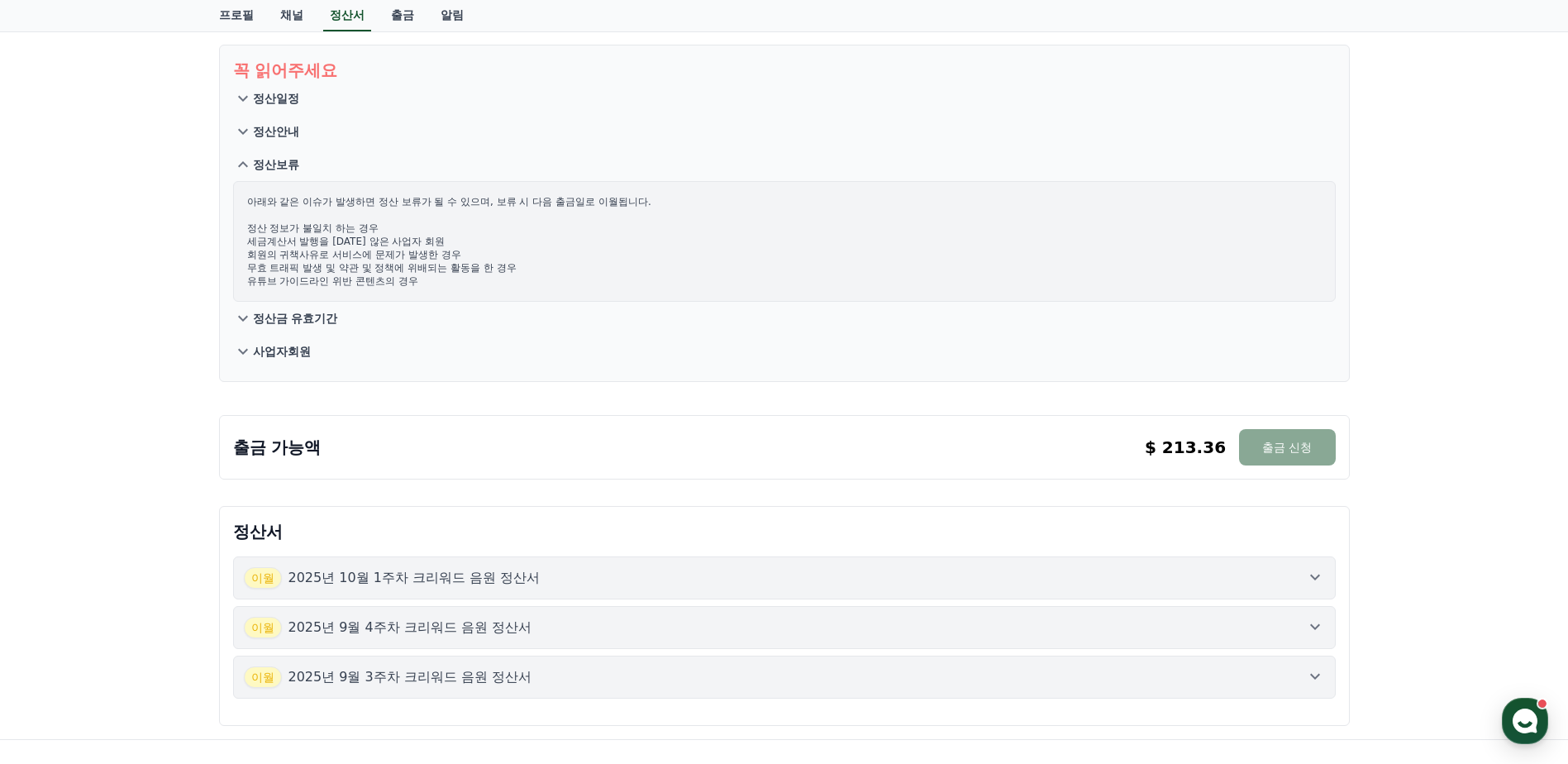
click at [300, 319] on p "정산금 유효기간" at bounding box center [295, 319] width 85 height 16
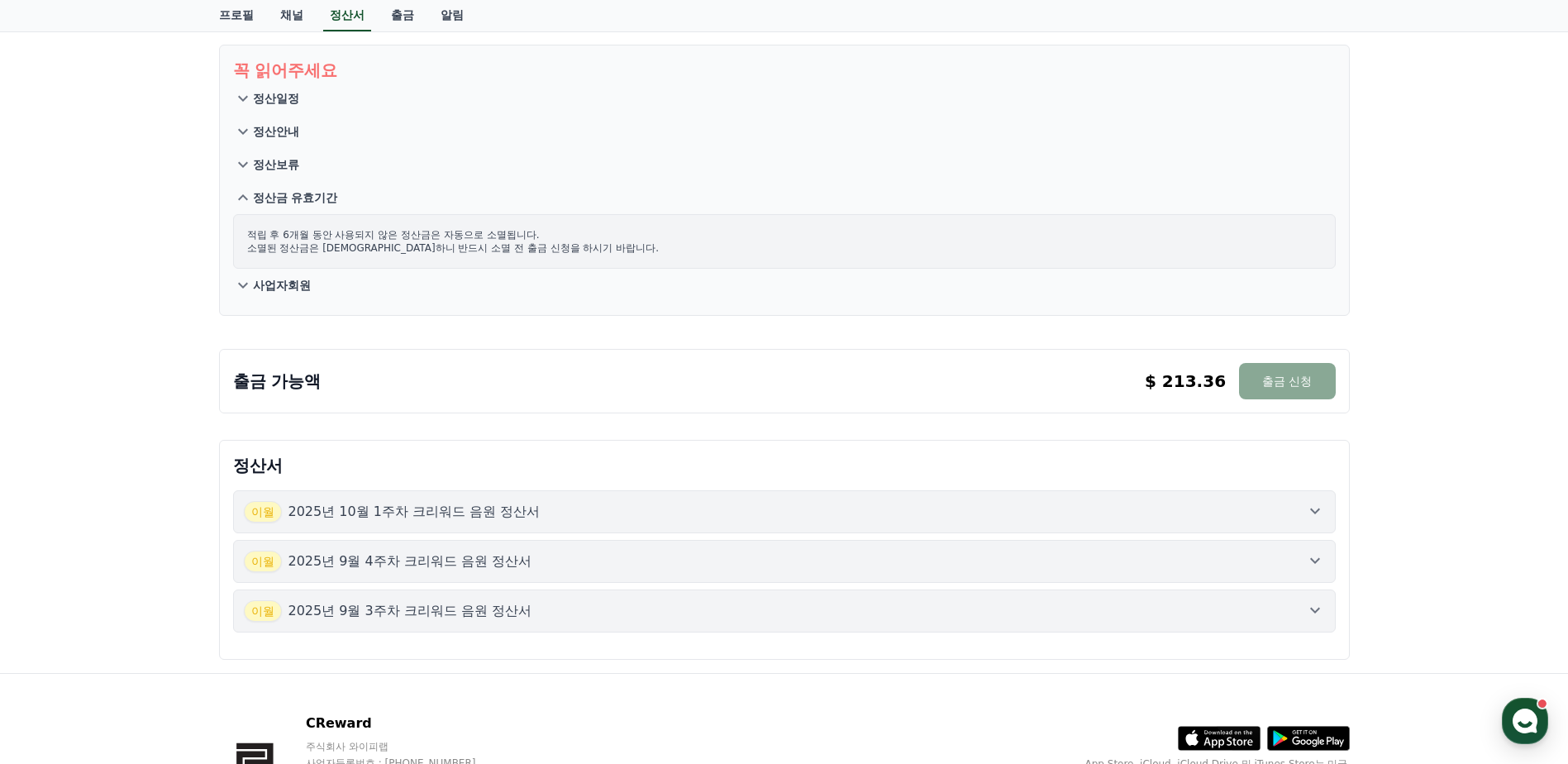
click at [305, 301] on button "사업자회원" at bounding box center [784, 285] width 1103 height 33
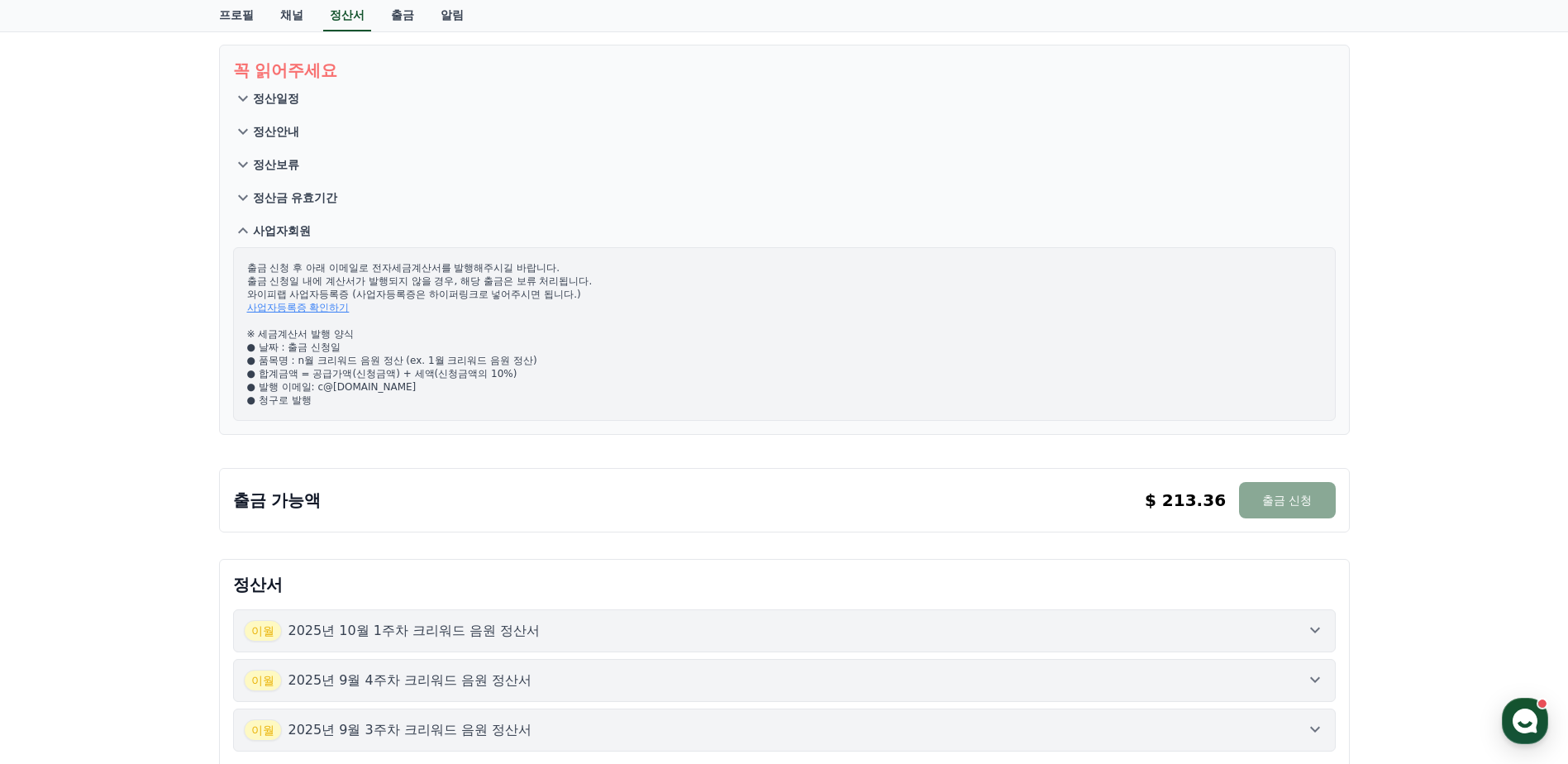
scroll to position [0, 0]
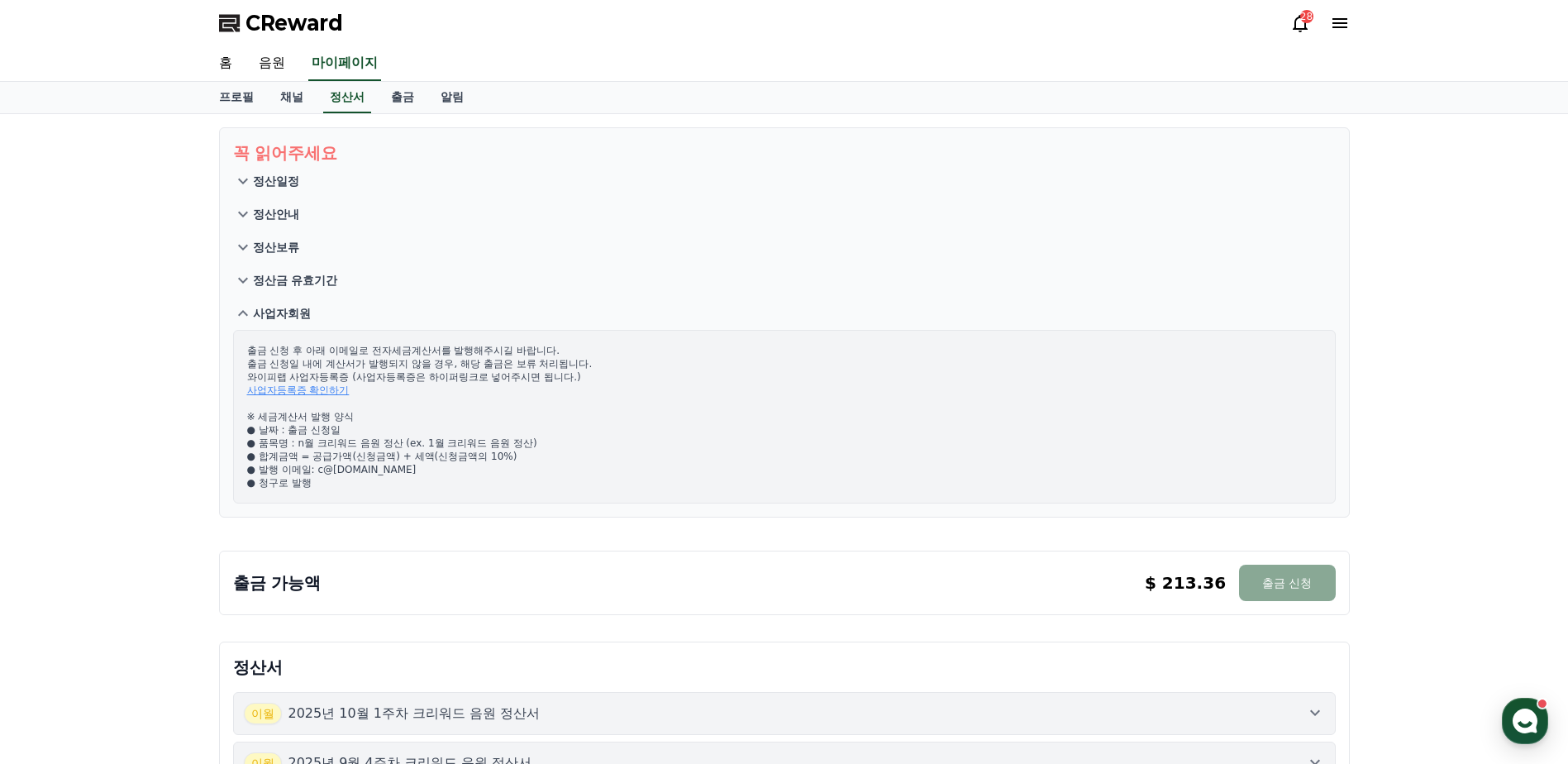
click at [319, 179] on button "정산일정" at bounding box center [784, 181] width 1103 height 33
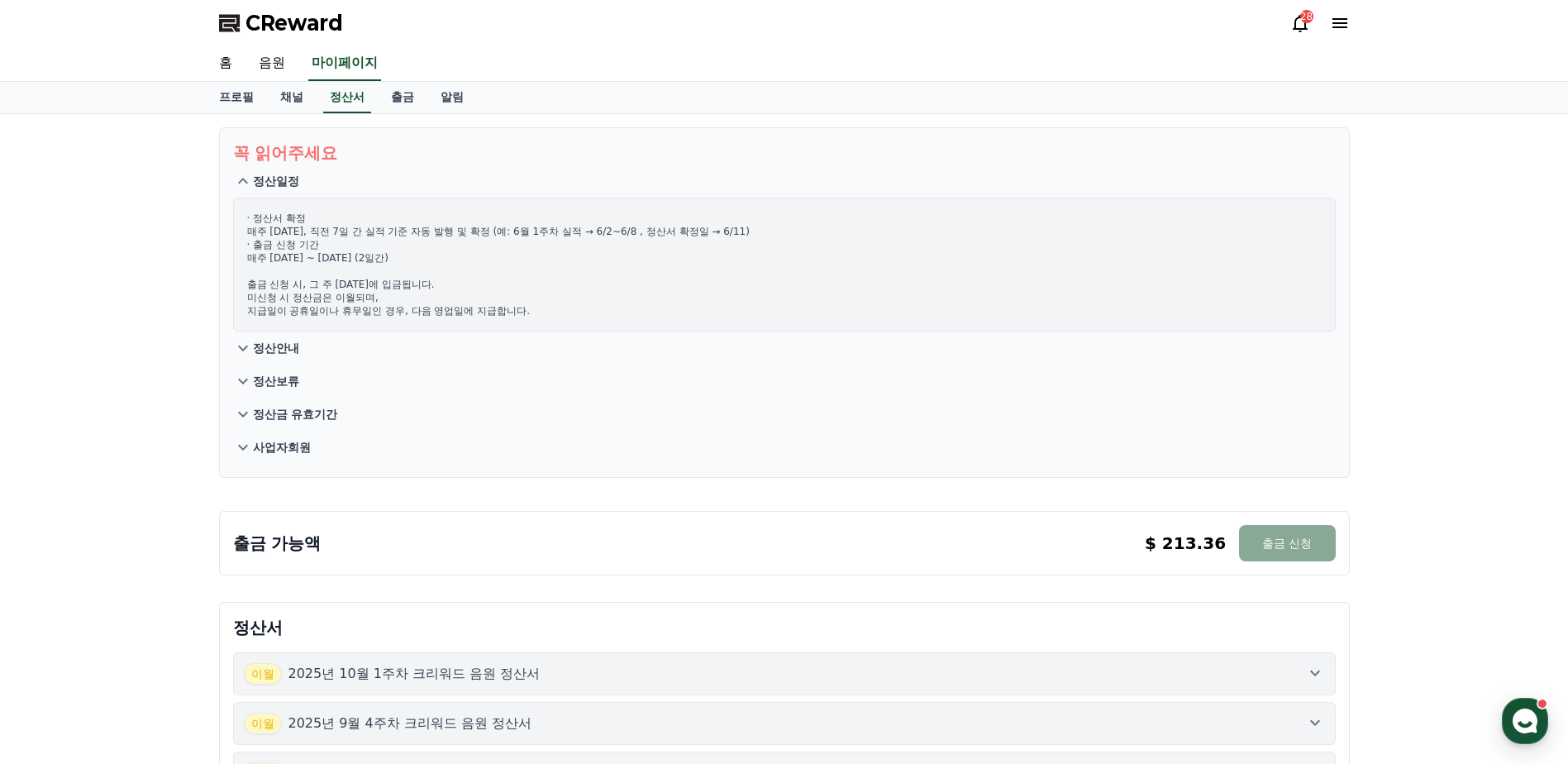
drag, startPoint x: 313, startPoint y: 284, endPoint x: 407, endPoint y: 287, distance: 94.0
click at [397, 285] on p "· 정산서 확정 매주 [DATE], 직전 7일 간 실적 기준 자동 발행 및 확정 (예: 6월 1주차 실적 → 6/2~6/8 , 정산서 확정일 …" at bounding box center [784, 265] width 1075 height 106
click at [407, 287] on p "· 정산서 확정 매주 [DATE], 직전 7일 간 실적 기준 자동 발행 및 확정 (예: 6월 1주차 실적 → 6/2~6/8 , 정산서 확정일 …" at bounding box center [784, 265] width 1075 height 106
drag, startPoint x: 279, startPoint y: 299, endPoint x: 343, endPoint y: 294, distance: 64.2
click at [343, 294] on p "· 정산서 확정 매주 [DATE], 직전 7일 간 실적 기준 자동 발행 및 확정 (예: 6월 1주차 실적 → 6/2~6/8 , 정산서 확정일 …" at bounding box center [784, 265] width 1075 height 106
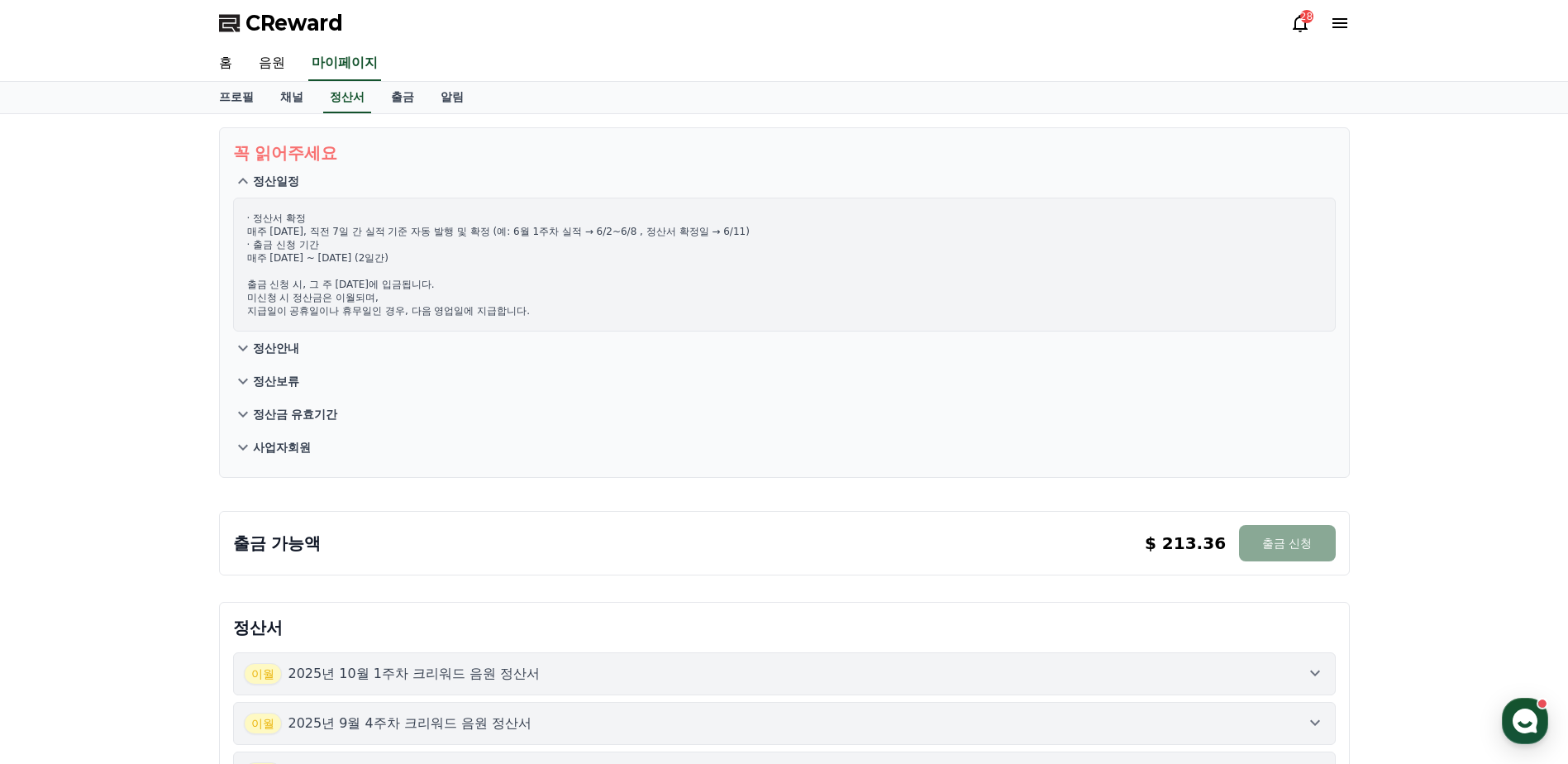
drag, startPoint x: 343, startPoint y: 294, endPoint x: 367, endPoint y: 294, distance: 24.0
click at [367, 294] on p "· 정산서 확정 매주 [DATE], 직전 7일 간 실적 기준 자동 발행 및 확정 (예: 6월 1주차 실적 → 6/2~6/8 , 정산서 확정일 …" at bounding box center [784, 265] width 1075 height 106
click at [381, 310] on p "· 정산서 확정 매주 [DATE], 직전 7일 간 실적 기준 자동 발행 및 확정 (예: 6월 1주차 실적 → 6/2~6/8 , 정산서 확정일 …" at bounding box center [784, 265] width 1075 height 106
drag, startPoint x: 381, startPoint y: 310, endPoint x: 416, endPoint y: 312, distance: 35.1
click at [416, 312] on p "· 정산서 확정 매주 [DATE], 직전 7일 간 실적 기준 자동 발행 및 확정 (예: 6월 1주차 실적 → 6/2~6/8 , 정산서 확정일 …" at bounding box center [784, 265] width 1075 height 106
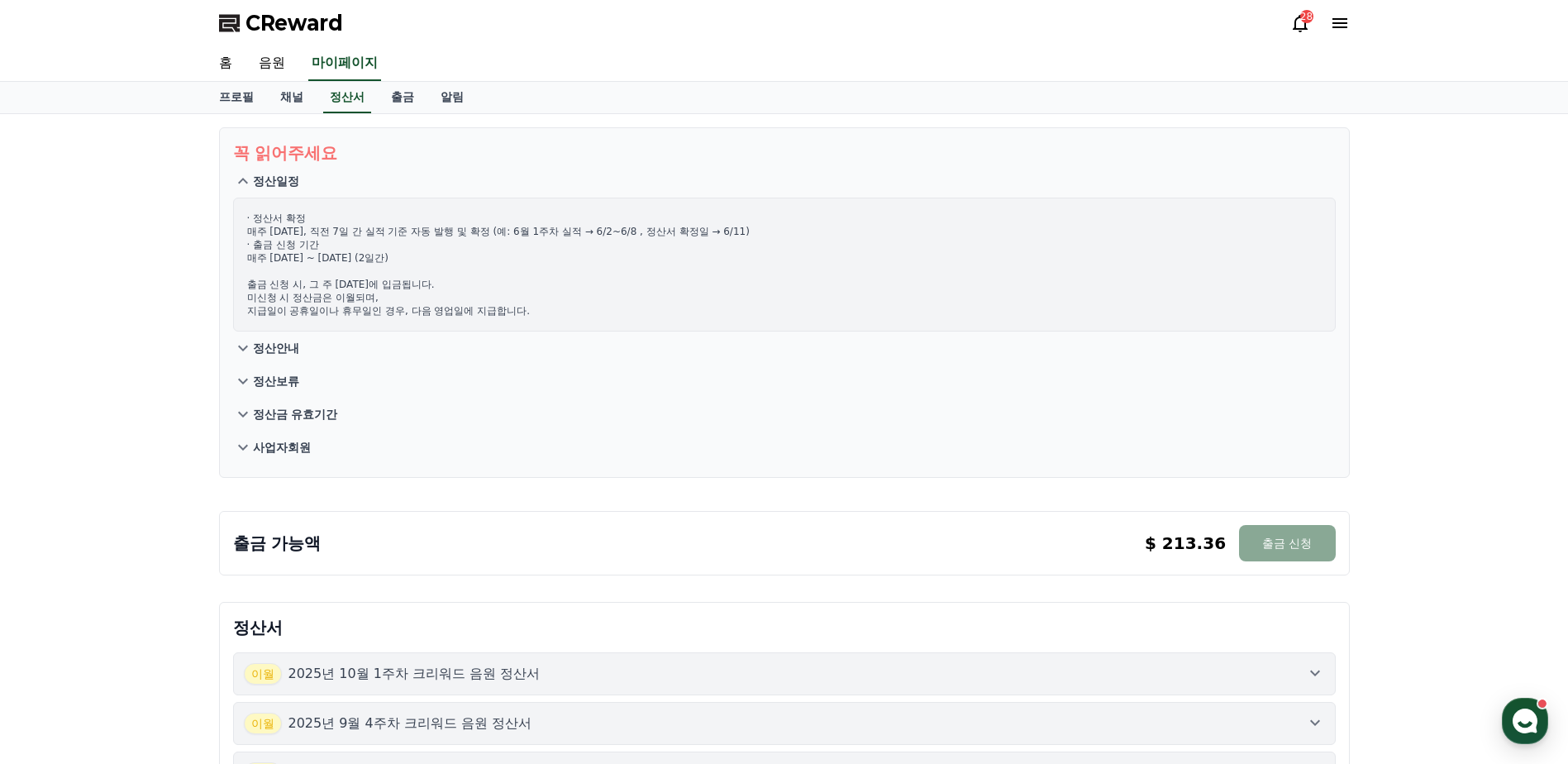
click at [379, 299] on p "· 정산서 확정 매주 [DATE], 직전 7일 간 실적 기준 자동 발행 및 확정 (예: 6월 1주차 실적 → 6/2~6/8 , 정산서 확정일 …" at bounding box center [784, 265] width 1075 height 106
drag, startPoint x: 379, startPoint y: 299, endPoint x: 394, endPoint y: 299, distance: 15.0
click at [394, 299] on p "· 정산서 확정 매주 [DATE], 직전 7일 간 실적 기준 자동 발행 및 확정 (예: 6월 1주차 실적 → 6/2~6/8 , 정산서 확정일 …" at bounding box center [784, 265] width 1075 height 106
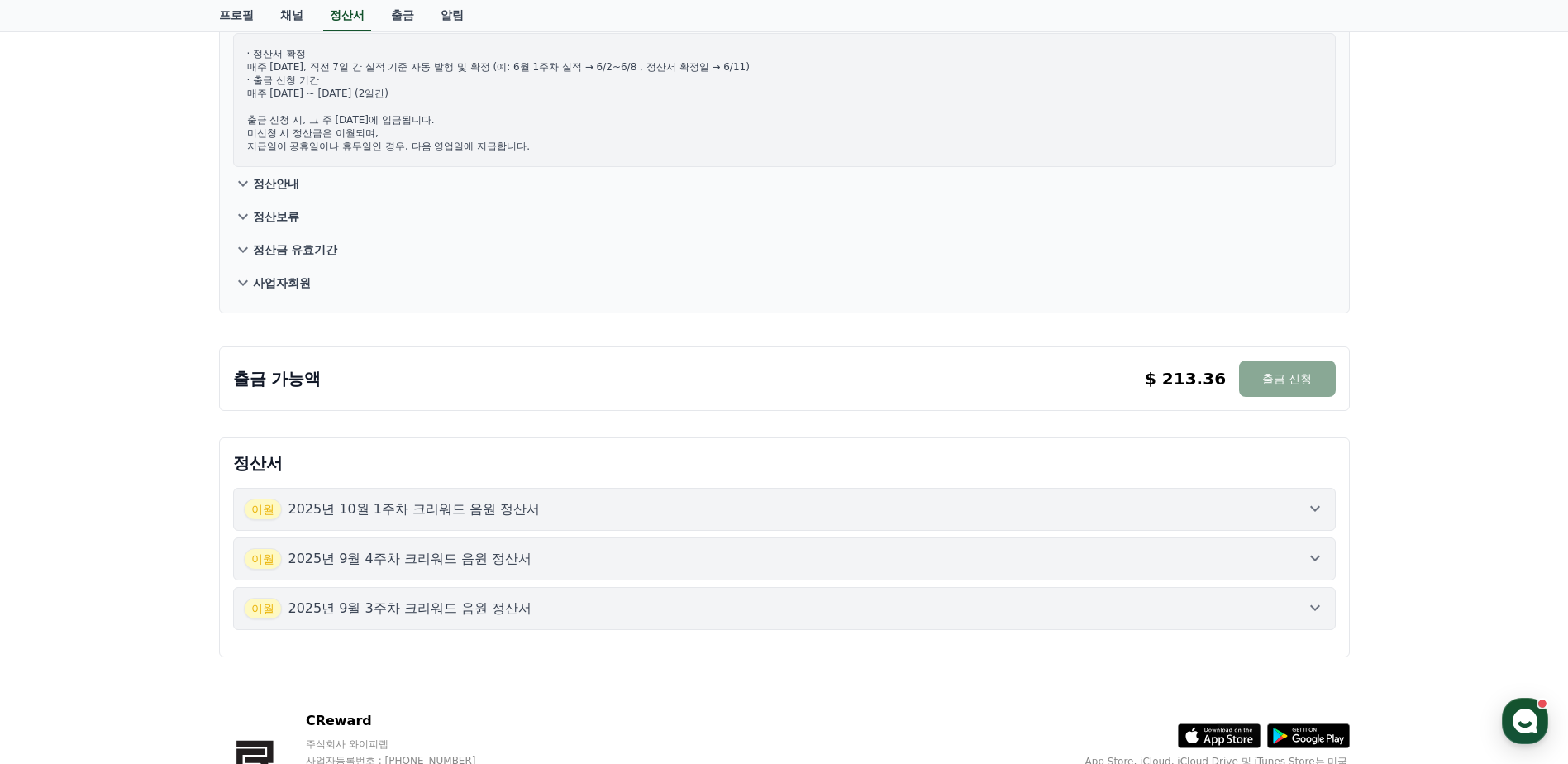
scroll to position [166, 0]
click at [484, 506] on p "2025년 10월 1주차 크리워드 음원 정산서" at bounding box center [415, 508] width 252 height 20
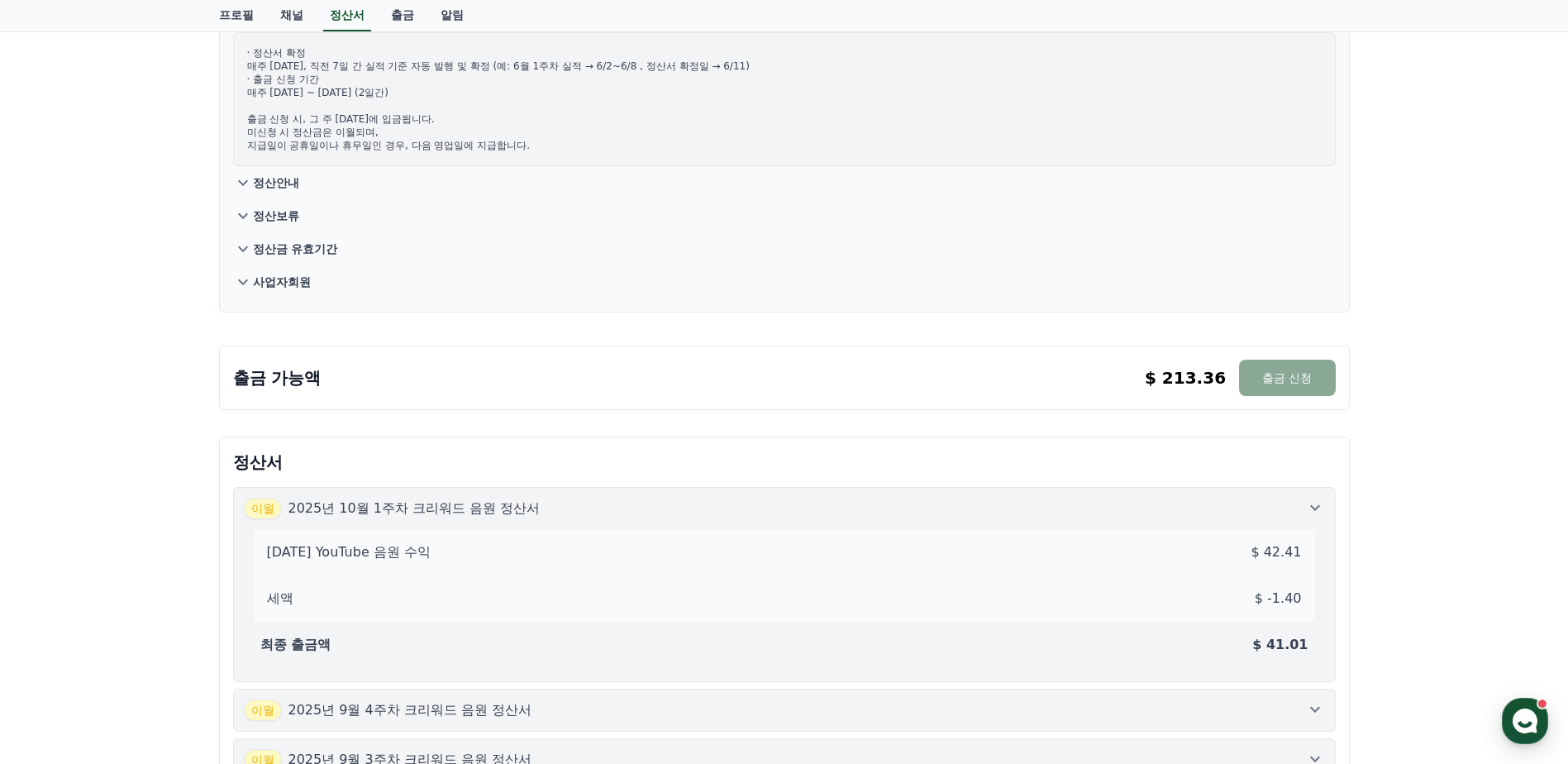
click at [484, 506] on p "2025년 10월 1주차 크리워드 음원 정산서" at bounding box center [415, 508] width 252 height 20
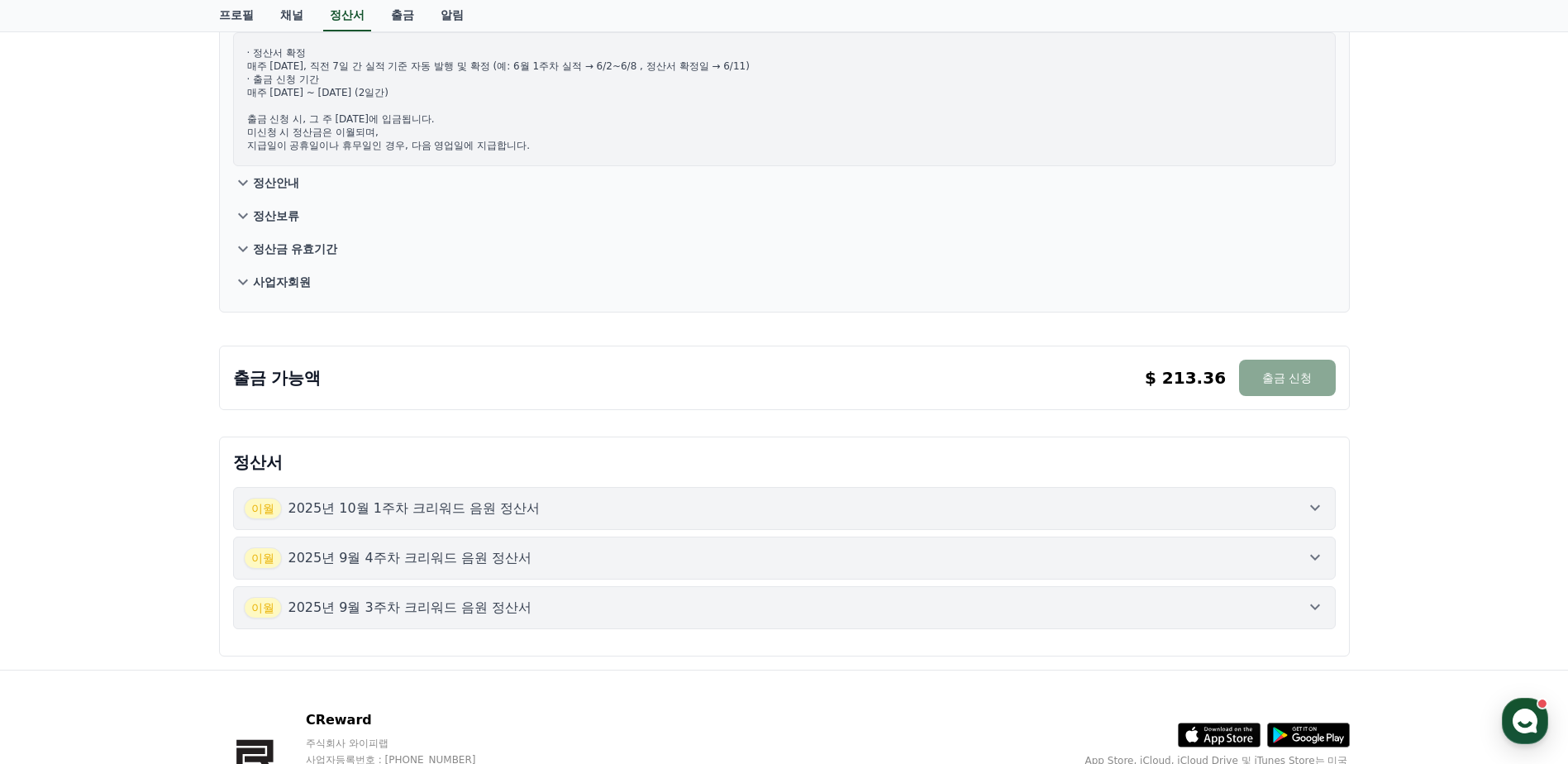
click at [462, 546] on button "[DATE]년 9월 4주차 크리워드 음원 정산서" at bounding box center [784, 558] width 1103 height 43
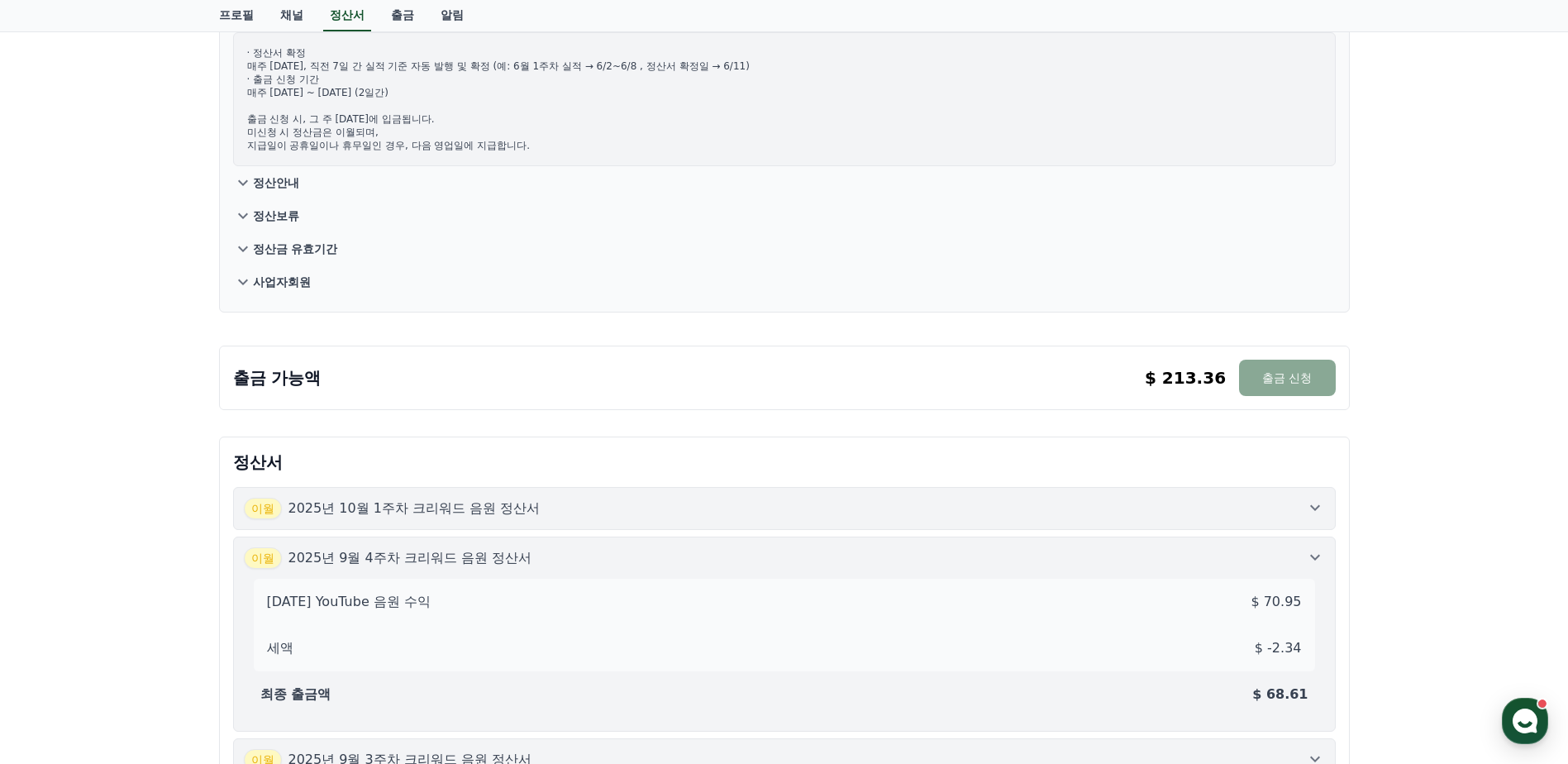
click at [462, 546] on button "[DATE]년 9월 4주차 크리워드 음원 정산서 [DATE] YouTube 음원 수익 $ 70.95 세액 $ -2.34 최종 출금액 $ 68.…" at bounding box center [784, 634] width 1103 height 195
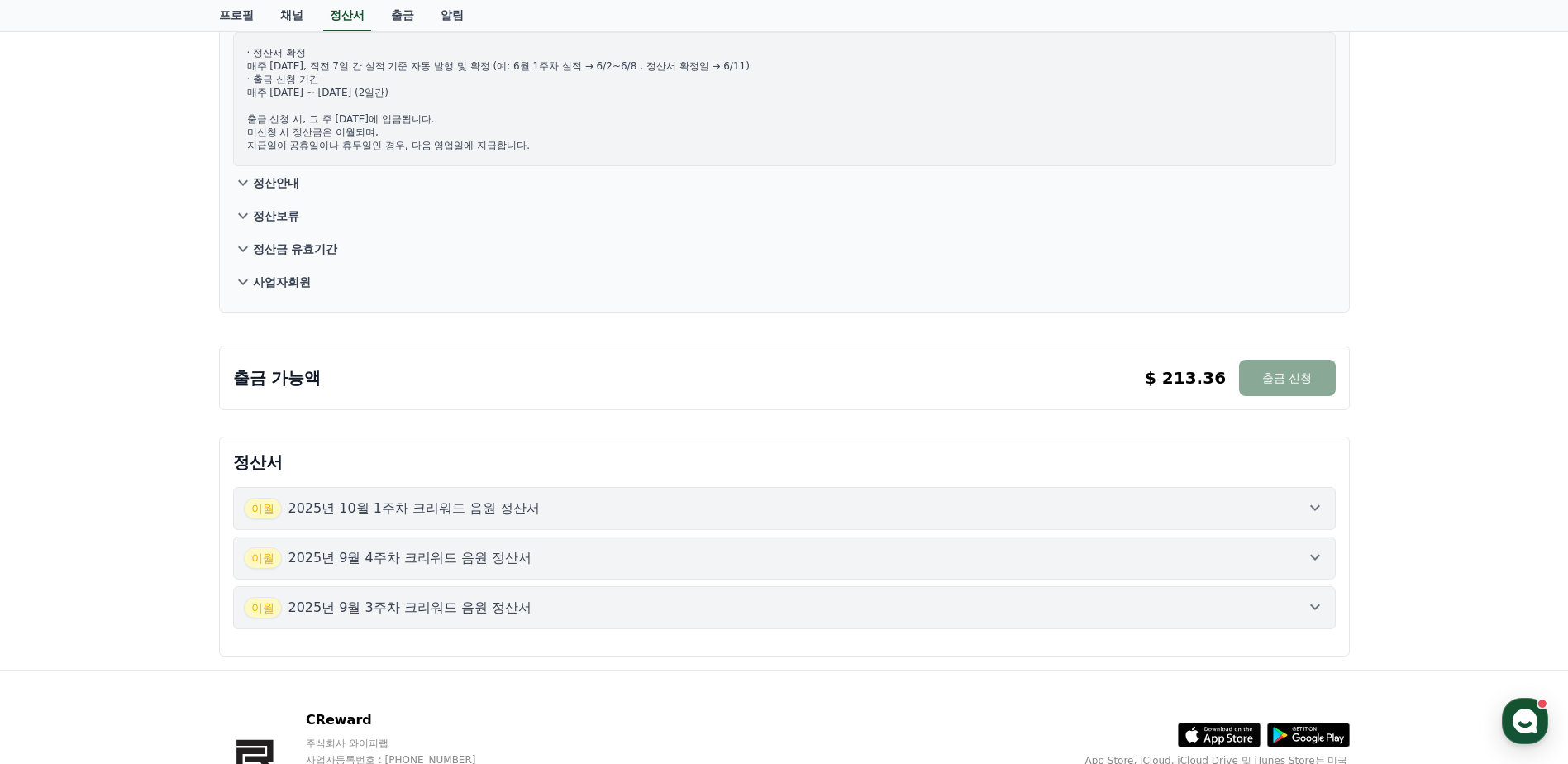
click at [460, 515] on p "2025년 10월 1주차 크리워드 음원 정산서" at bounding box center [415, 508] width 252 height 20
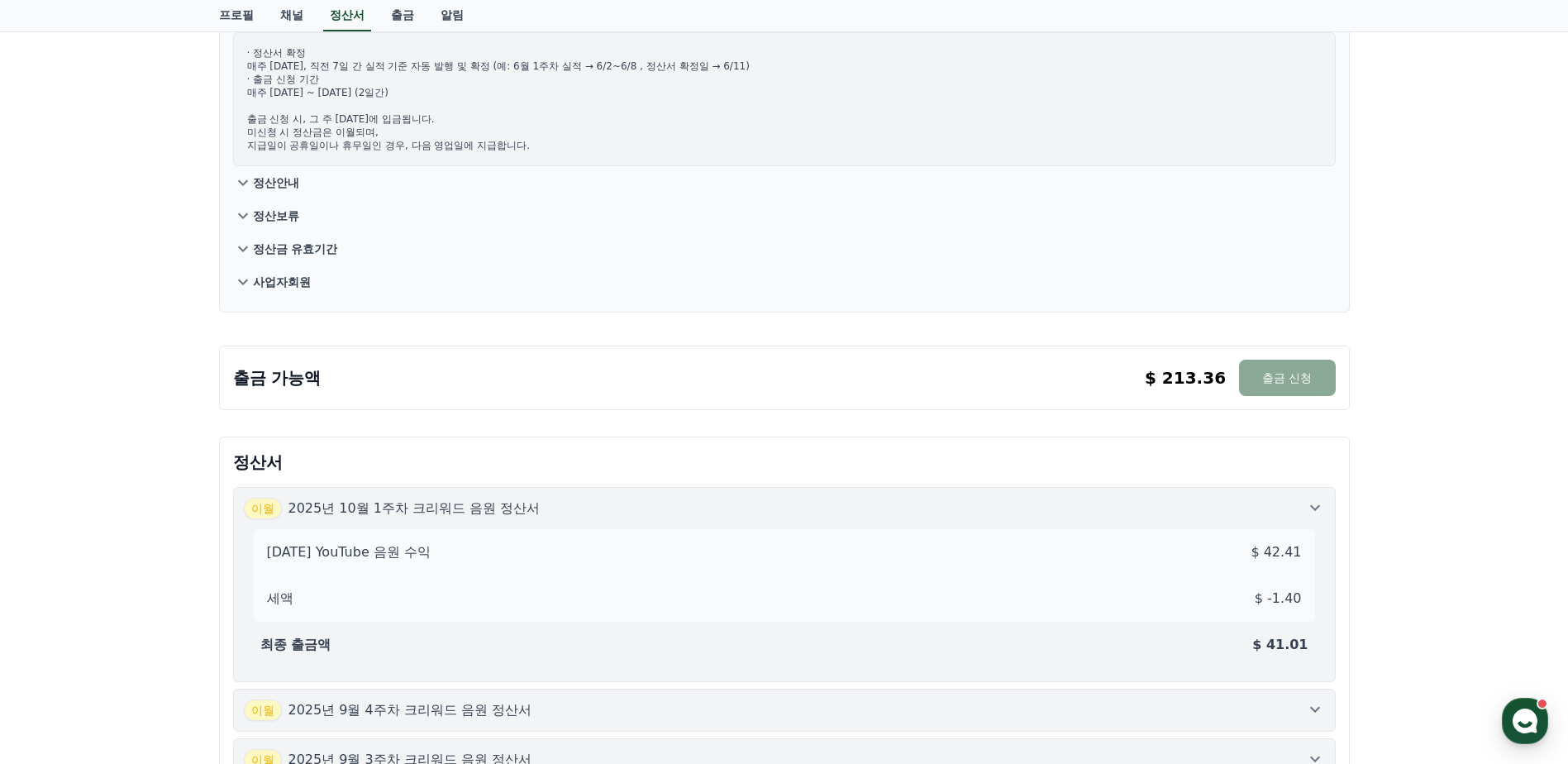
click at [460, 515] on p "2025년 10월 1주차 크리워드 음원 정산서" at bounding box center [415, 508] width 252 height 20
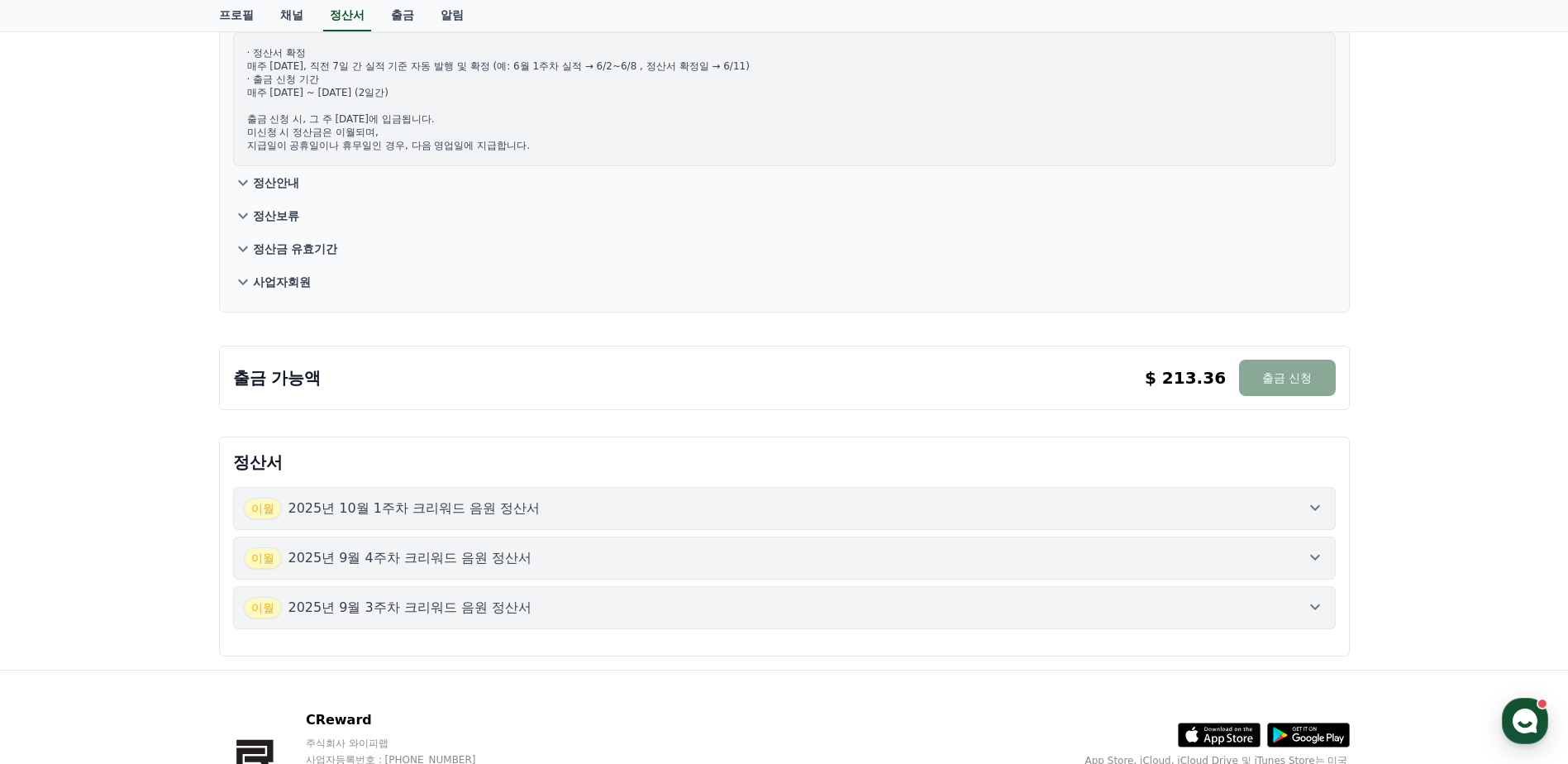
click at [440, 612] on p "2025년 9월 3주차 크리워드 음원 정산서" at bounding box center [410, 607] width 244 height 20
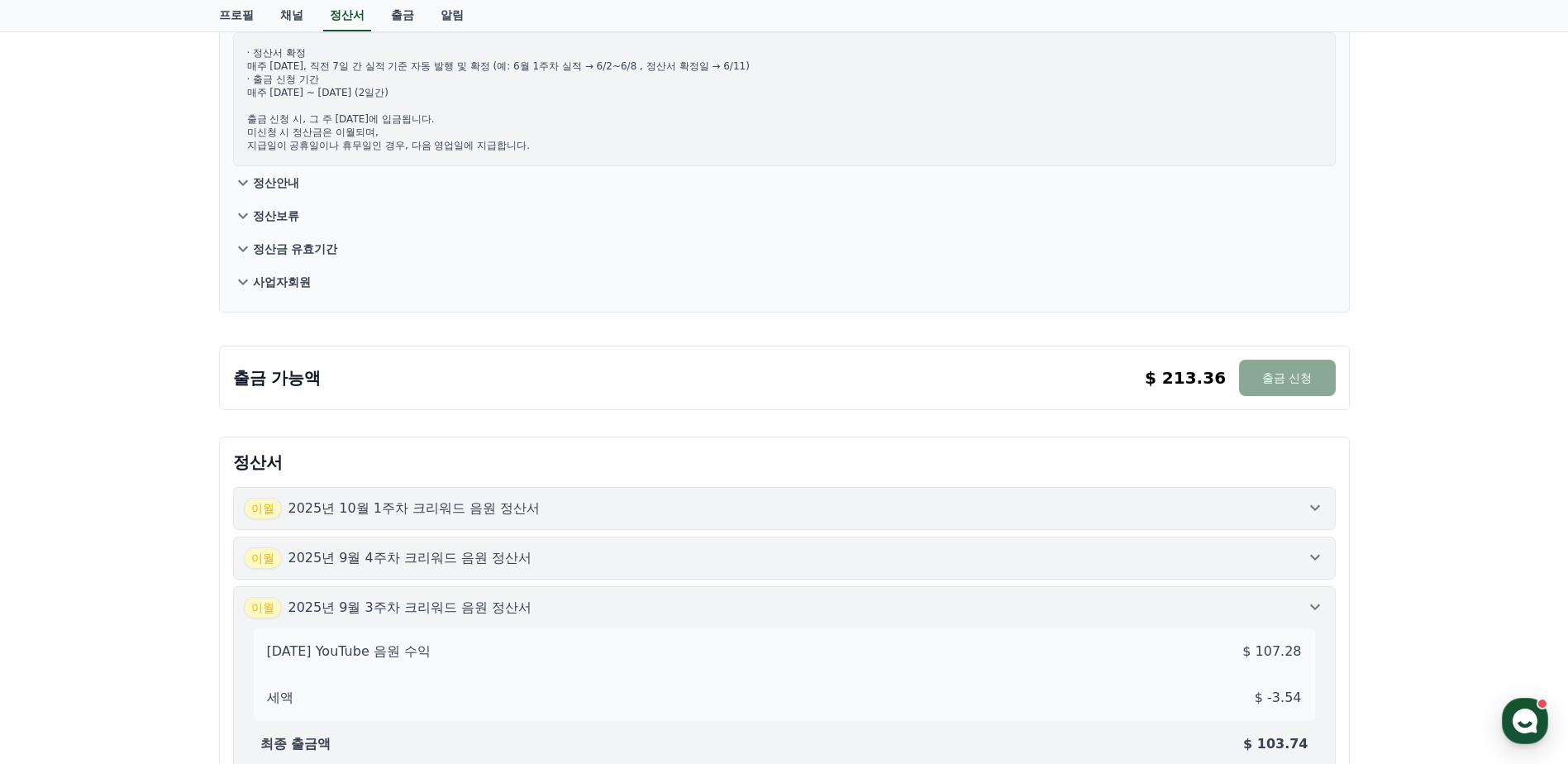
click at [440, 612] on p "2025년 9월 3주차 크리워드 음원 정산서" at bounding box center [410, 607] width 244 height 20
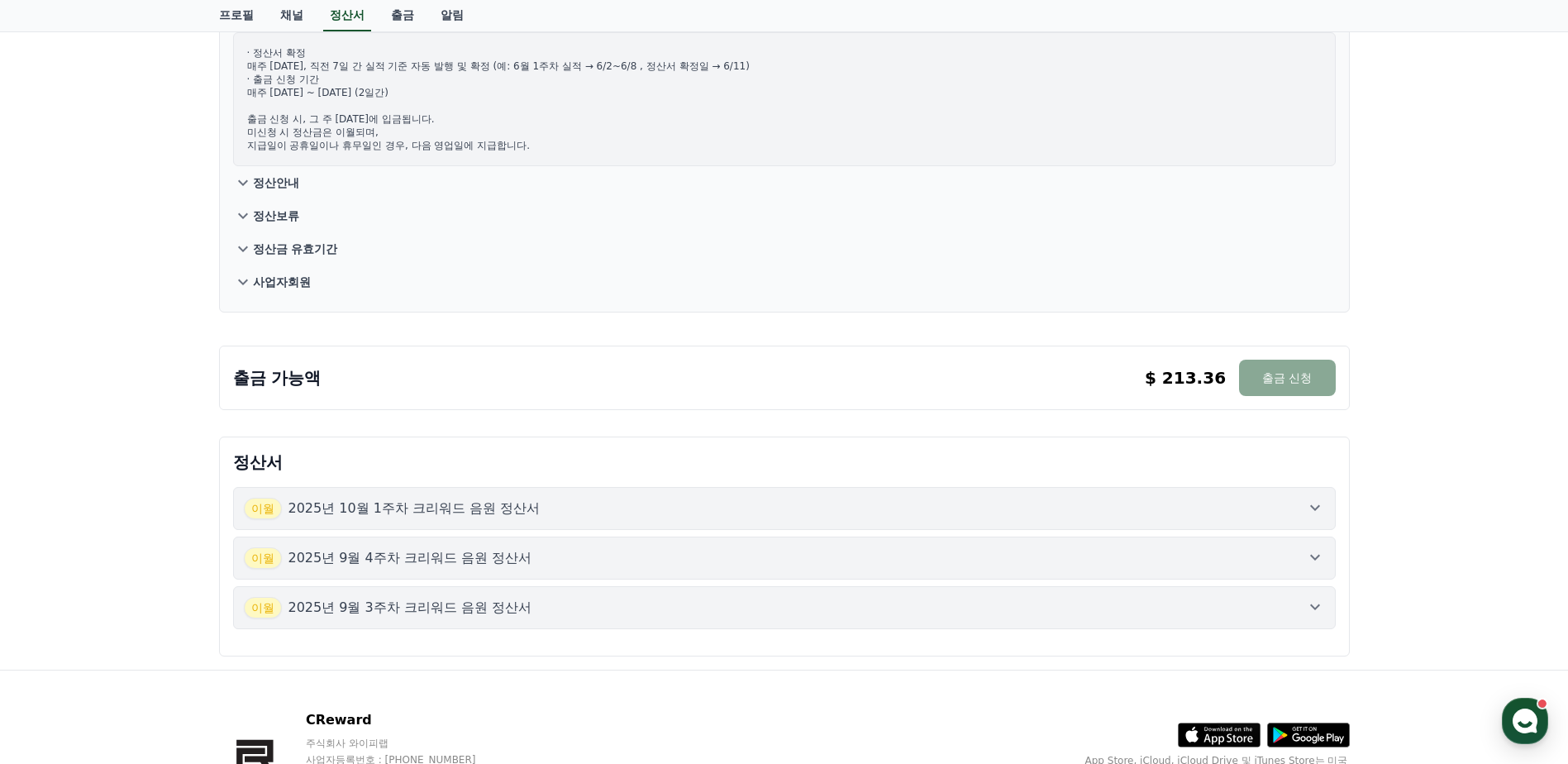
scroll to position [0, 0]
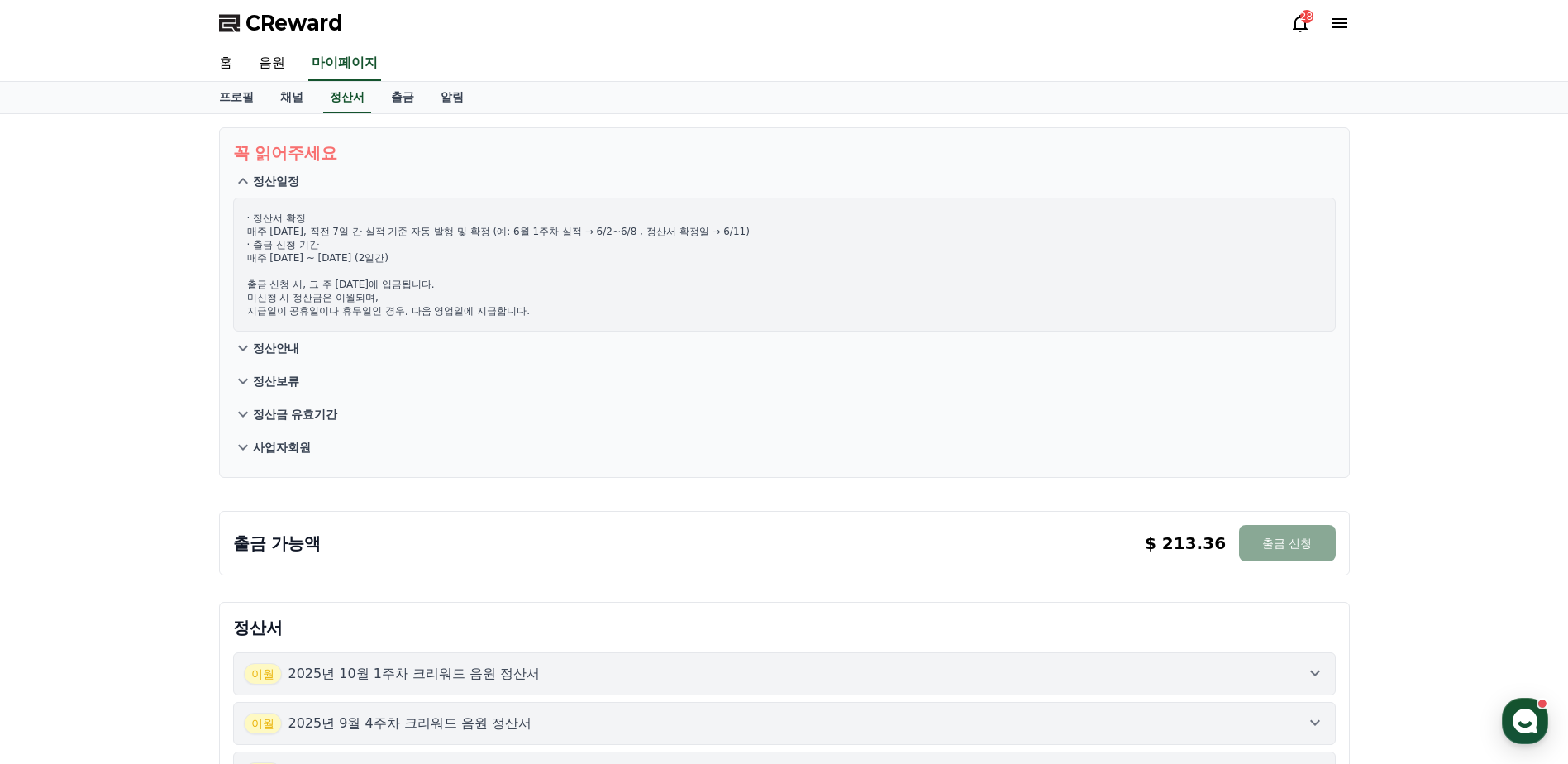
click at [308, 347] on button "정산안내" at bounding box center [784, 348] width 1103 height 33
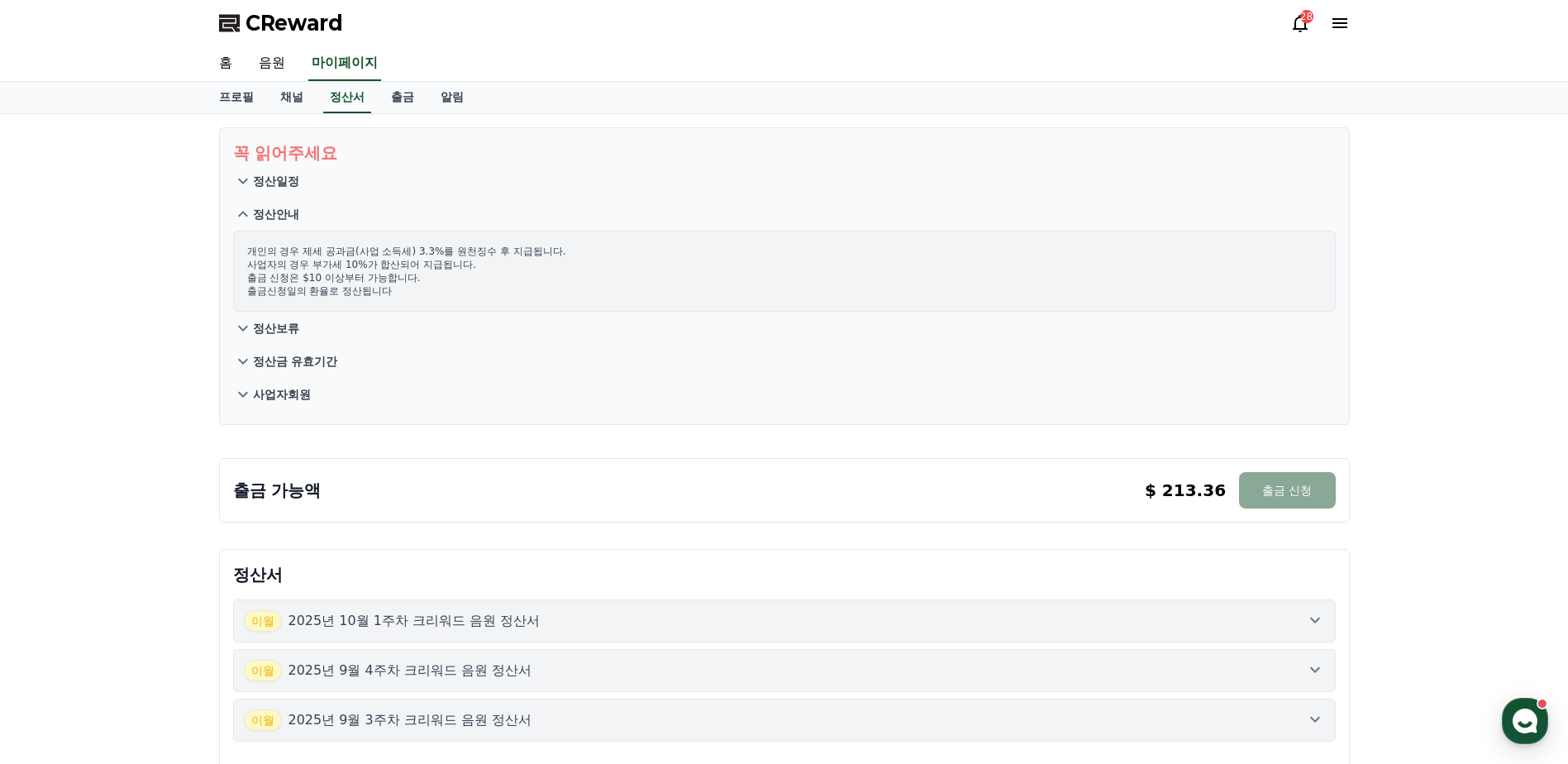
click at [297, 326] on p "정산보류" at bounding box center [275, 328] width 46 height 16
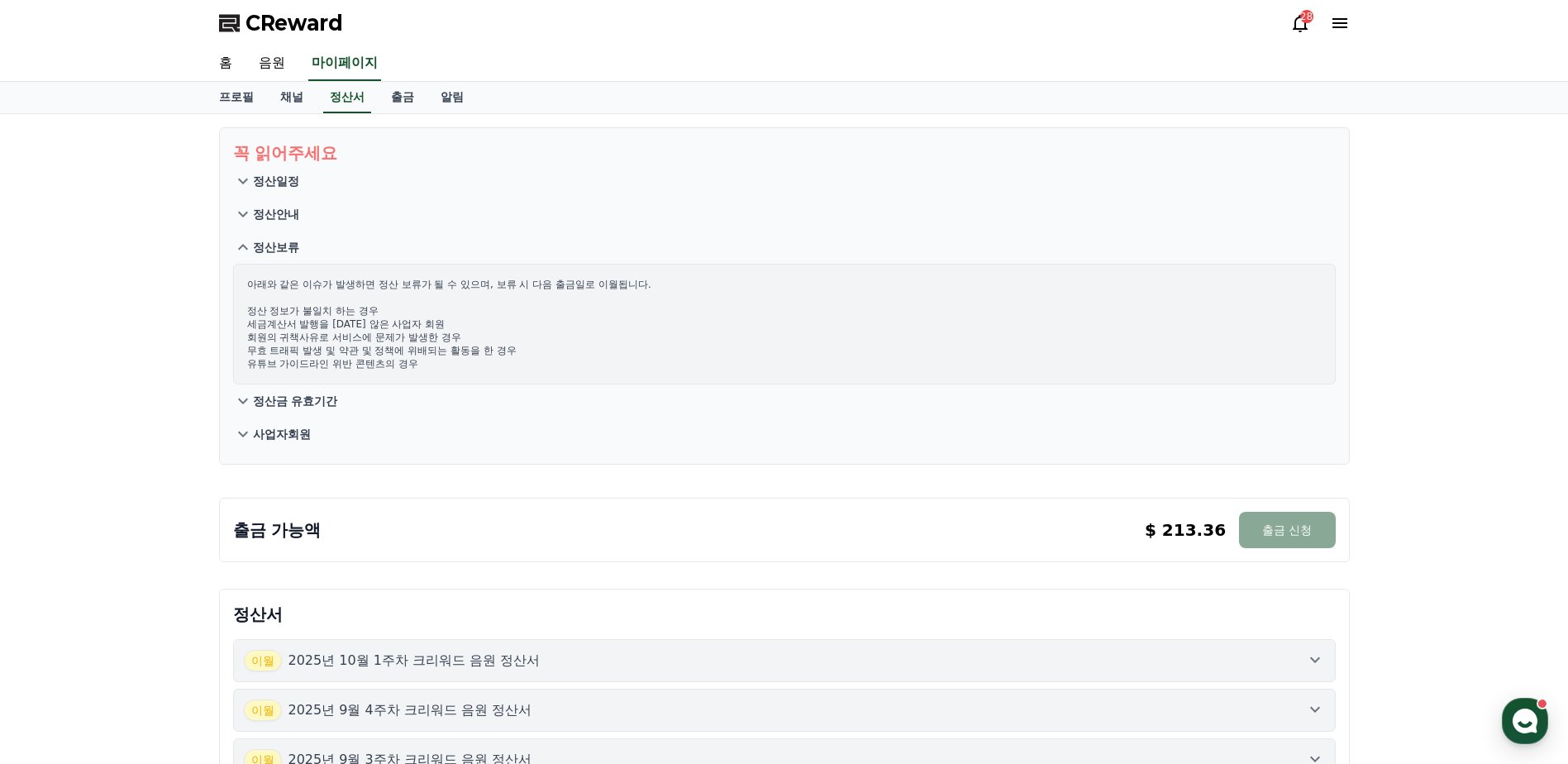
drag, startPoint x: 331, startPoint y: 333, endPoint x: 455, endPoint y: 335, distance: 124.0
click at [455, 335] on p "아래와 같은 이슈가 발생하면 정산 보류가 될 수 있으며, 보류 시 다음 출금일로 이월됩니다. 정산 정보가 불일치 하는 경우 세금계산서 발행을 …" at bounding box center [784, 324] width 1075 height 93
click at [458, 335] on p "아래와 같은 이슈가 발생하면 정산 보류가 될 수 있으며, 보류 시 다음 출금일로 이월됩니다. 정산 정보가 불일치 하는 경우 세금계산서 발행을 …" at bounding box center [784, 324] width 1075 height 93
click at [408, 89] on link "출금" at bounding box center [402, 97] width 49 height 31
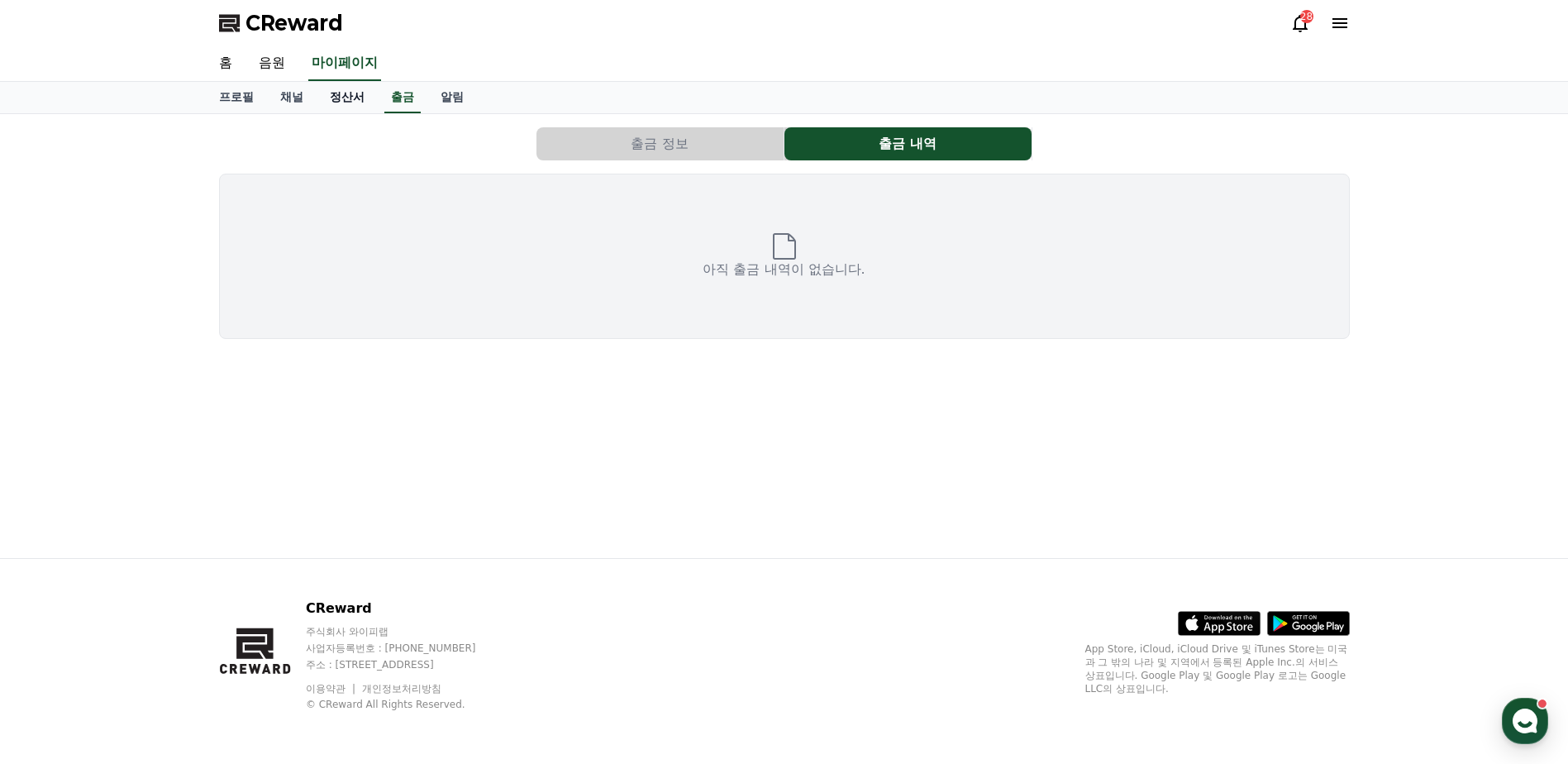
click at [349, 95] on link "정산서" at bounding box center [347, 97] width 61 height 31
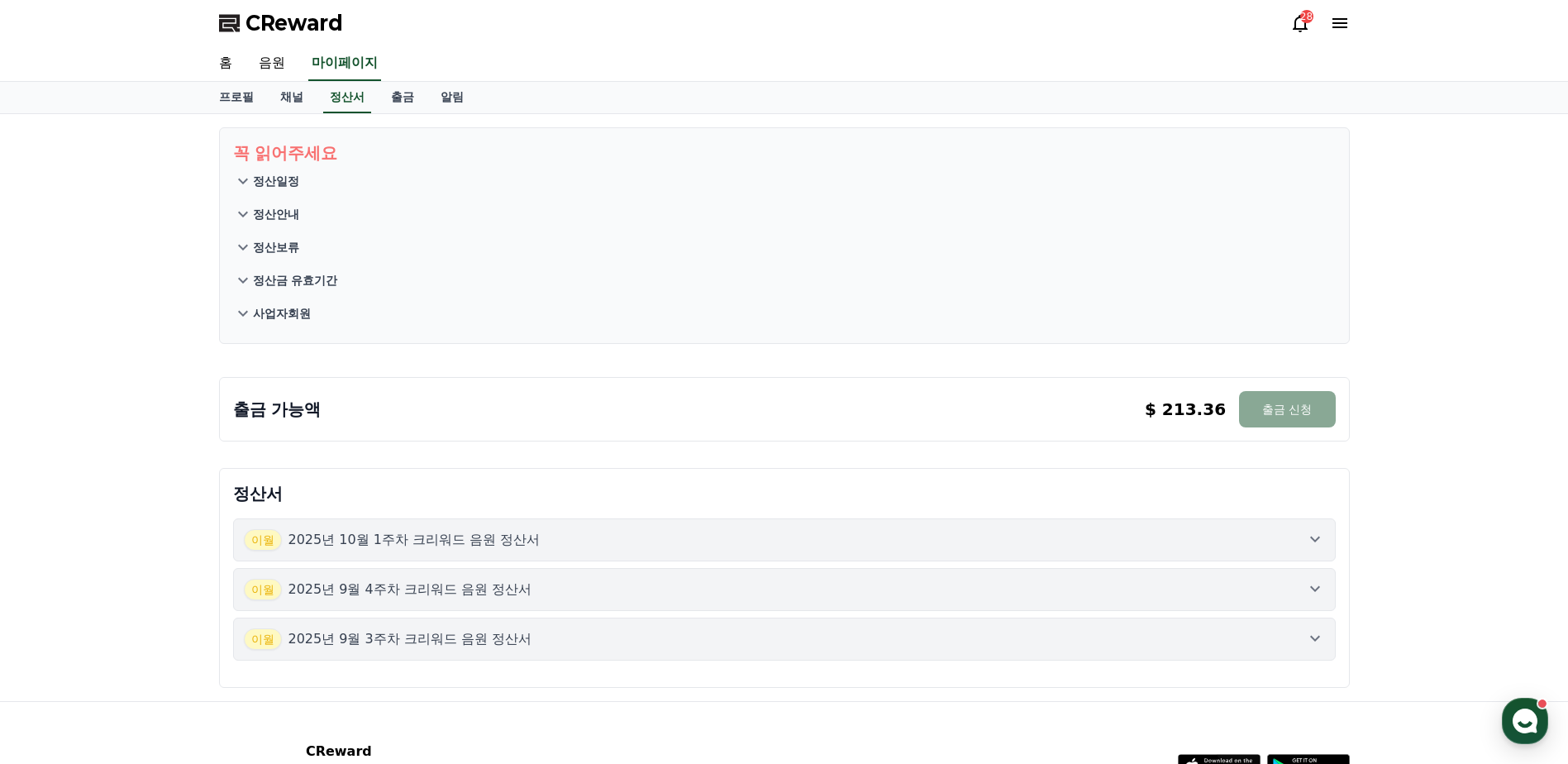
click at [339, 296] on button "정산금 유효기간" at bounding box center [784, 280] width 1103 height 33
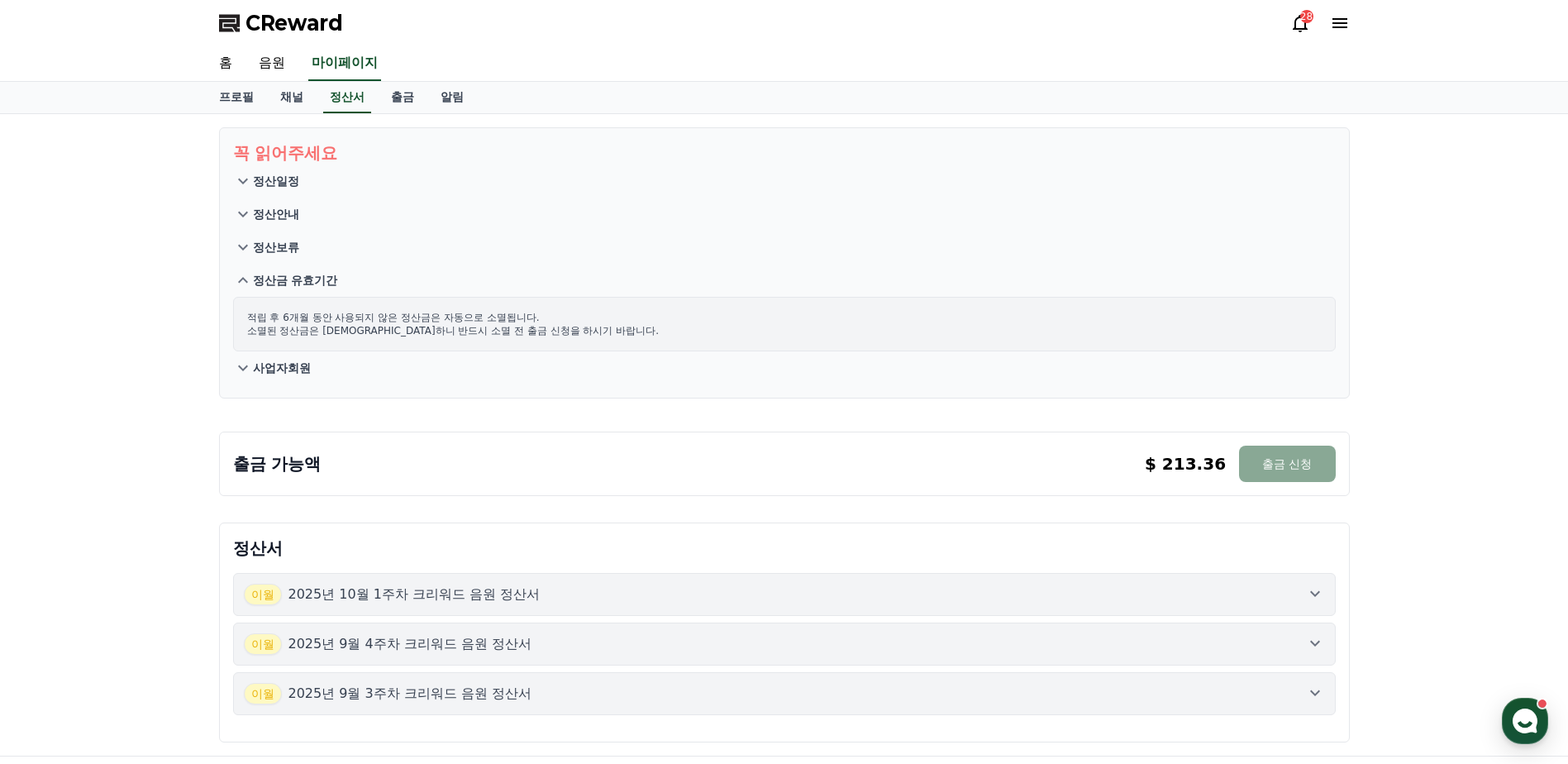
click at [323, 252] on button "정산보류" at bounding box center [784, 247] width 1103 height 33
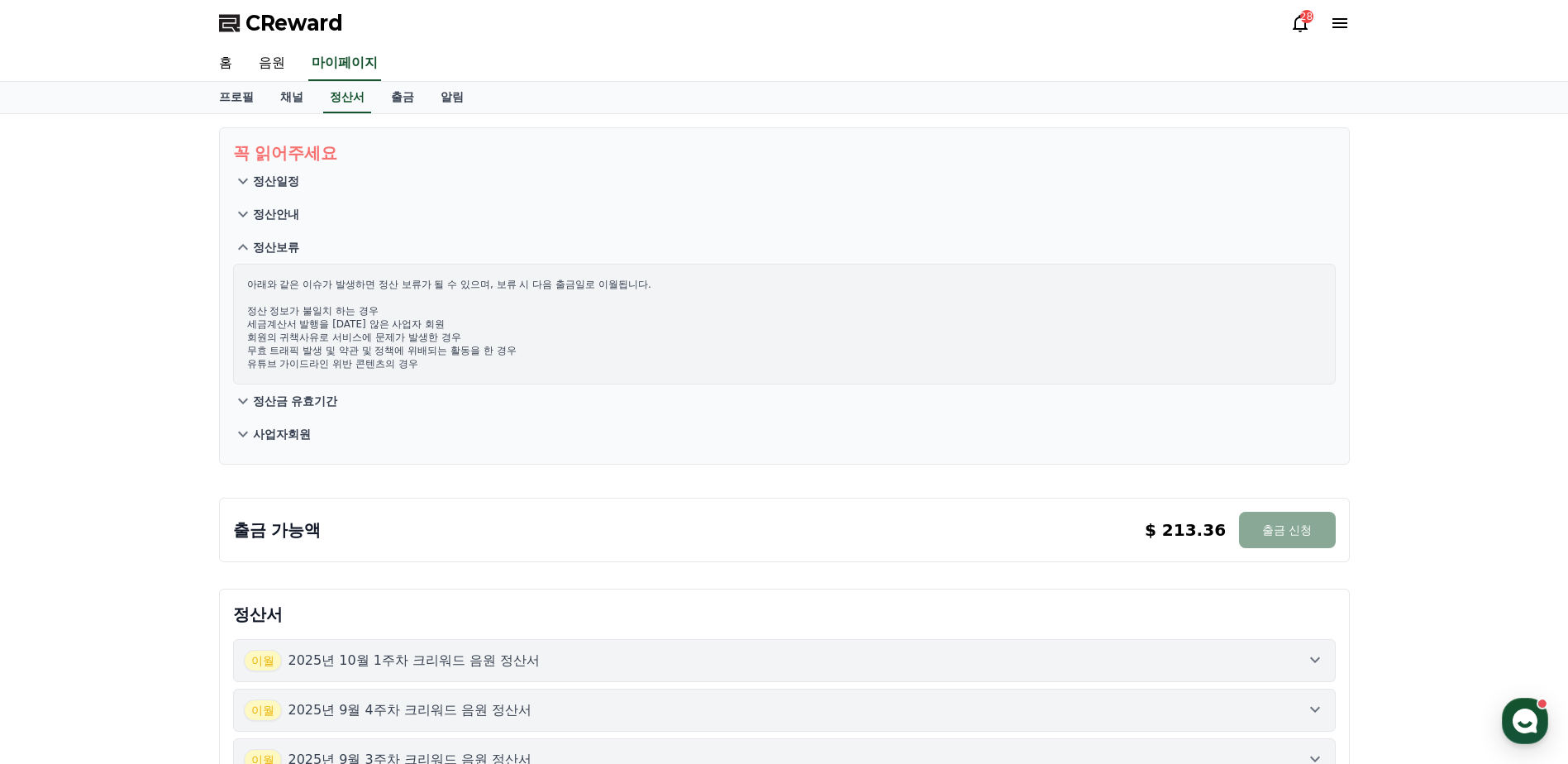
drag, startPoint x: 373, startPoint y: 313, endPoint x: 384, endPoint y: 312, distance: 11.0
click at [384, 312] on p "아래와 같은 이슈가 발생하면 정산 보류가 될 수 있으며, 보류 시 다음 출금일로 이월됩니다. 정산 정보가 불일치 하는 경우 세금계산서 발행을 …" at bounding box center [784, 324] width 1075 height 93
click at [443, 320] on p "아래와 같은 이슈가 발생하면 정산 보류가 될 수 있으며, 보류 시 다음 출금일로 이월됩니다. 정산 정보가 불일치 하는 경우 세금계산서 발행을 …" at bounding box center [784, 324] width 1075 height 93
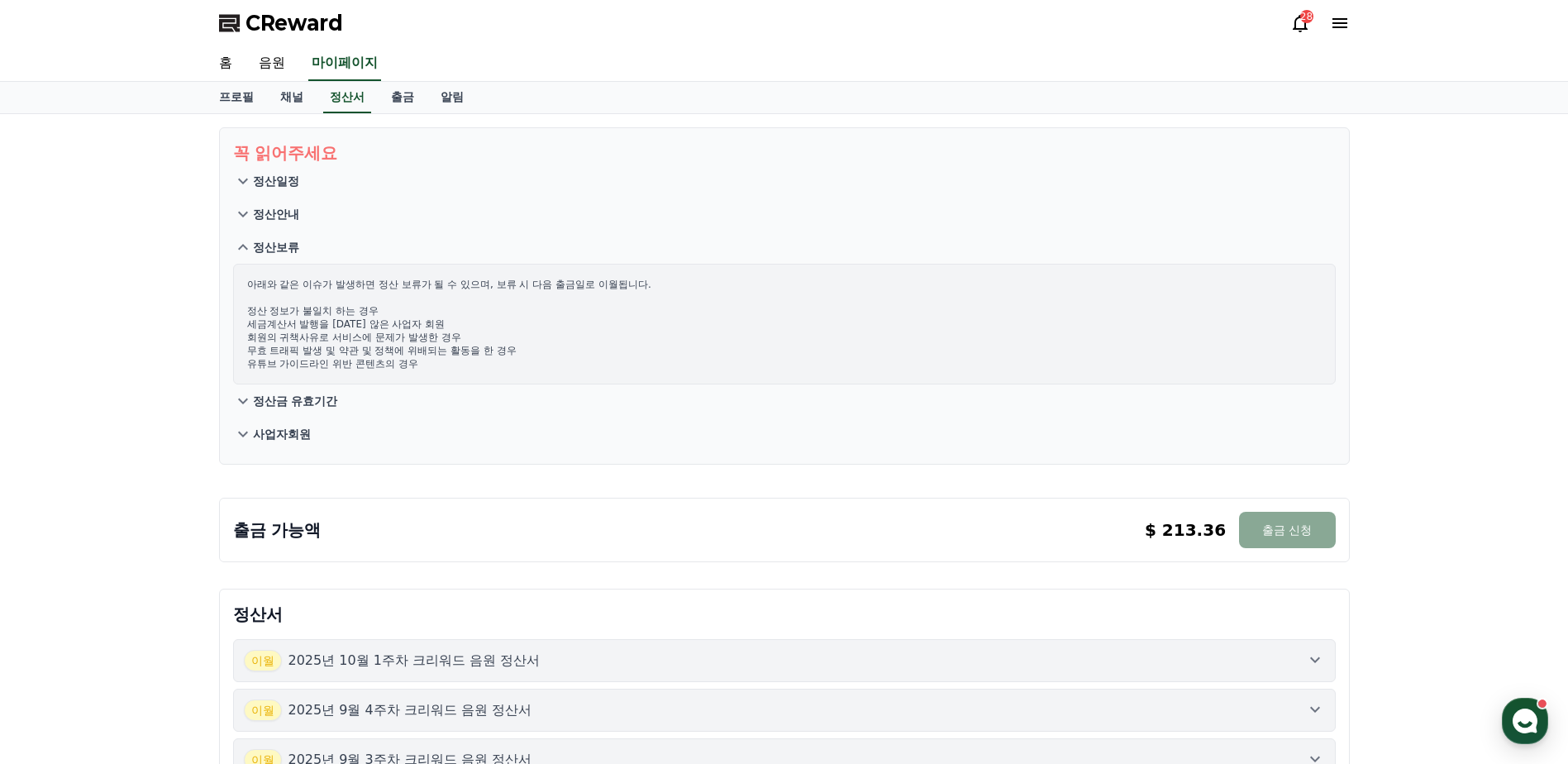
drag, startPoint x: 253, startPoint y: 340, endPoint x: 455, endPoint y: 336, distance: 202.0
click at [455, 336] on p "아래와 같은 이슈가 발생하면 정산 보류가 될 수 있으며, 보류 시 다음 출금일로 이월됩니다. 정산 정보가 불일치 하는 경우 세금계산서 발행을 …" at bounding box center [784, 324] width 1075 height 93
drag, startPoint x: 269, startPoint y: 355, endPoint x: 506, endPoint y: 353, distance: 237.0
click at [506, 353] on p "아래와 같은 이슈가 발생하면 정산 보류가 될 수 있으며, 보류 시 다음 출금일로 이월됩니다. 정산 정보가 불일치 하는 경우 세금계산서 발행을 …" at bounding box center [784, 324] width 1075 height 93
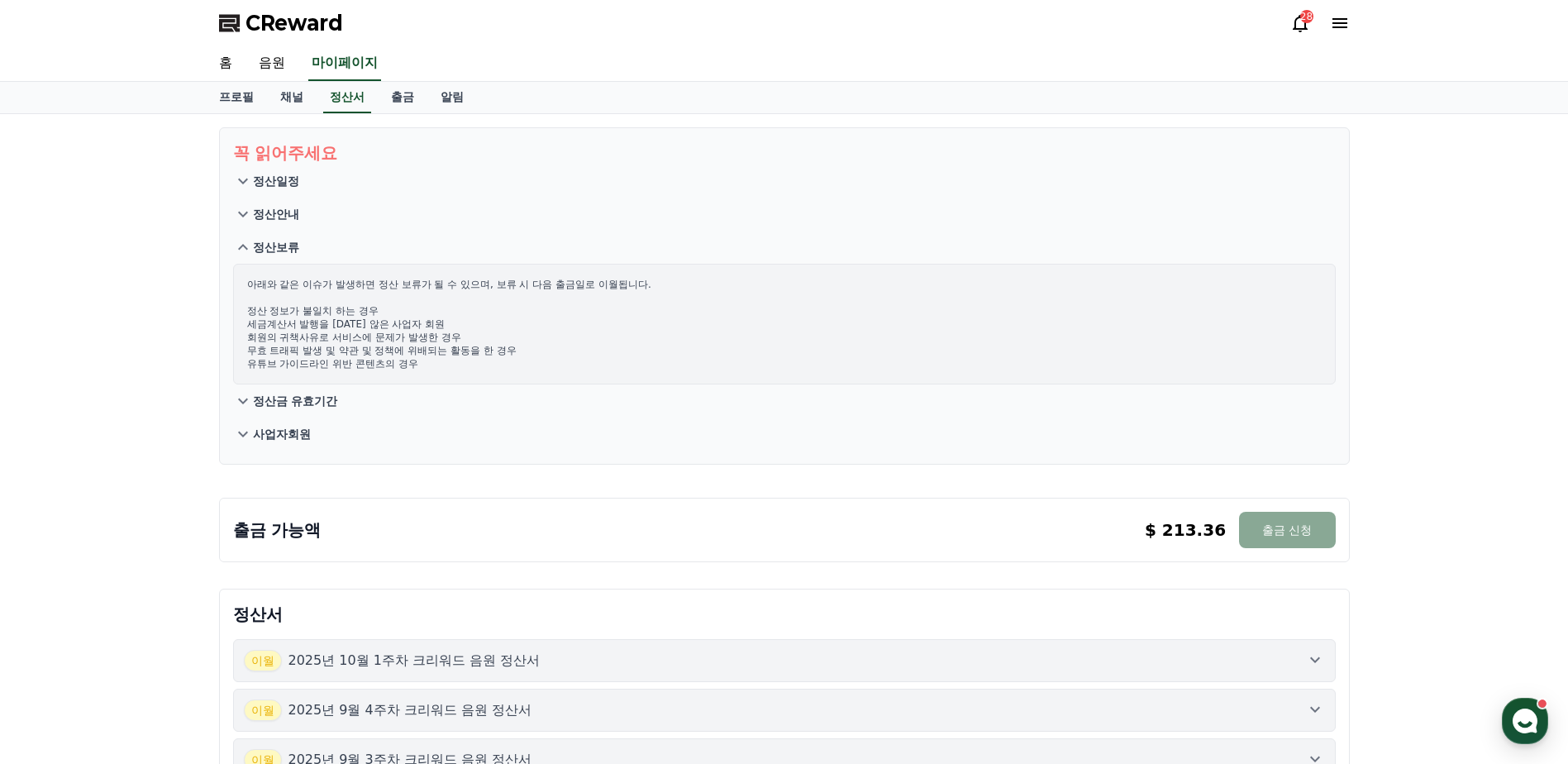
drag, startPoint x: 506, startPoint y: 353, endPoint x: 444, endPoint y: 362, distance: 62.6
click at [506, 353] on p "아래와 같은 이슈가 발생하면 정산 보류가 될 수 있으며, 보류 시 다음 출금일로 이월됩니다. 정산 정보가 불일치 하는 경우 세금계산서 발행을 …" at bounding box center [784, 324] width 1075 height 93
drag, startPoint x: 278, startPoint y: 363, endPoint x: 397, endPoint y: 358, distance: 119.1
click at [397, 358] on p "아래와 같은 이슈가 발생하면 정산 보류가 될 수 있으며, 보류 시 다음 출금일로 이월됩니다. 정산 정보가 불일치 하는 경우 세금계산서 발행을 …" at bounding box center [784, 324] width 1075 height 93
click at [398, 358] on p "아래와 같은 이슈가 발생하면 정산 보류가 될 수 있으며, 보류 시 다음 출금일로 이월됩니다. 정산 정보가 불일치 하는 경우 세금계산서 발행을 …" at bounding box center [784, 324] width 1075 height 93
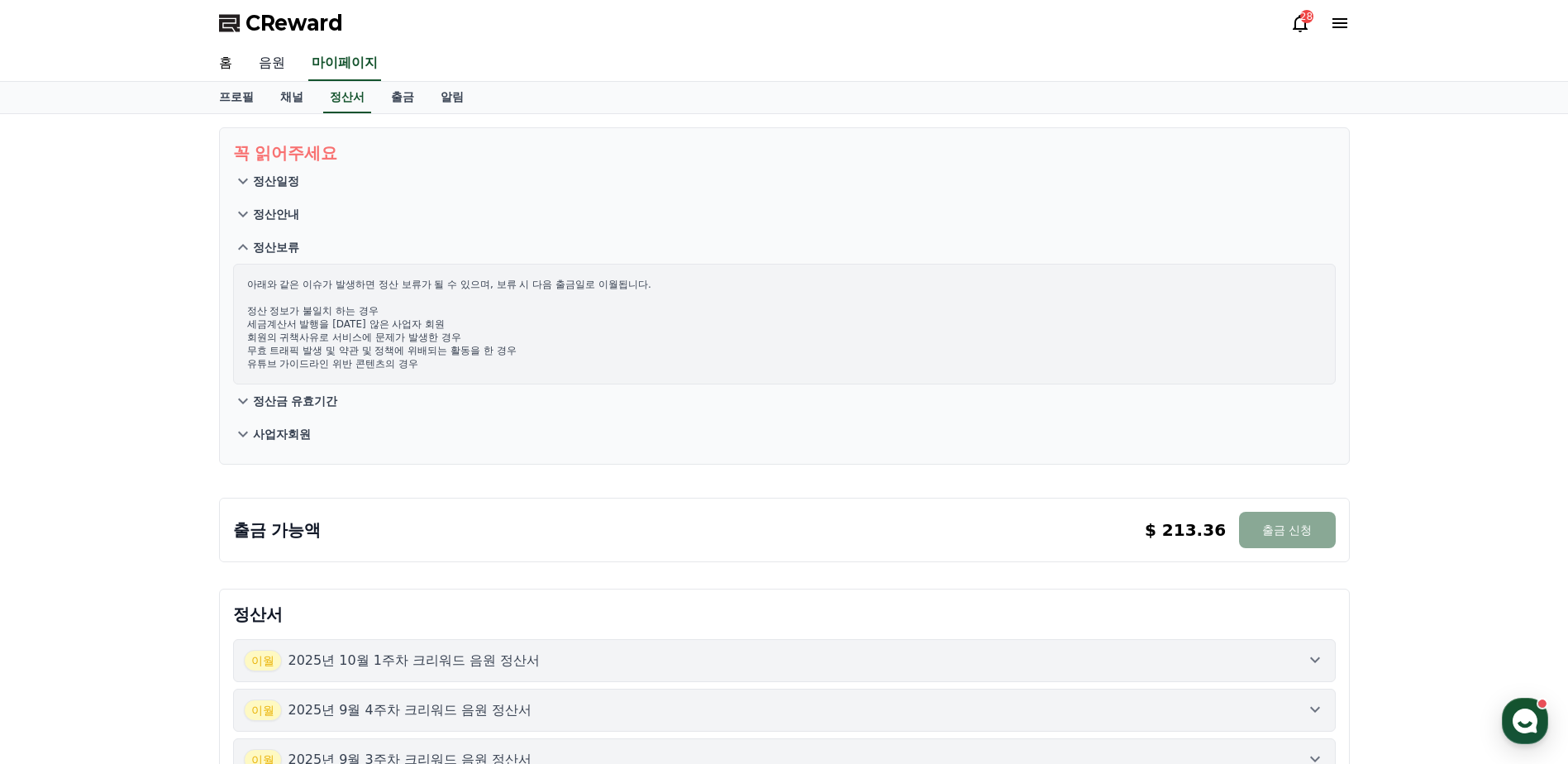
click at [277, 66] on link "음원" at bounding box center [272, 63] width 53 height 35
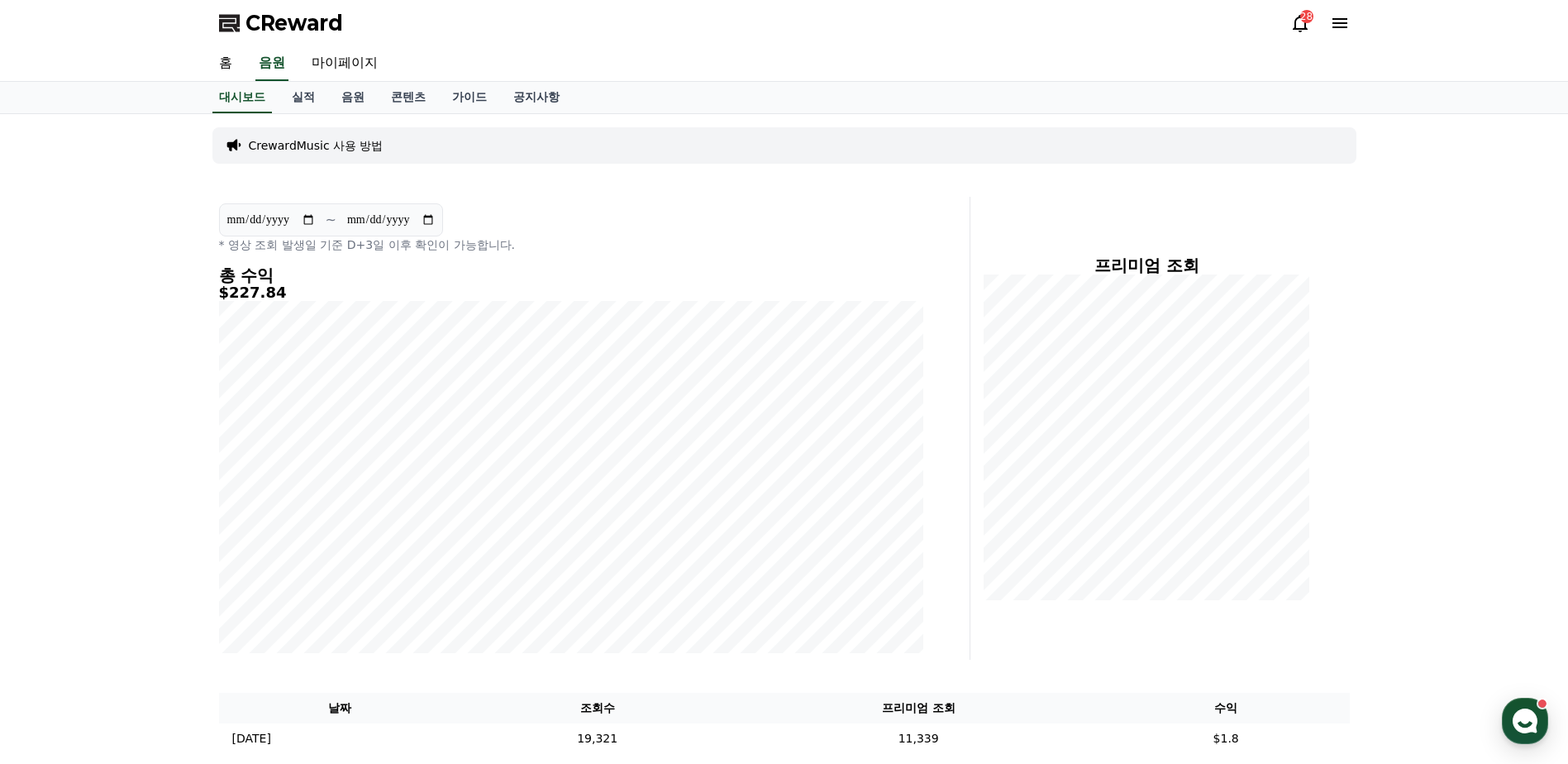
click at [266, 4] on div "CReward 28" at bounding box center [784, 22] width 1158 height 46
click at [265, 12] on span "CReward" at bounding box center [294, 22] width 97 height 26
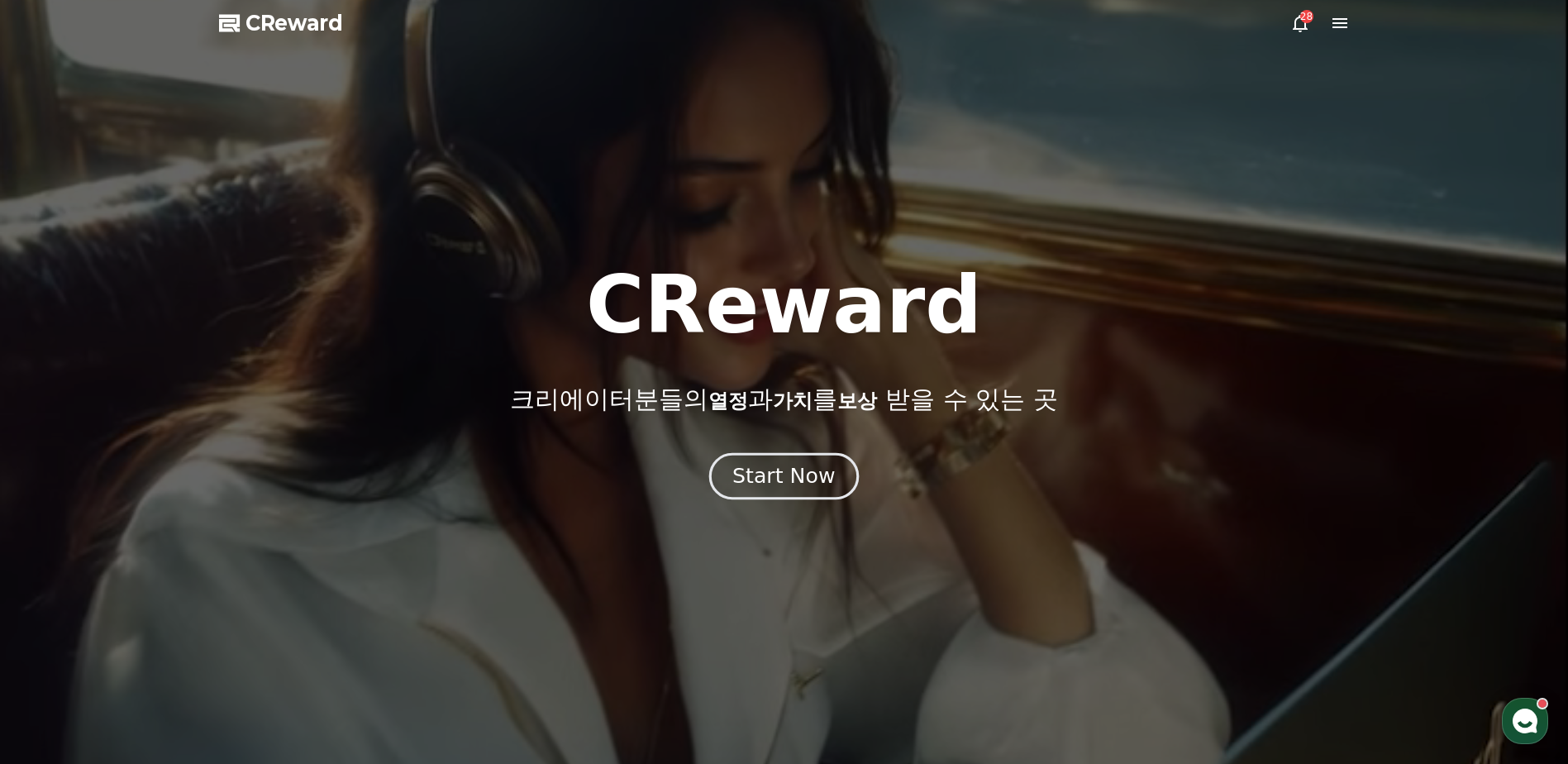
click at [796, 481] on div "Start Now" at bounding box center [784, 476] width 103 height 28
